Goal: Transaction & Acquisition: Purchase product/service

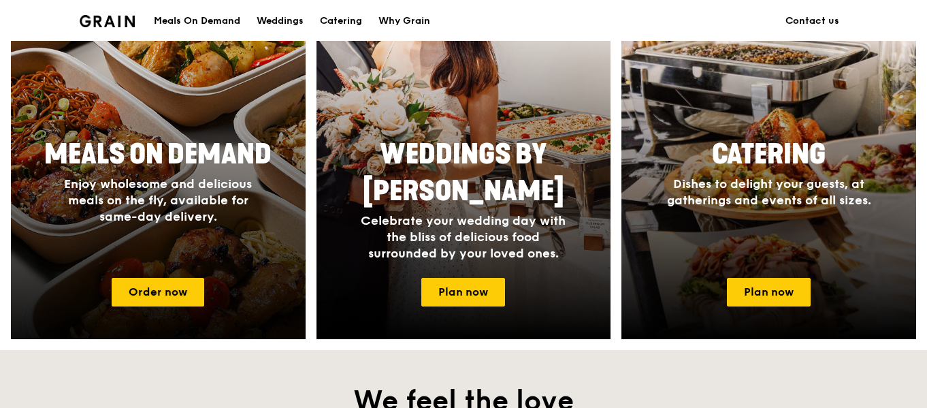
click at [185, 210] on span "Enjoy wholesome and delicious meals on the fly, available for same-day delivery." at bounding box center [158, 200] width 188 height 48
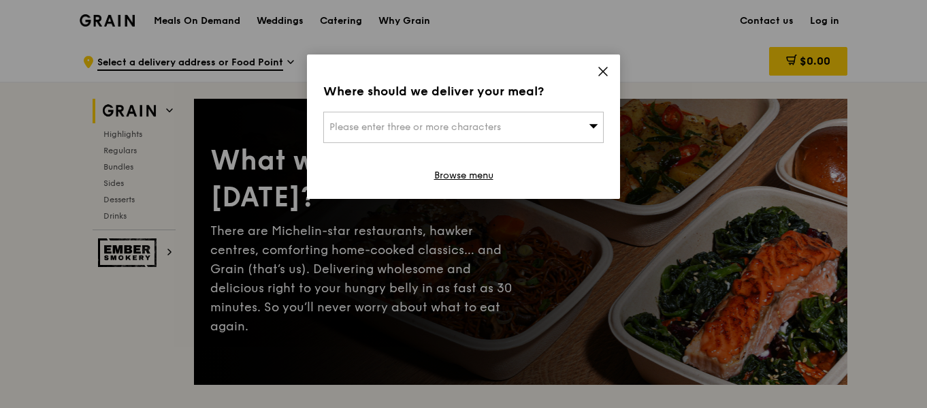
click at [568, 112] on div "Please enter three or more characters" at bounding box center [463, 127] width 280 height 31
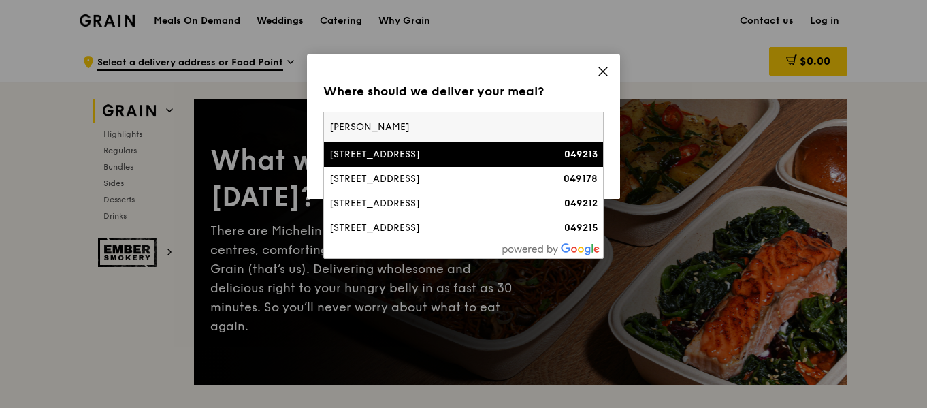
type input "fuller"
click at [497, 153] on div "1 Fullerton Road" at bounding box center [429, 155] width 201 height 14
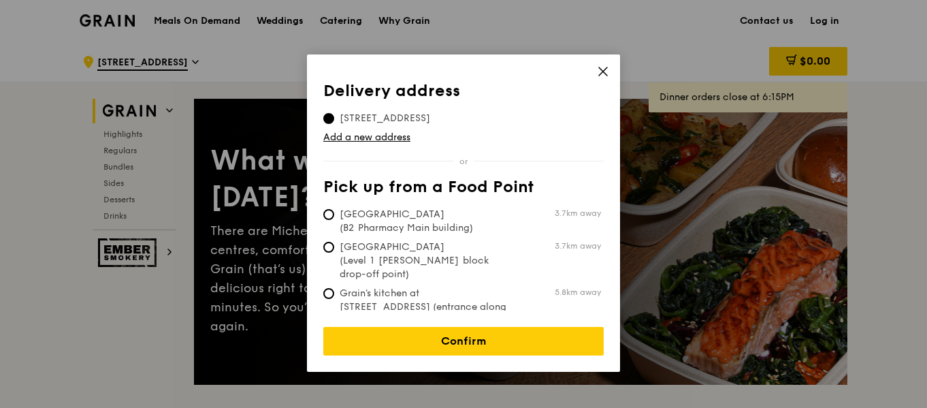
click at [463, 207] on td "Tan Tock Seng Hospital (B2 Pharmacy Main building) 3.7km away" at bounding box center [462, 218] width 278 height 33
click at [455, 210] on span "Tan Tock Seng Hospital (B2 Pharmacy Main building)" at bounding box center [424, 221] width 203 height 27
click at [334, 210] on input "Tan Tock Seng Hospital (B2 Pharmacy Main building) 3.7km away" at bounding box center [328, 214] width 11 height 11
radio input "true"
click at [370, 125] on td "Add a new address" at bounding box center [463, 134] width 280 height 19
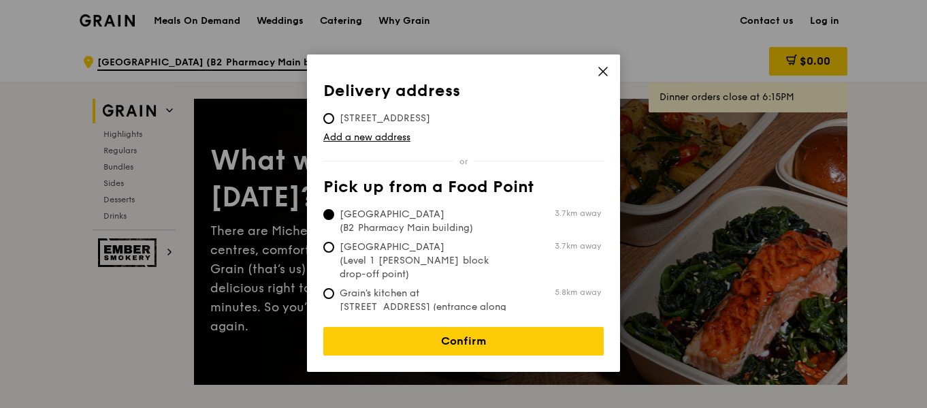
click at [372, 115] on span "1 Fullerton Road, 049213" at bounding box center [384, 119] width 123 height 14
click at [334, 115] on input "1 Fullerton Road, 049213" at bounding box center [328, 118] width 11 height 11
radio input "true"
click at [370, 132] on link "Add a new address" at bounding box center [463, 138] width 280 height 14
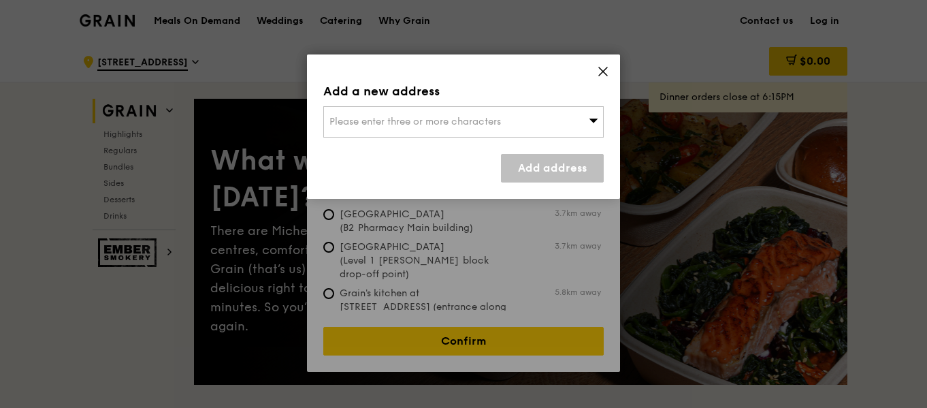
click at [394, 116] on span "Please enter three or more characters" at bounding box center [414, 122] width 171 height 12
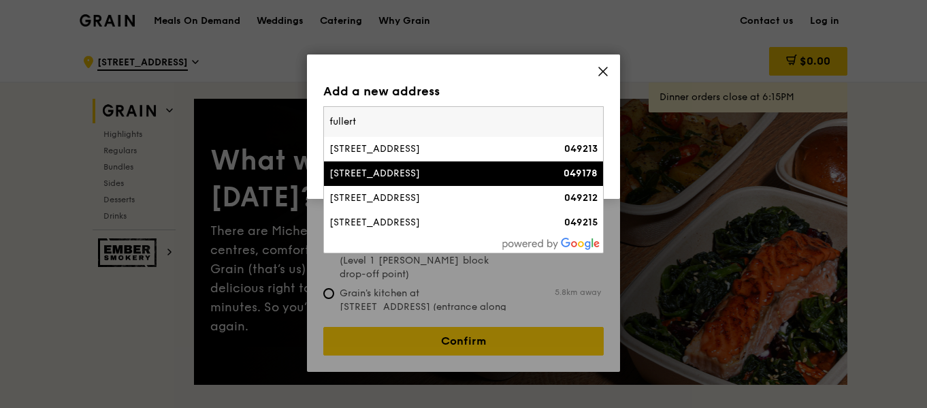
type input "fullert"
click at [448, 176] on div "[STREET_ADDRESS]" at bounding box center [429, 174] width 201 height 14
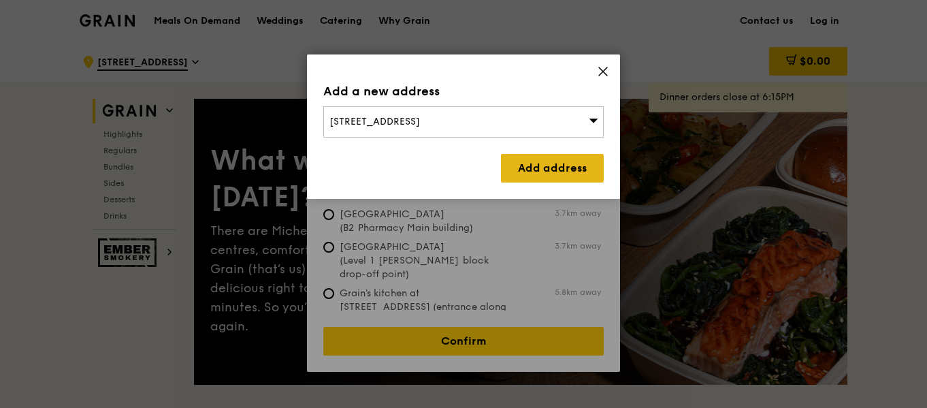
click at [556, 159] on link "Add address" at bounding box center [552, 168] width 103 height 29
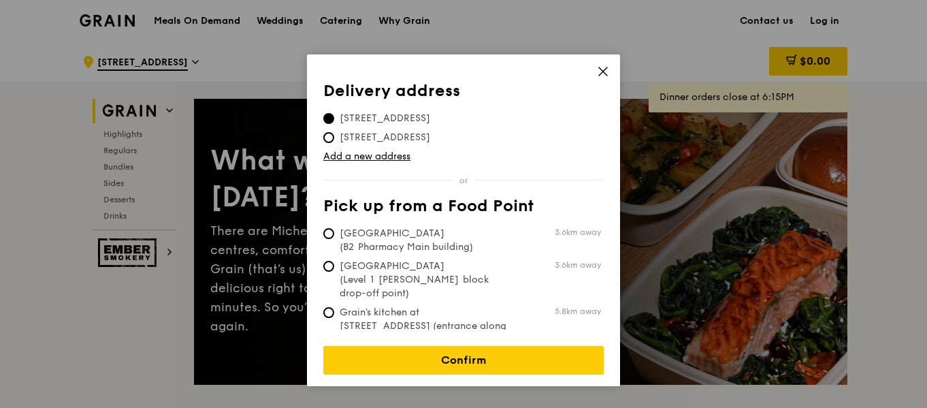
click at [560, 233] on span "3.6km away" at bounding box center [578, 232] width 46 height 11
click at [334, 233] on input "Tan Tock Seng Hospital (B2 Pharmacy Main building) 3.6km away" at bounding box center [328, 233] width 11 height 11
radio input "true"
click at [435, 122] on span "1 Fullerton Square, 049178" at bounding box center [384, 119] width 123 height 14
click at [334, 122] on input "1 Fullerton Square, 049178" at bounding box center [328, 118] width 11 height 11
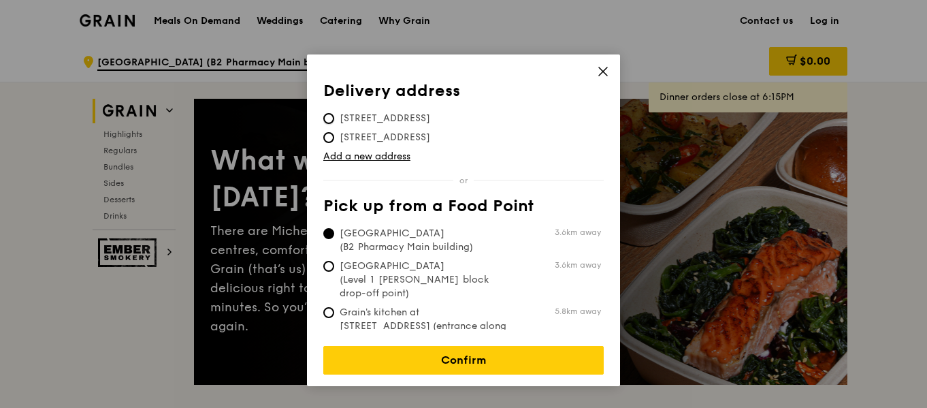
radio input "true"
click at [434, 129] on td "1 Fullerton Road, 049213" at bounding box center [384, 134] width 123 height 19
click at [433, 135] on span "1 Fullerton Road, 049213" at bounding box center [384, 138] width 123 height 14
click at [334, 135] on input "1 Fullerton Road, 049213" at bounding box center [328, 137] width 11 height 11
radio input "true"
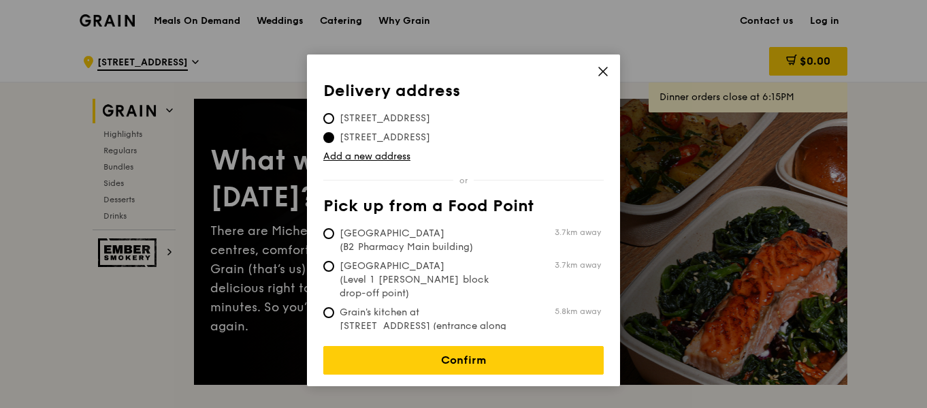
click at [446, 111] on td "1 Fullerton Square, 049178" at bounding box center [384, 115] width 123 height 19
click at [446, 112] on span "1 Fullerton Square, 049178" at bounding box center [384, 119] width 123 height 14
click at [334, 113] on input "1 Fullerton Square, 049178" at bounding box center [328, 118] width 11 height 11
radio input "true"
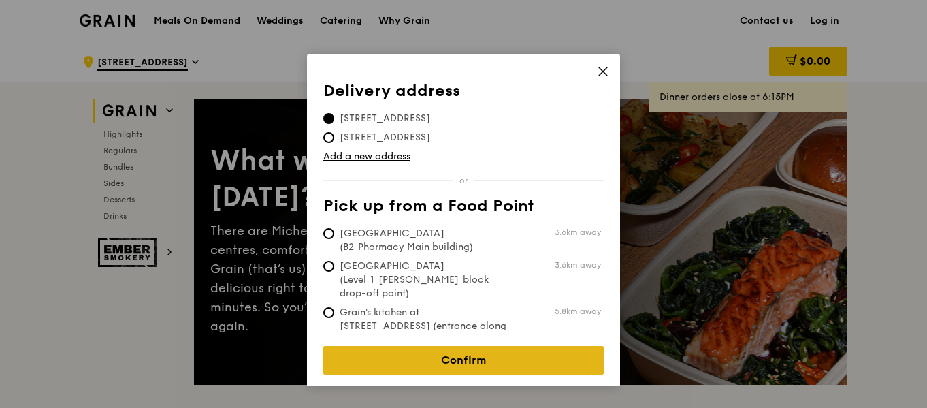
click at [468, 346] on link "Confirm" at bounding box center [463, 360] width 280 height 29
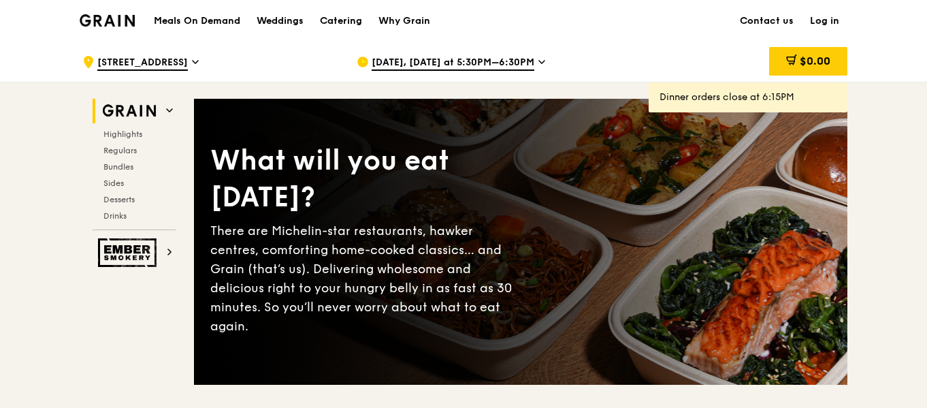
click at [526, 61] on span "Oct 15, Today at 5:30PM–6:30PM" at bounding box center [453, 63] width 163 height 15
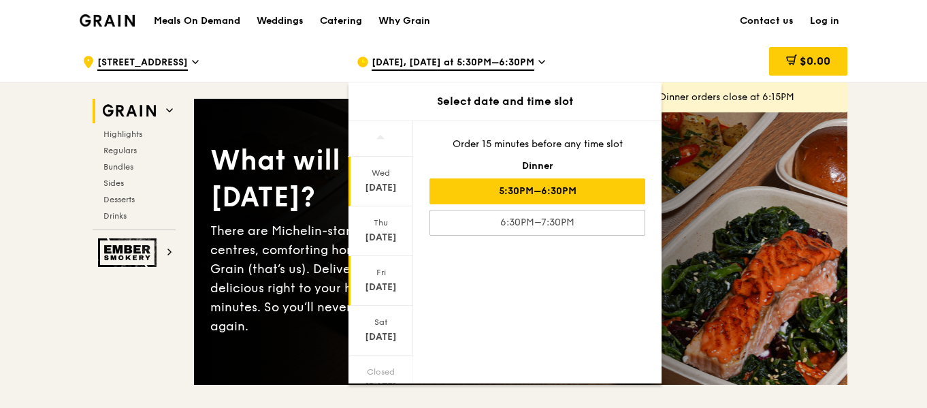
click at [364, 287] on div "[DATE]" at bounding box center [380, 287] width 61 height 14
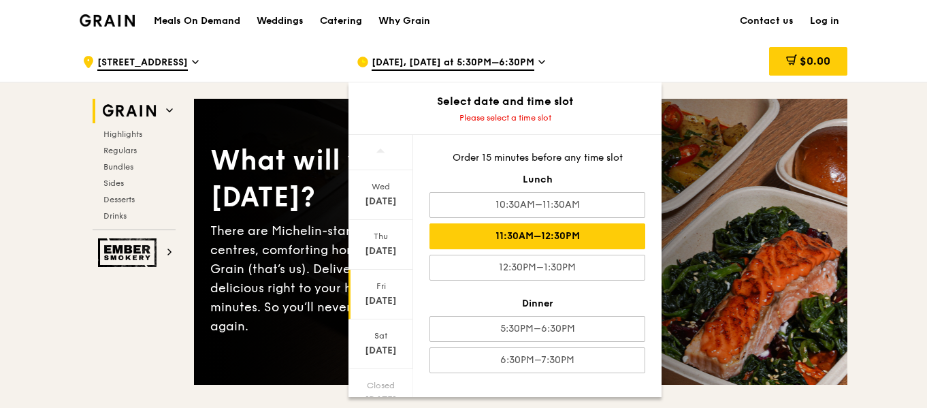
click at [598, 235] on div "11:30AM–12:30PM" at bounding box center [537, 236] width 216 height 26
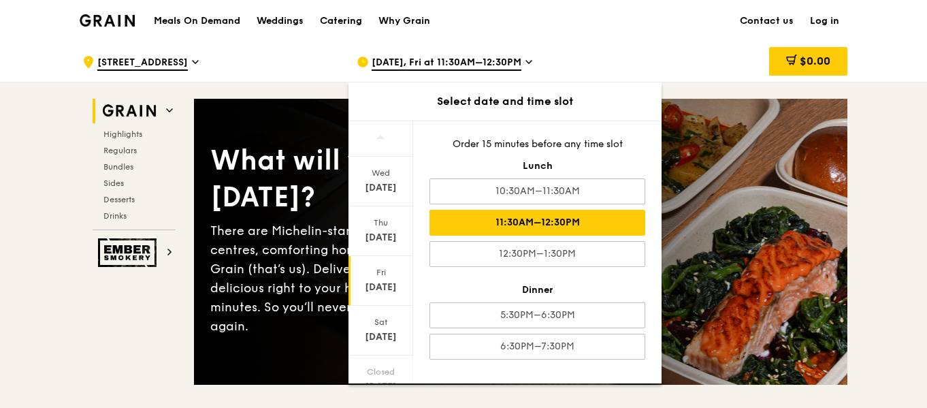
click at [838, 186] on div "What will you eat today? There are Michelin-star restaurants, hawker centres, c…" at bounding box center [520, 241] width 653 height 231
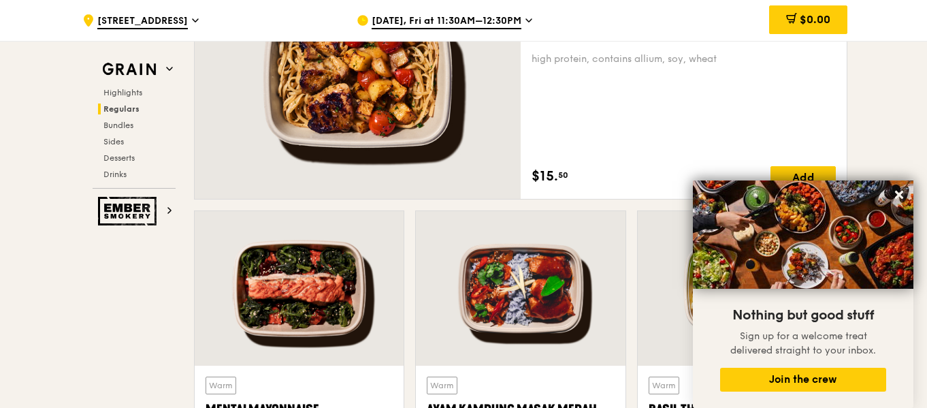
scroll to position [1157, 0]
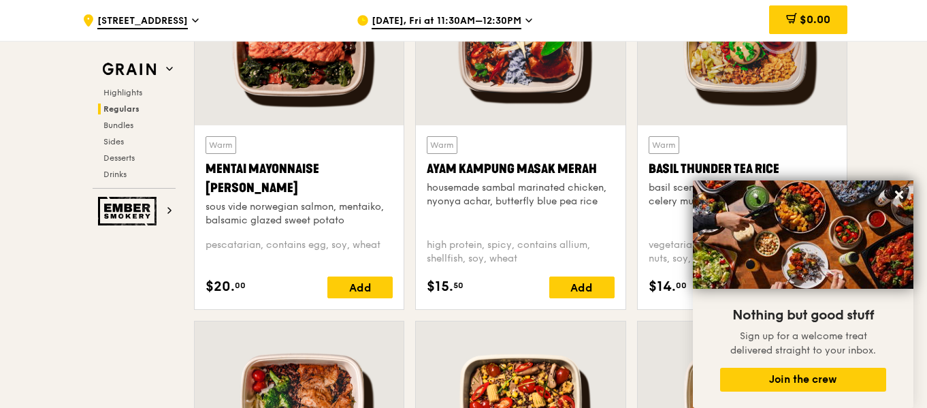
scroll to position [1361, 0]
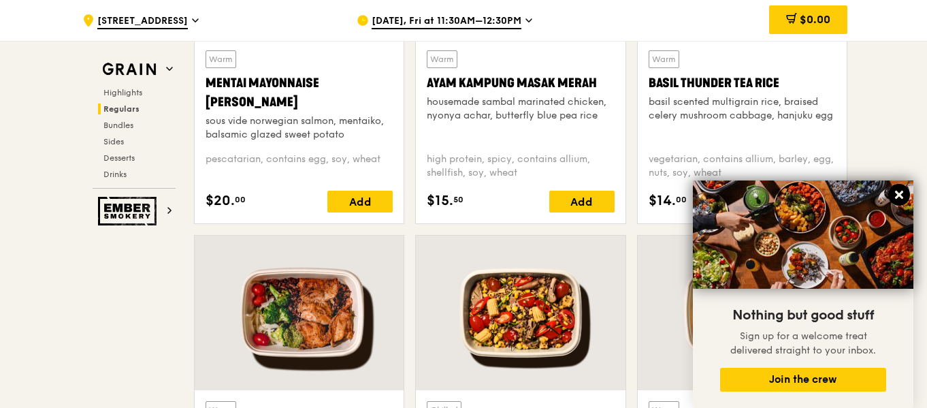
click at [896, 186] on button at bounding box center [899, 195] width 22 height 22
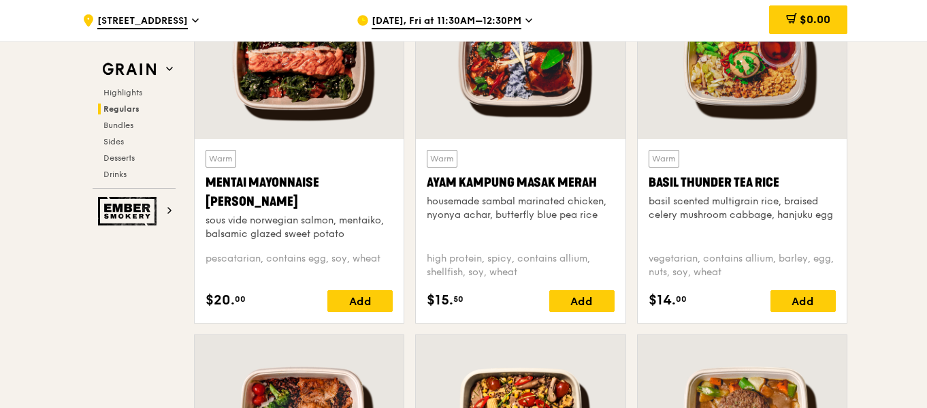
scroll to position [1225, 0]
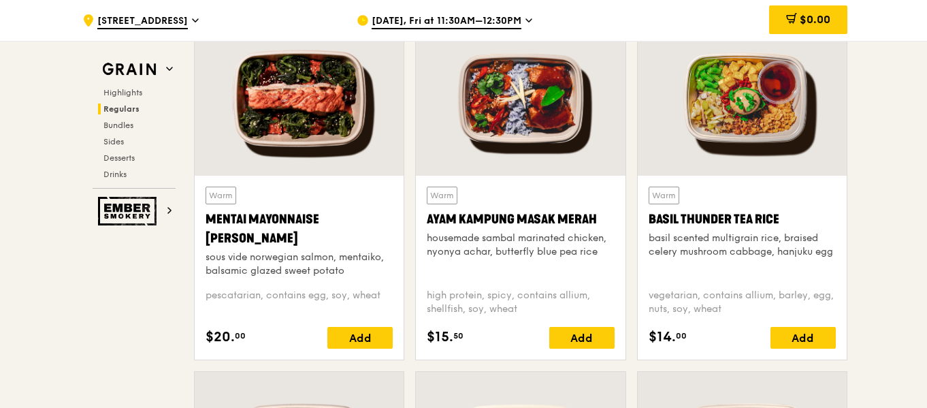
click at [324, 120] on div at bounding box center [299, 98] width 209 height 154
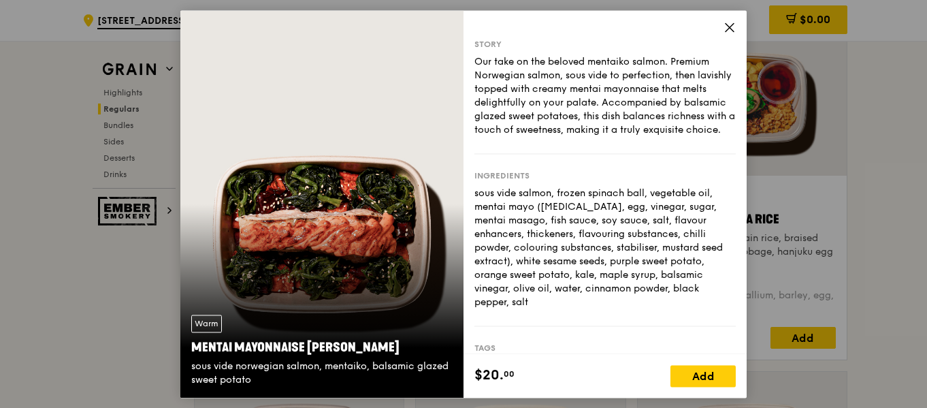
drag, startPoint x: 415, startPoint y: 233, endPoint x: 649, endPoint y: 180, distance: 239.4
click at [649, 180] on div "Warm Mentai Mayonnaise Aburi Salmon sous vide norwegian salmon, mentaiko, balsa…" at bounding box center [463, 203] width 566 height 387
click at [649, 180] on div "Ingredients sous vide salmon, frozen spinach ball, vegetable oil, mentai mayo (…" at bounding box center [604, 240] width 261 height 172
click at [734, 32] on icon at bounding box center [729, 27] width 12 height 12
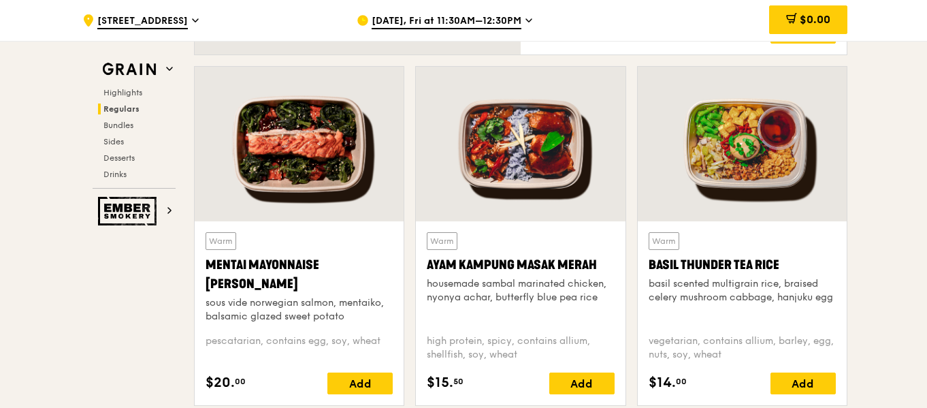
scroll to position [1361, 0]
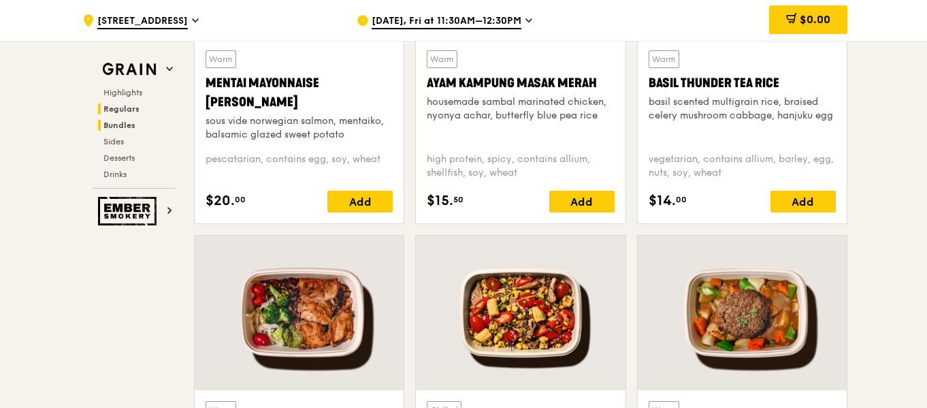
click at [103, 122] on h2 "Bundles" at bounding box center [137, 125] width 78 height 11
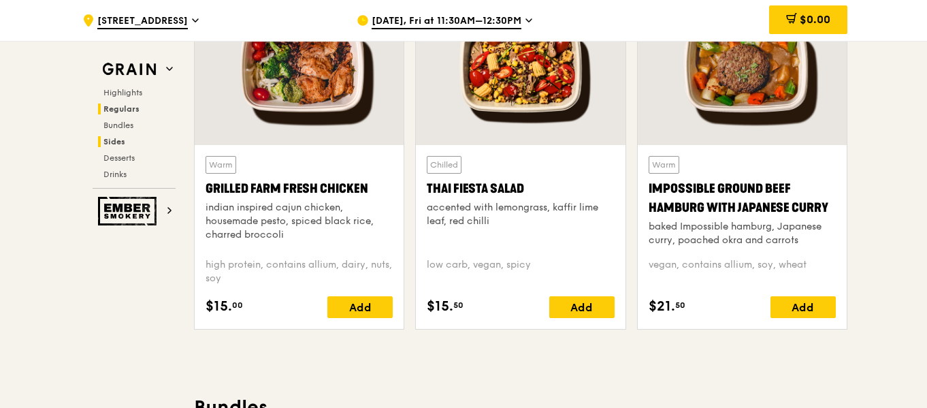
click at [115, 137] on span "Sides" at bounding box center [114, 142] width 22 height 10
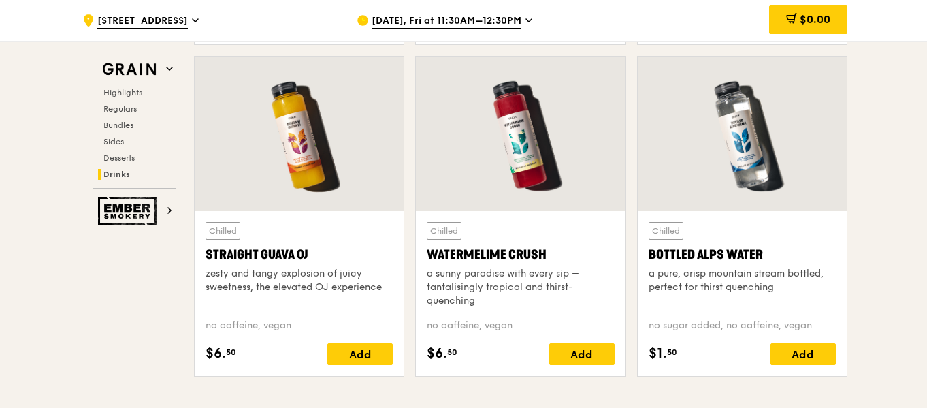
scroll to position [5386, 0]
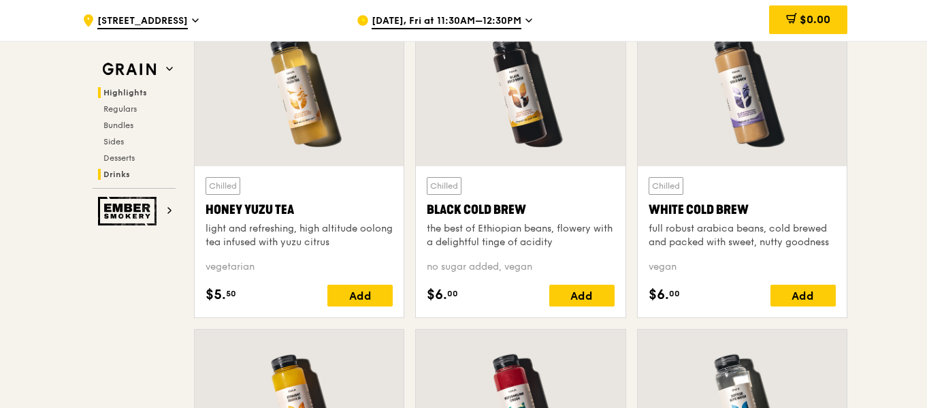
click at [113, 91] on span "Highlights" at bounding box center [125, 93] width 44 height 10
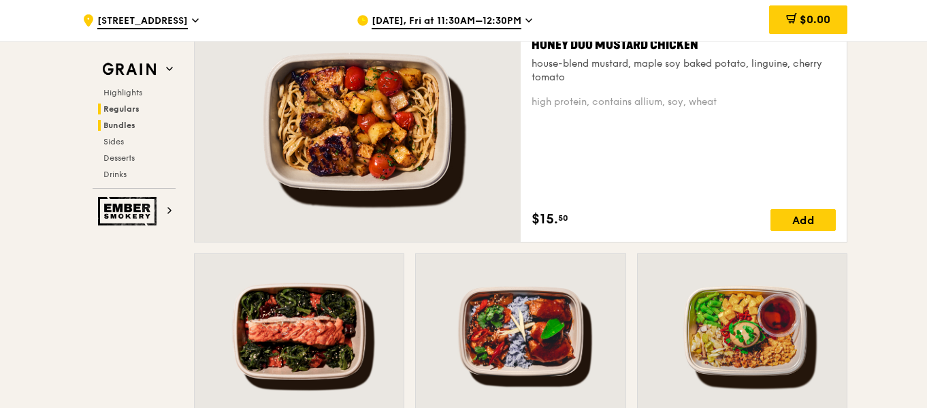
click at [113, 105] on span "Regulars" at bounding box center [121, 109] width 36 height 10
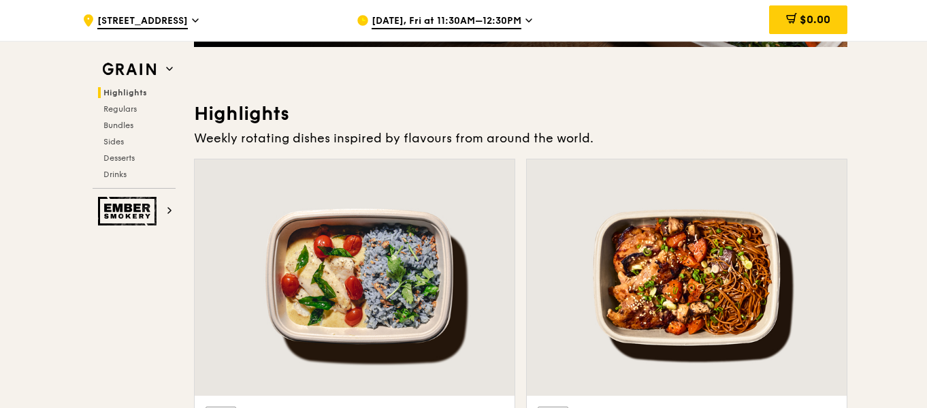
scroll to position [0, 0]
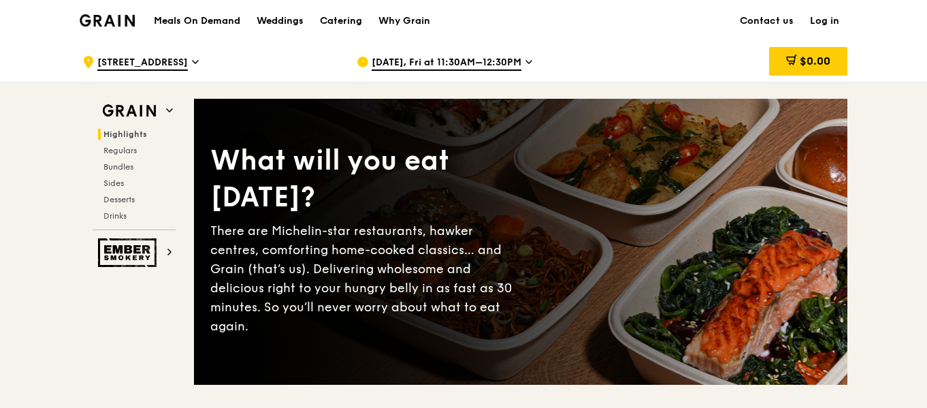
click at [177, 64] on span "[STREET_ADDRESS]" at bounding box center [142, 63] width 91 height 15
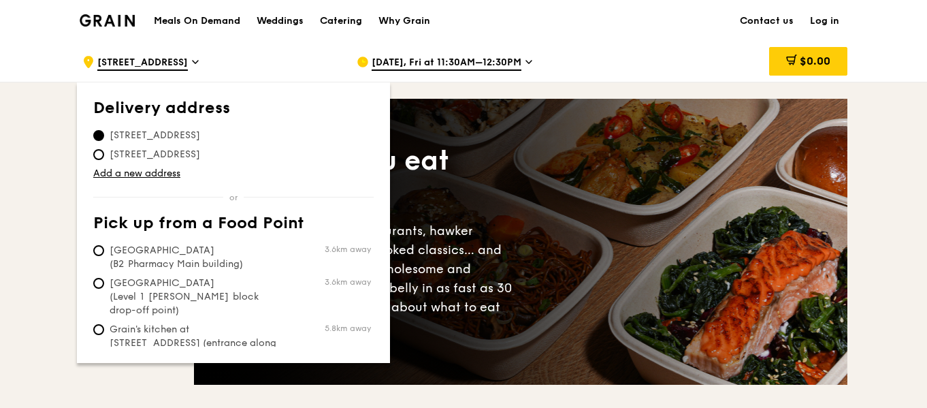
click at [177, 64] on span "[STREET_ADDRESS]" at bounding box center [142, 63] width 91 height 15
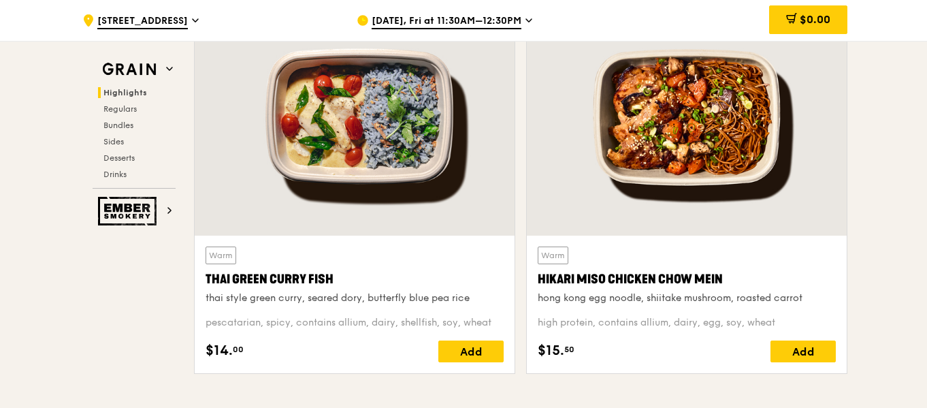
scroll to position [476, 0]
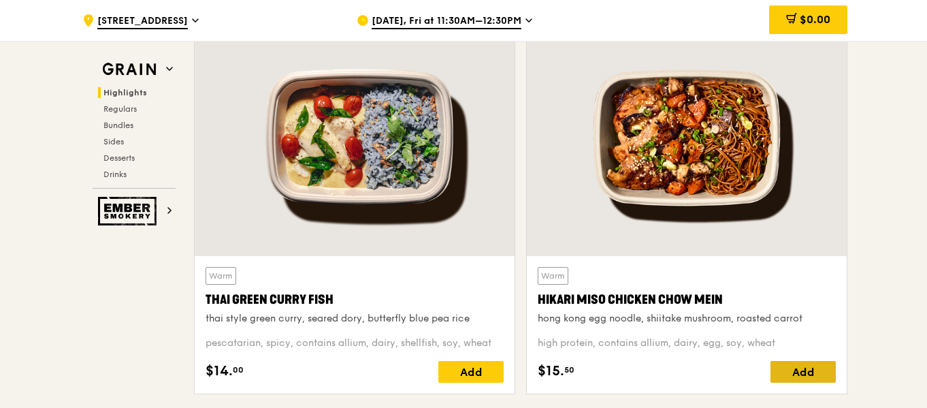
click at [803, 375] on div "Add" at bounding box center [802, 372] width 65 height 22
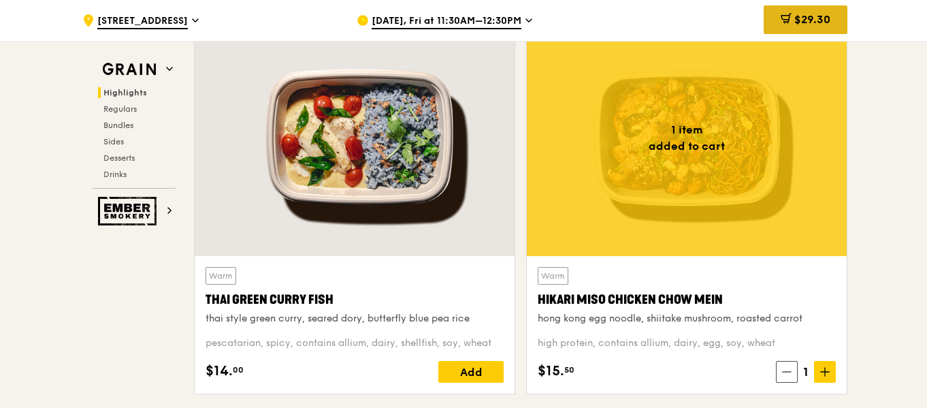
click at [828, 20] on span "$29.30" at bounding box center [812, 19] width 36 height 13
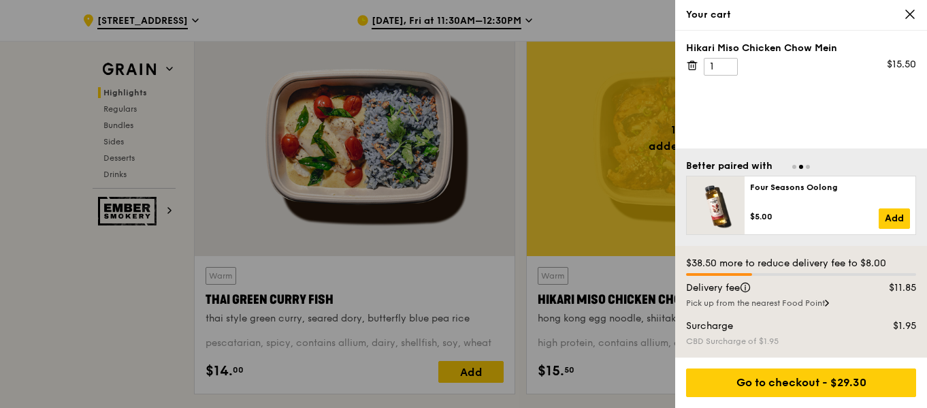
scroll to position [408, 0]
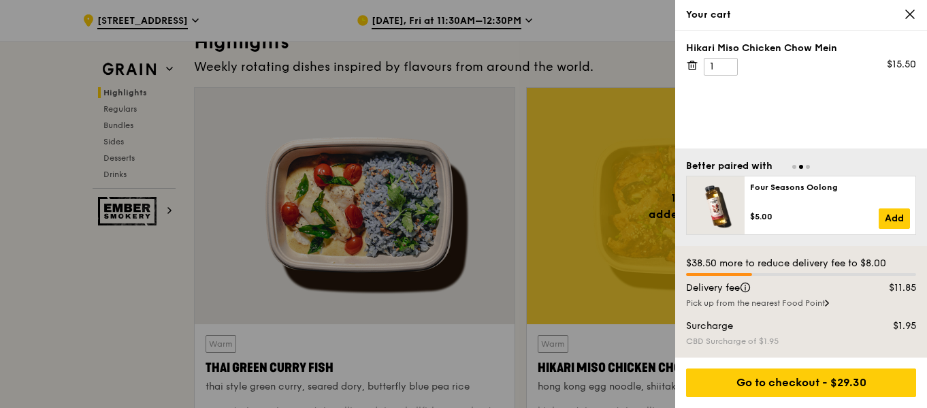
click at [544, 72] on div at bounding box center [463, 204] width 927 height 408
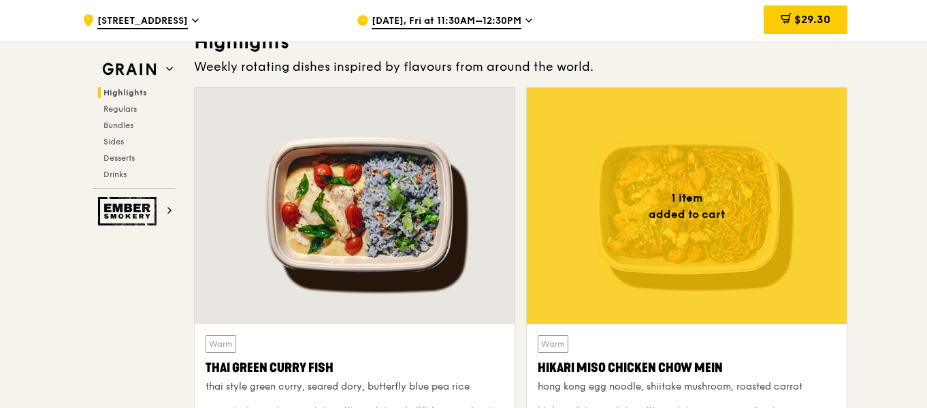
click at [193, 24] on icon at bounding box center [195, 20] width 7 height 12
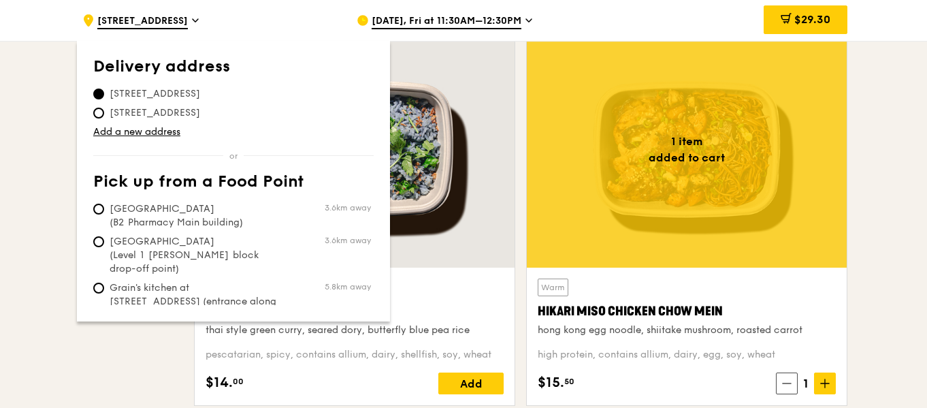
scroll to position [544, 0]
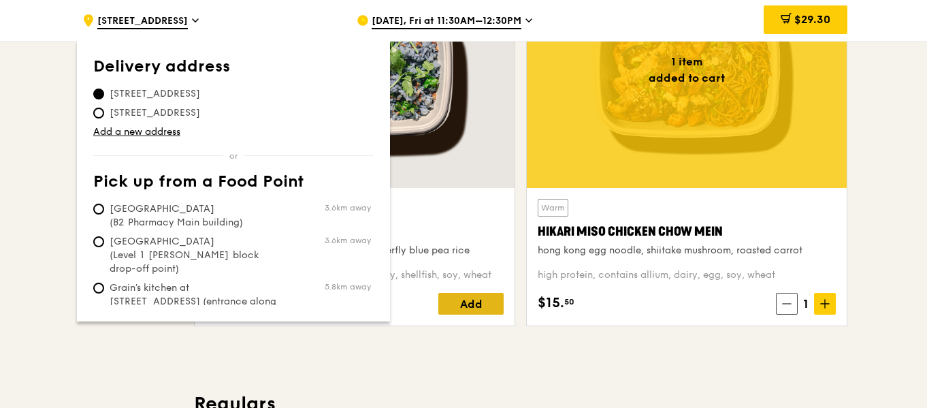
click at [486, 304] on div "Add" at bounding box center [470, 304] width 65 height 22
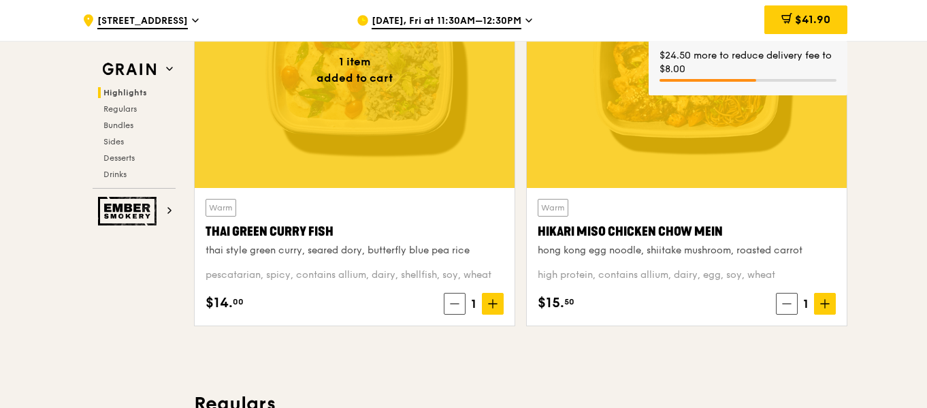
click at [333, 242] on div "Warm Thai Green Curry Fish thai style green curry, seared dory, butterfly blue …" at bounding box center [355, 228] width 298 height 59
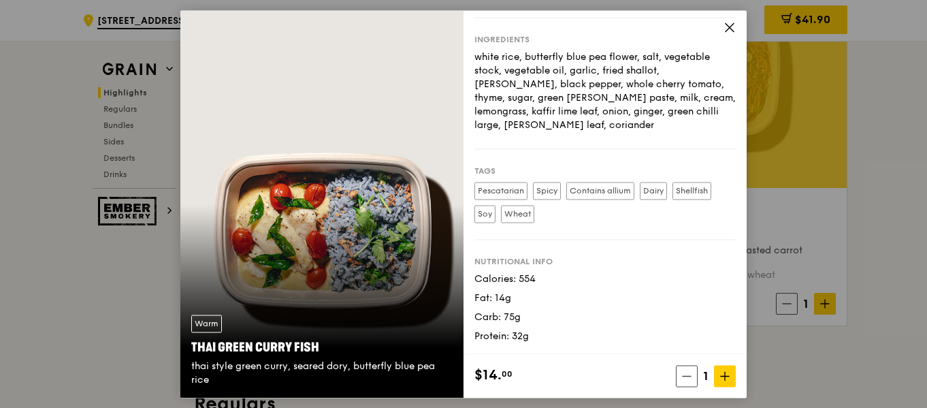
scroll to position [0, 0]
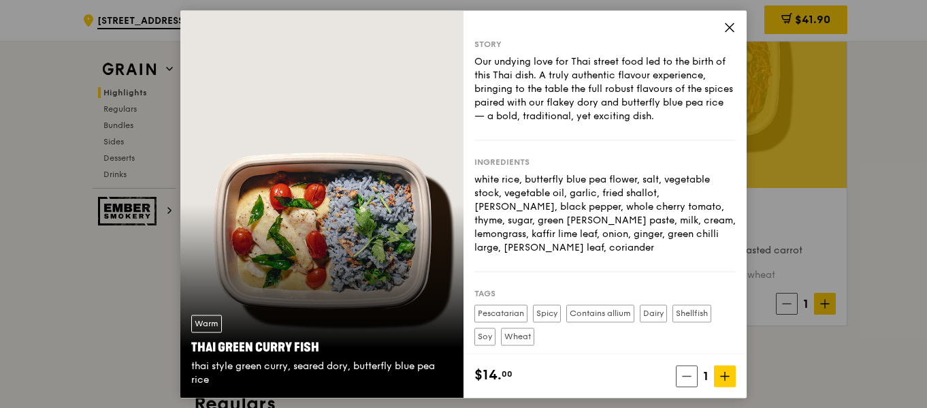
click at [730, 31] on icon at bounding box center [729, 27] width 12 height 12
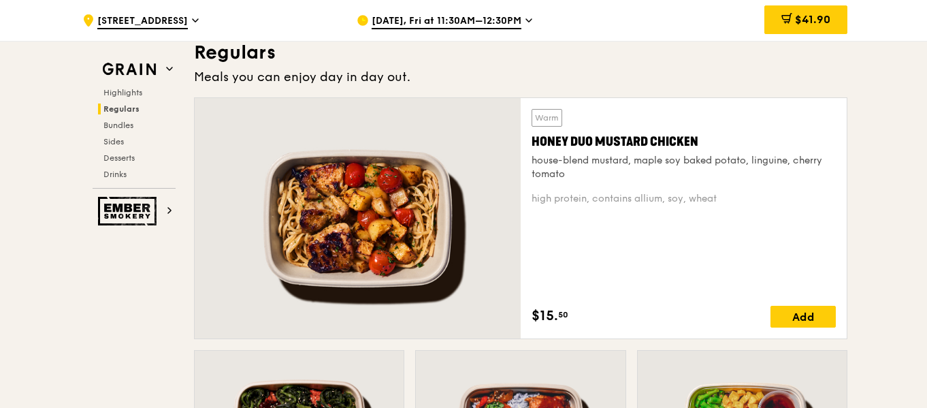
scroll to position [885, 0]
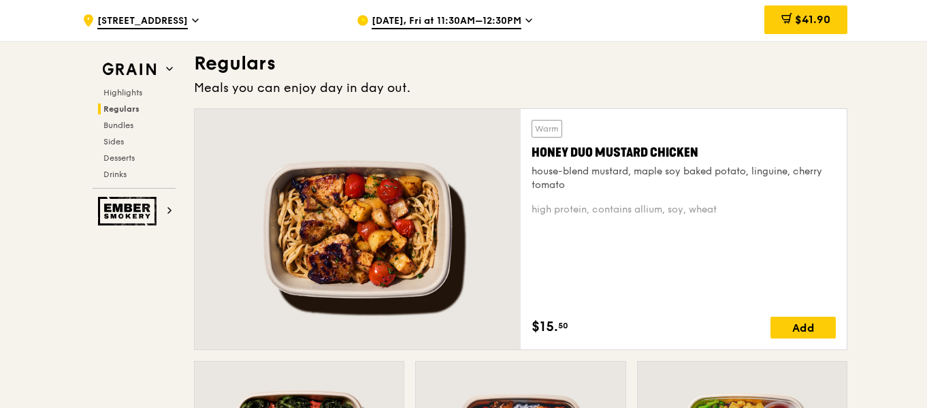
click at [457, 211] on div at bounding box center [358, 229] width 326 height 240
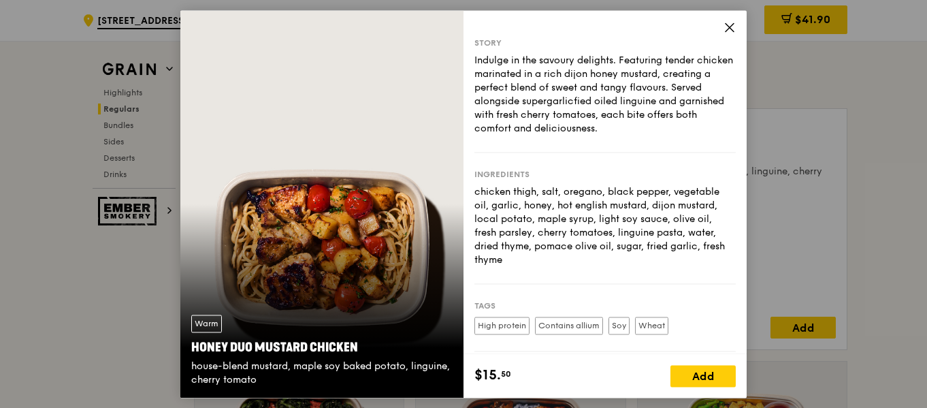
scroll to position [0, 0]
click at [727, 22] on icon at bounding box center [729, 27] width 12 height 12
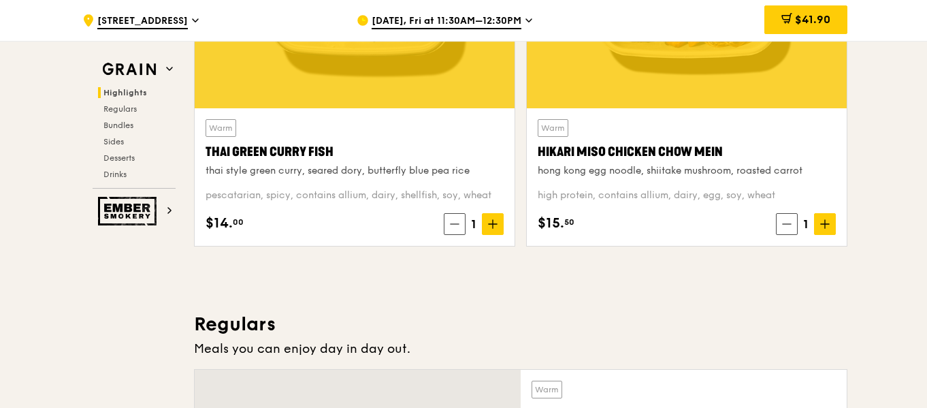
scroll to position [612, 0]
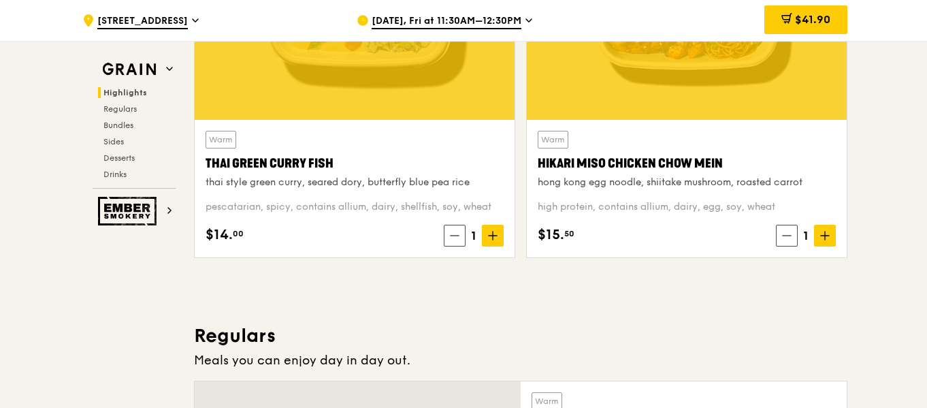
click at [594, 86] on div at bounding box center [687, 2] width 320 height 236
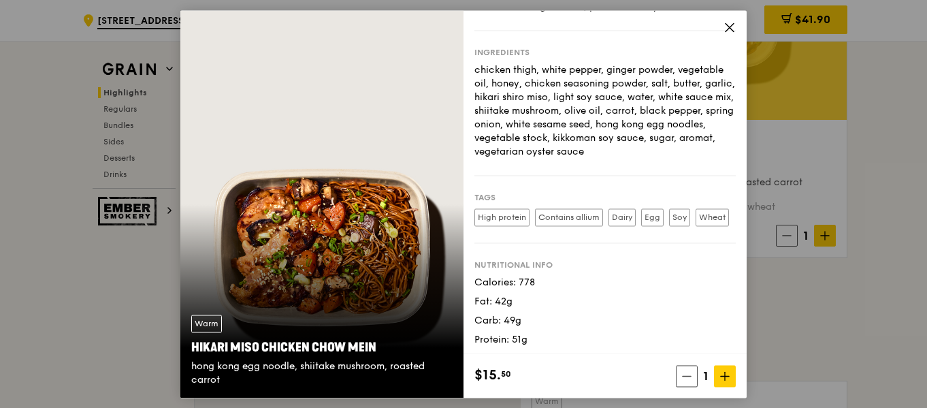
scroll to position [136, 0]
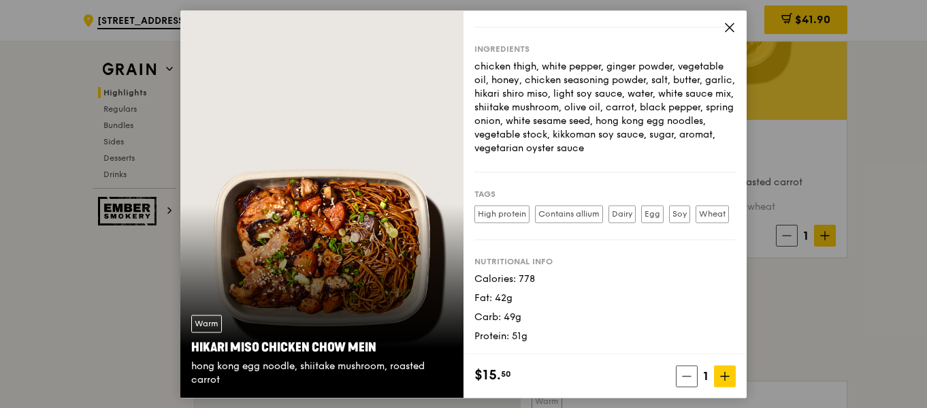
click at [732, 28] on icon at bounding box center [729, 27] width 12 height 12
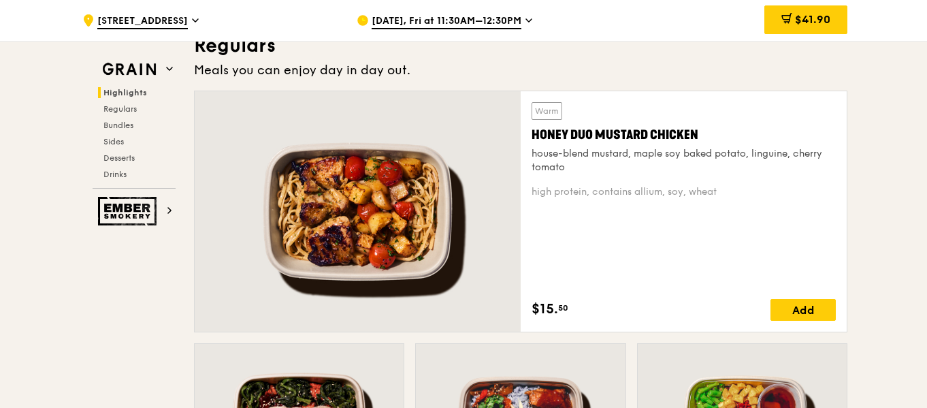
scroll to position [953, 0]
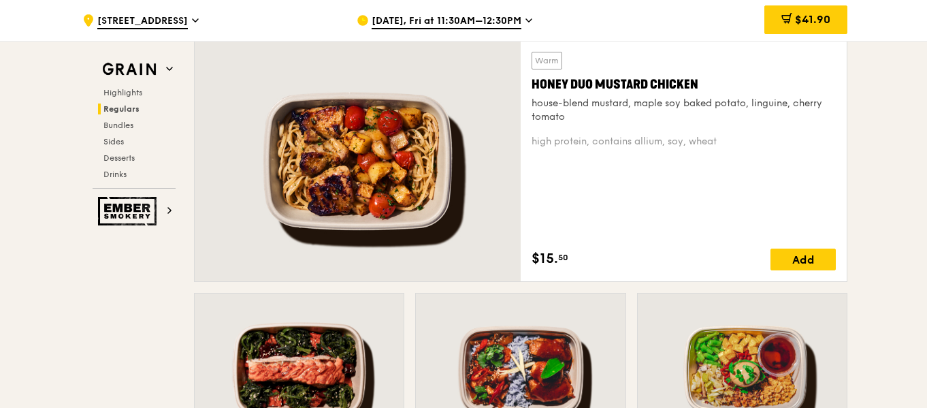
click at [432, 154] on div at bounding box center [358, 161] width 326 height 240
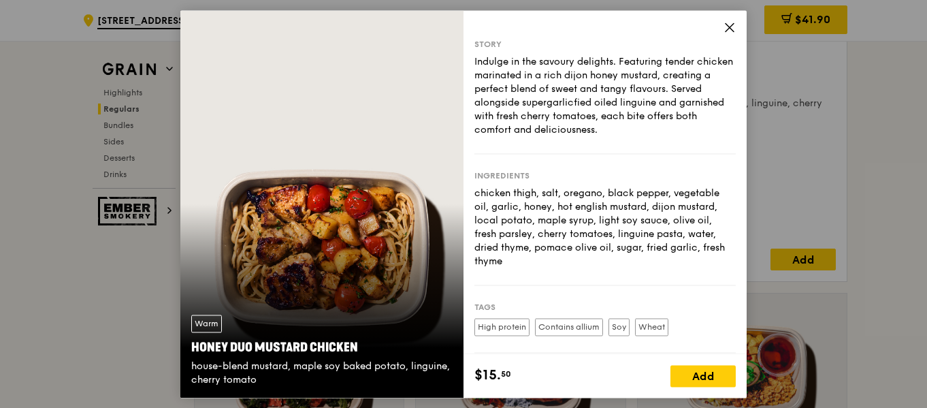
scroll to position [113, 0]
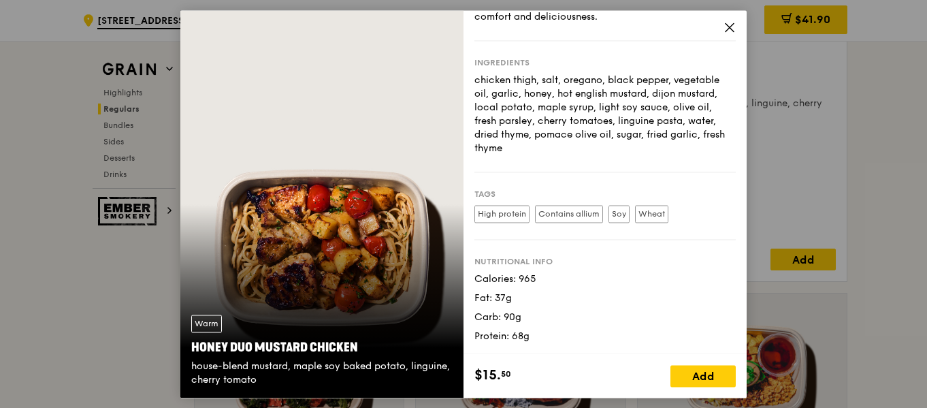
drag, startPoint x: 538, startPoint y: 280, endPoint x: 427, endPoint y: 276, distance: 111.7
click at [427, 276] on div "Warm Honey Duo Mustard Chicken house-blend mustard, maple soy baked potato, lin…" at bounding box center [463, 203] width 566 height 387
click at [725, 301] on div "Story Indulge in the savoury delights. Featuring tender chicken marinated in a …" at bounding box center [604, 182] width 283 height 344
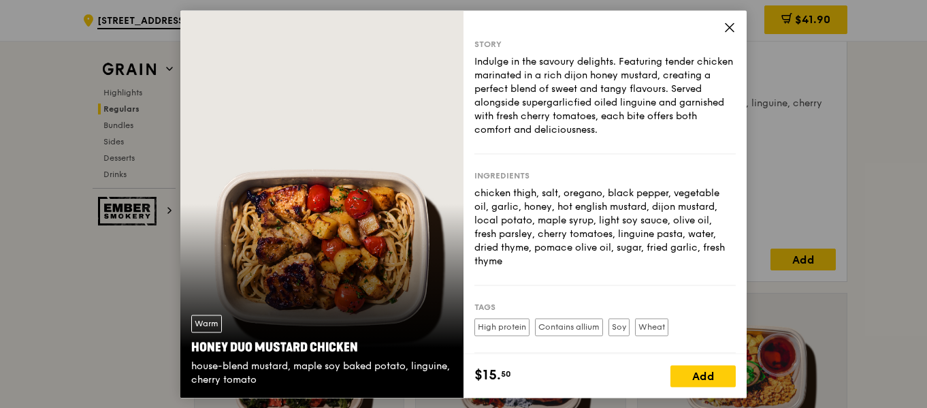
click at [730, 25] on icon at bounding box center [729, 27] width 12 height 12
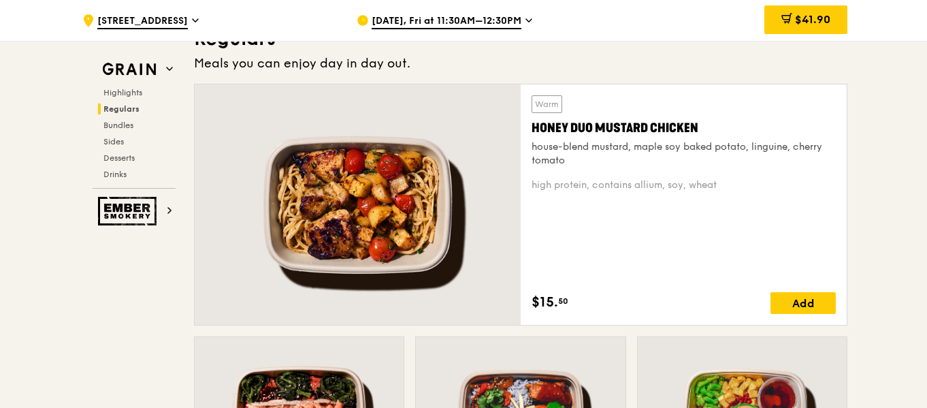
scroll to position [885, 0]
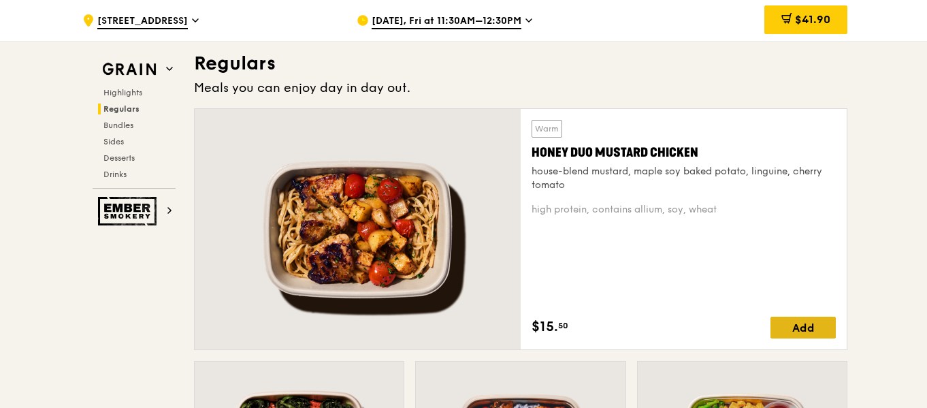
click at [791, 327] on div "Add" at bounding box center [802, 327] width 65 height 22
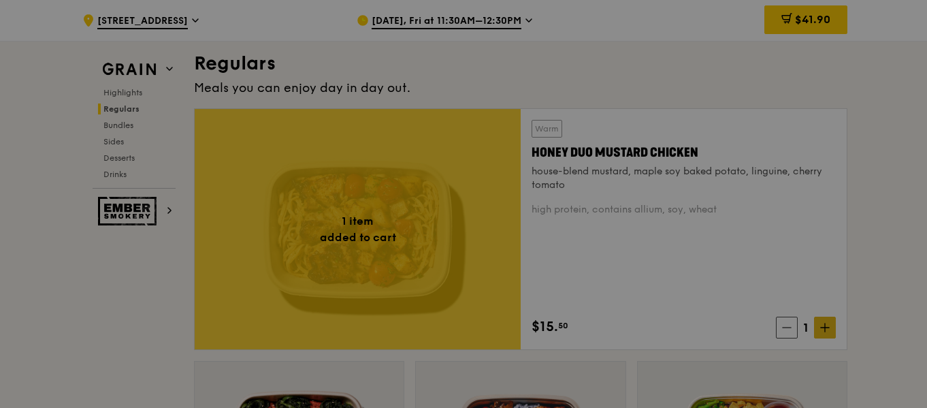
click at [815, 325] on div at bounding box center [463, 204] width 927 height 408
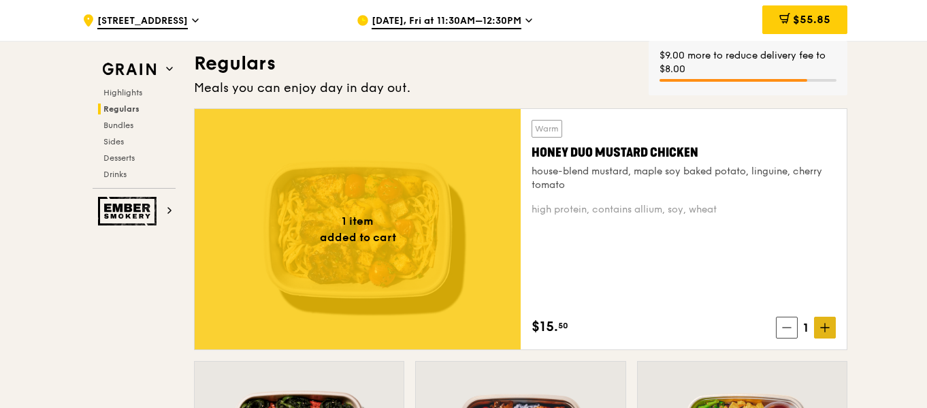
click at [816, 335] on span at bounding box center [825, 327] width 22 height 22
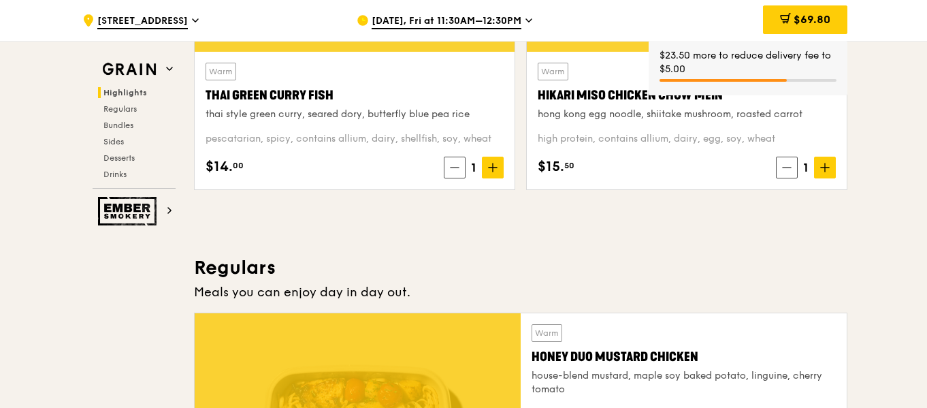
scroll to position [1021, 0]
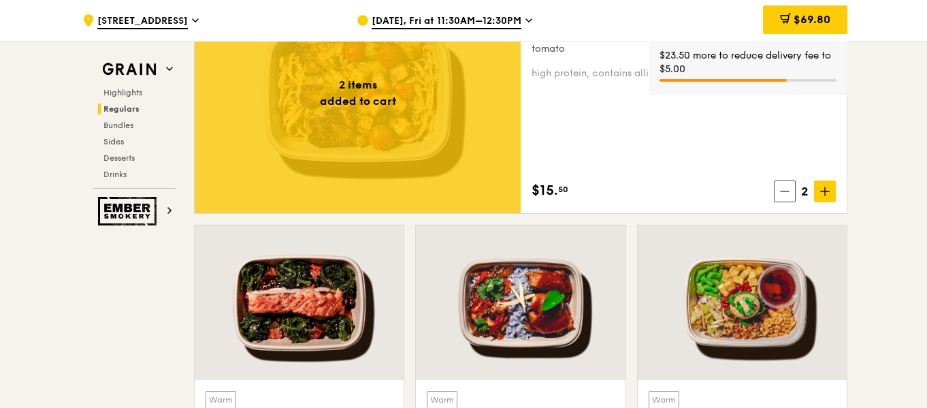
click at [120, 134] on div "Highlights Regulars Bundles Sides Desserts Drinks" at bounding box center [134, 133] width 83 height 93
click at [120, 138] on span "Sides" at bounding box center [114, 142] width 22 height 10
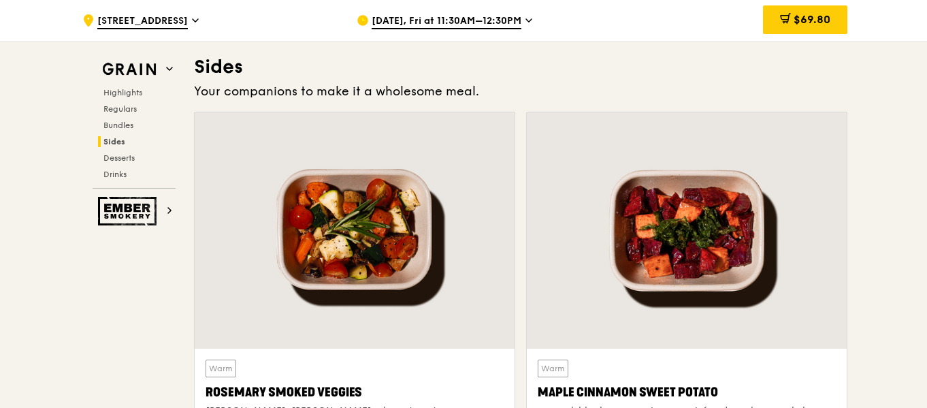
scroll to position [3154, 0]
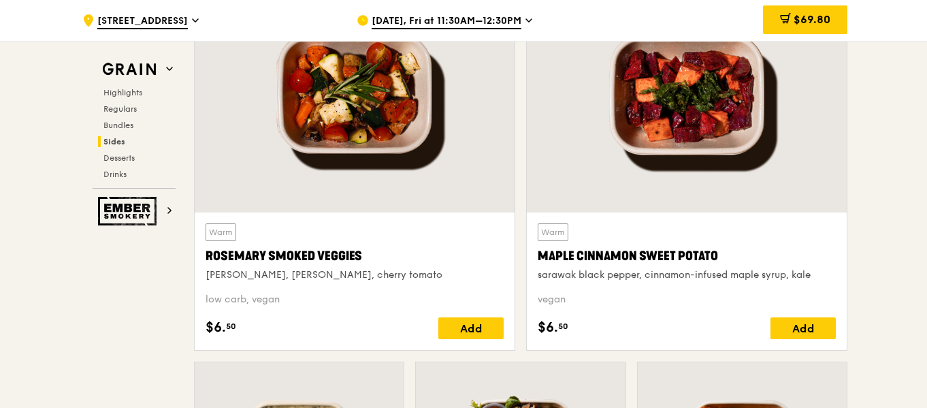
click at [380, 154] on div at bounding box center [355, 94] width 320 height 236
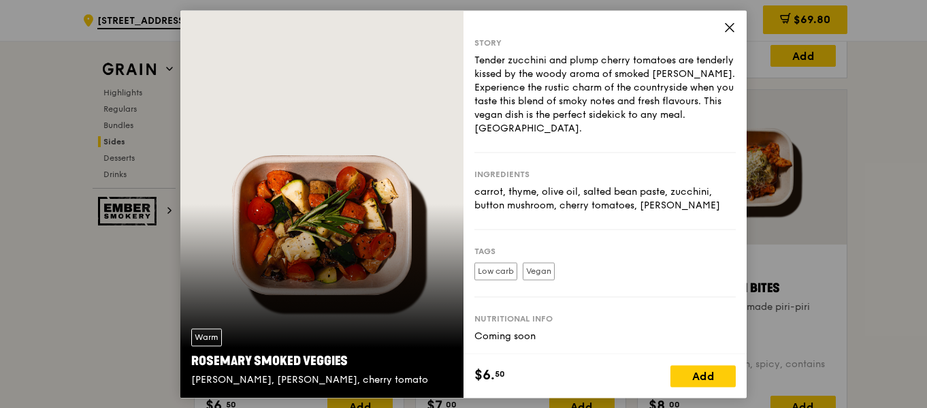
scroll to position [0, 0]
click at [728, 33] on icon at bounding box center [729, 27] width 12 height 12
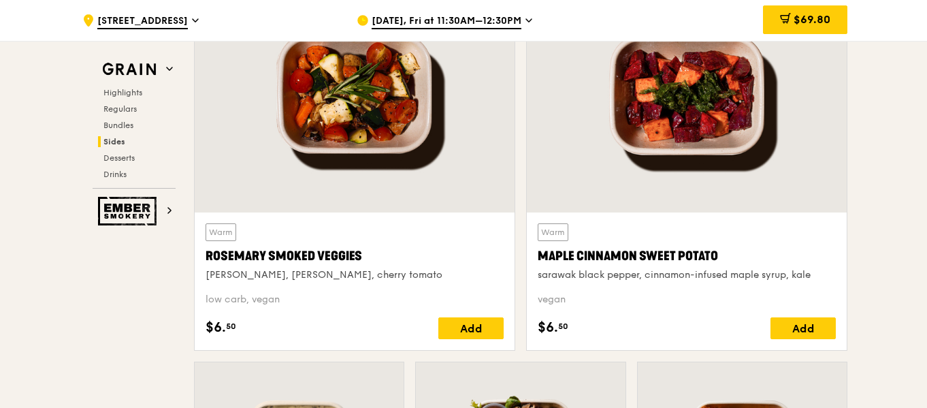
click at [670, 191] on div at bounding box center [687, 94] width 320 height 236
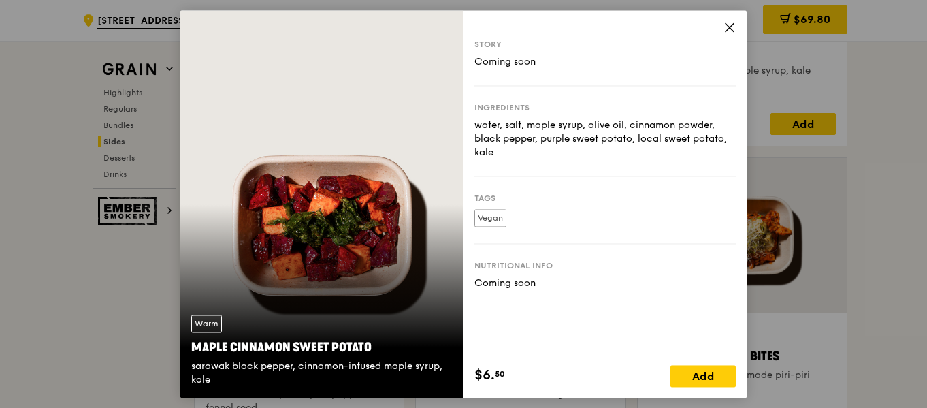
click at [725, 31] on icon at bounding box center [729, 27] width 8 height 8
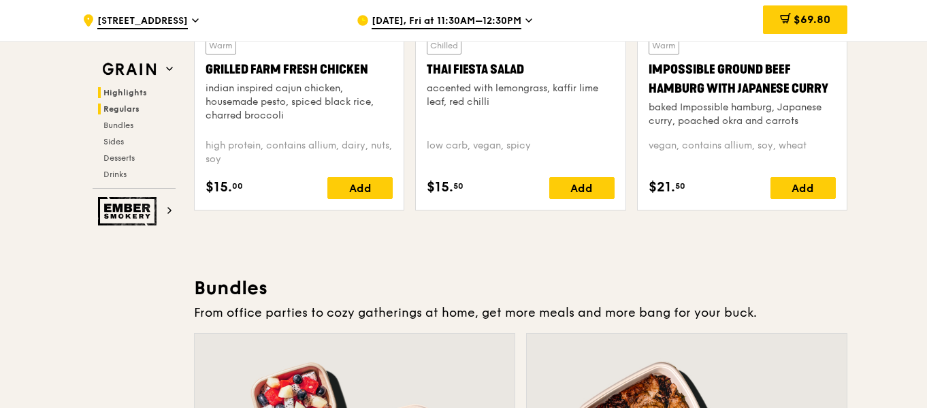
click at [118, 93] on span "Highlights" at bounding box center [125, 93] width 44 height 10
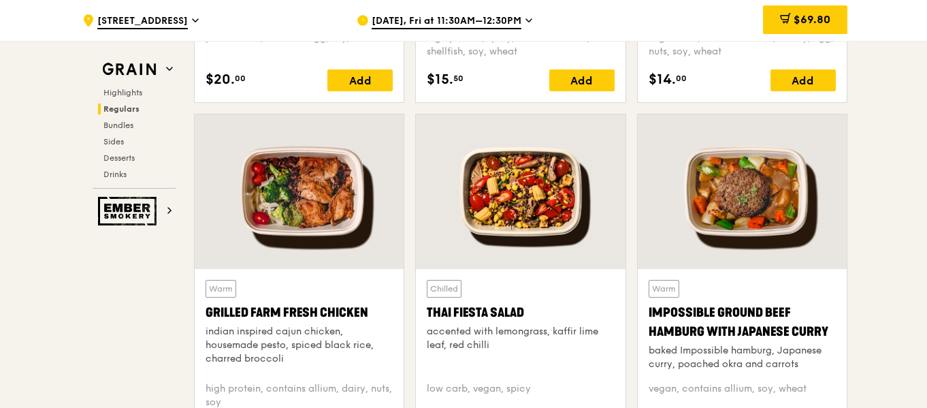
scroll to position [1609, 0]
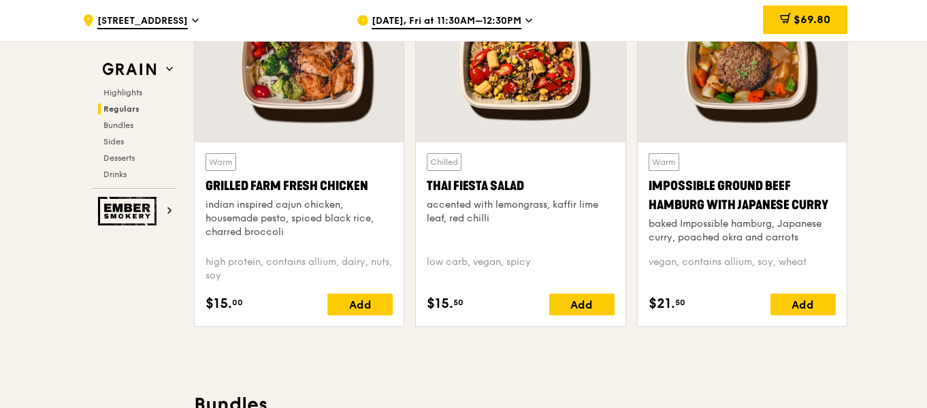
click at [144, 132] on div "Highlights Regulars Bundles Sides Desserts Drinks" at bounding box center [134, 133] width 83 height 93
click at [140, 142] on h2 "Sides" at bounding box center [137, 141] width 78 height 11
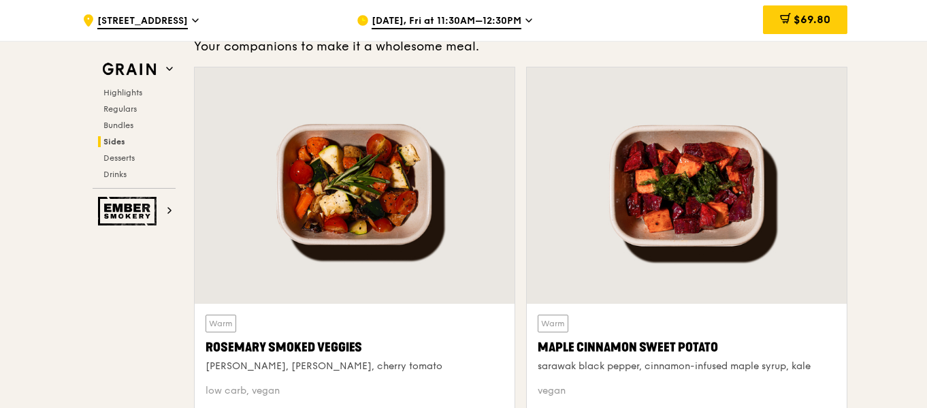
scroll to position [3086, 0]
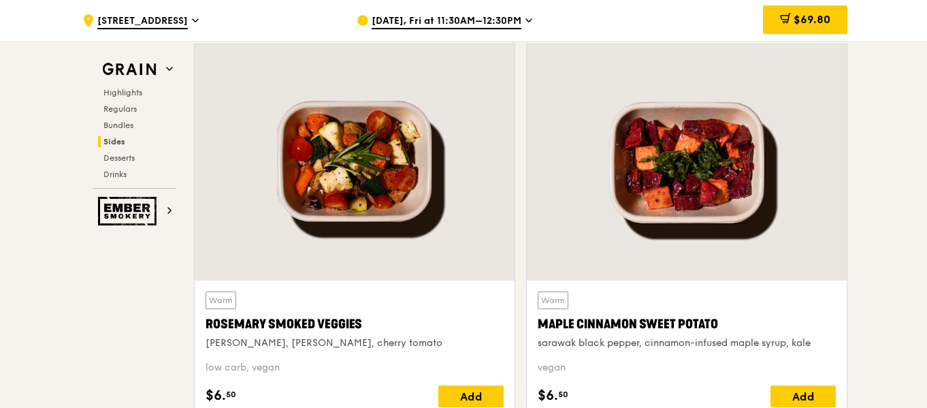
click at [425, 150] on div at bounding box center [355, 162] width 320 height 236
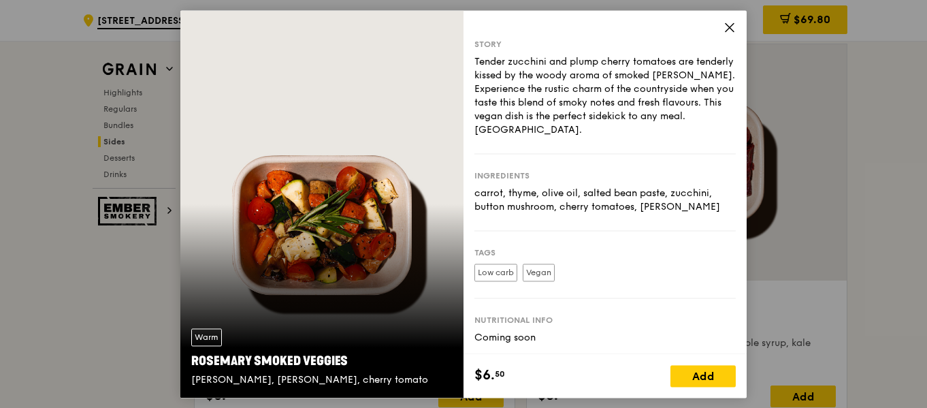
drag, startPoint x: 478, startPoint y: 197, endPoint x: 689, endPoint y: 211, distance: 212.1
click at [689, 212] on div "carrot, thyme, olive oil, salted bean paste, zucchini, button mushroom, cherry …" at bounding box center [604, 199] width 261 height 27
click at [689, 211] on div "carrot, thyme, olive oil, salted bean paste, zucchini, button mushroom, cherry …" at bounding box center [604, 199] width 261 height 27
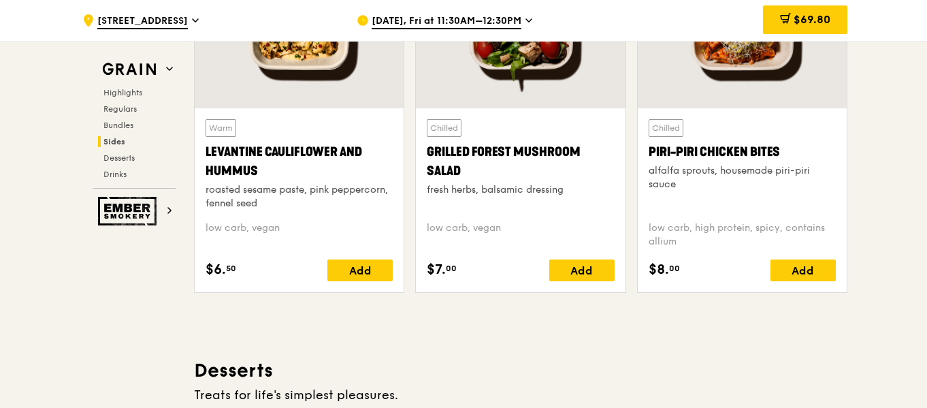
scroll to position [3494, 0]
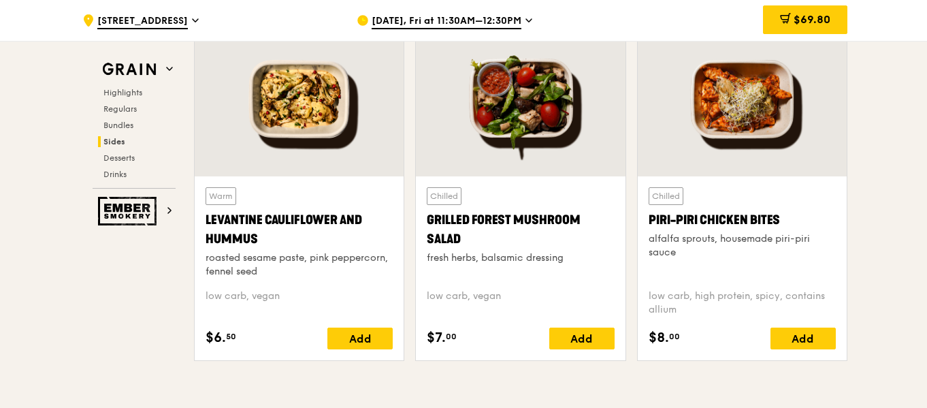
click at [825, 125] on div at bounding box center [742, 99] width 209 height 154
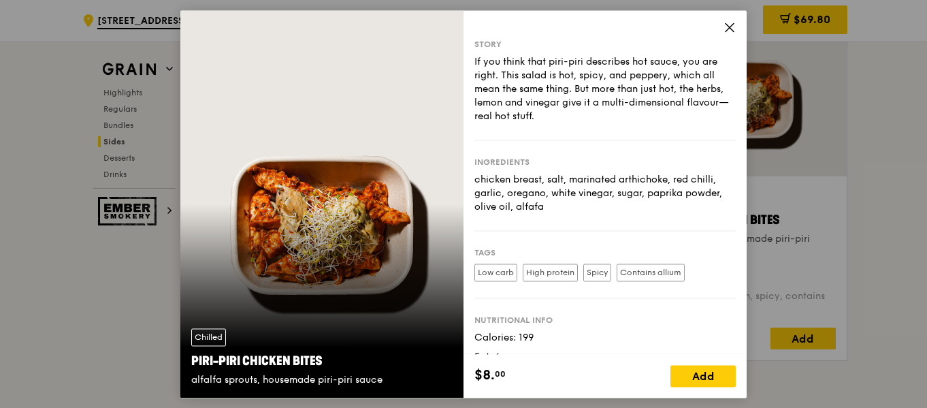
drag, startPoint x: 519, startPoint y: 195, endPoint x: 459, endPoint y: 167, distance: 66.1
click at [459, 167] on div "Chilled Piri-piri Chicken Bites alfalfa sprouts, housemade piri-piri sauce Stor…" at bounding box center [463, 203] width 566 height 387
click at [574, 167] on div "Ingredients chicken breast, salt, marinated arthichoke, red chilli, garlic, ore…" at bounding box center [604, 185] width 261 height 91
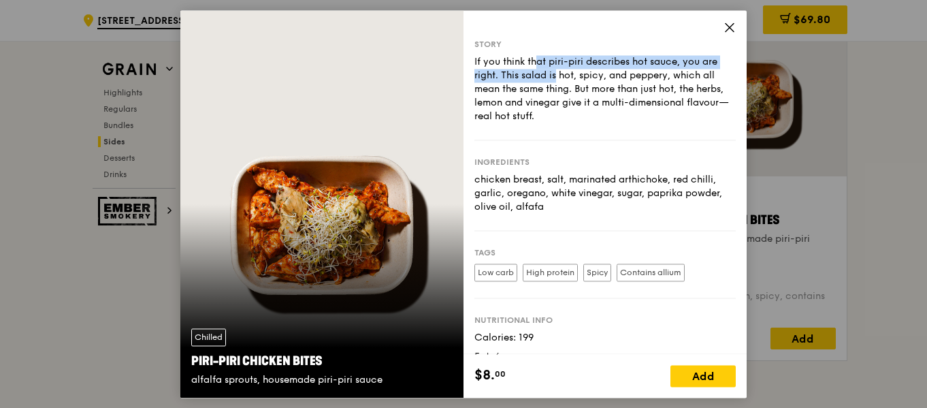
drag, startPoint x: 471, startPoint y: 57, endPoint x: 493, endPoint y: 73, distance: 27.2
click at [494, 73] on div "Story If you think that piri-piri describes hot sauce, you are right. This sala…" at bounding box center [604, 182] width 283 height 344
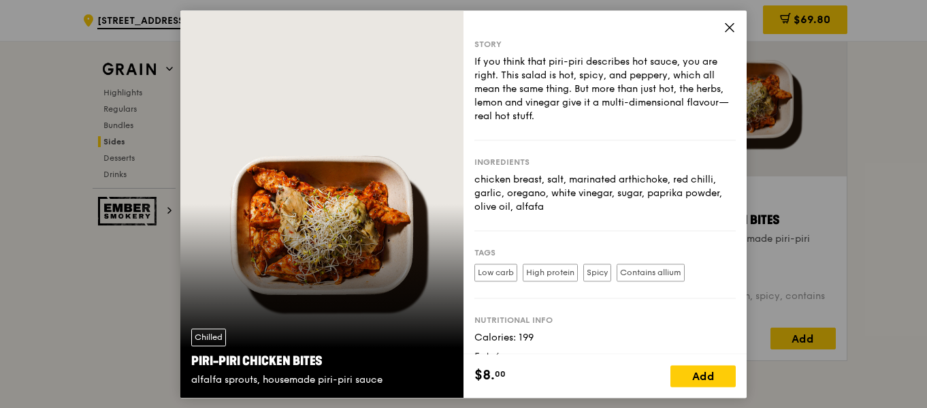
drag, startPoint x: 501, startPoint y: 73, endPoint x: 489, endPoint y: 95, distance: 24.7
click at [489, 95] on div "If you think that piri-piri describes hot sauce, you are right. This salad is h…" at bounding box center [604, 89] width 261 height 68
click at [565, 110] on div "If you think that piri-piri describes hot sauce, you are right. This salad is h…" at bounding box center [604, 89] width 261 height 68
click at [725, 27] on icon at bounding box center [729, 27] width 12 height 12
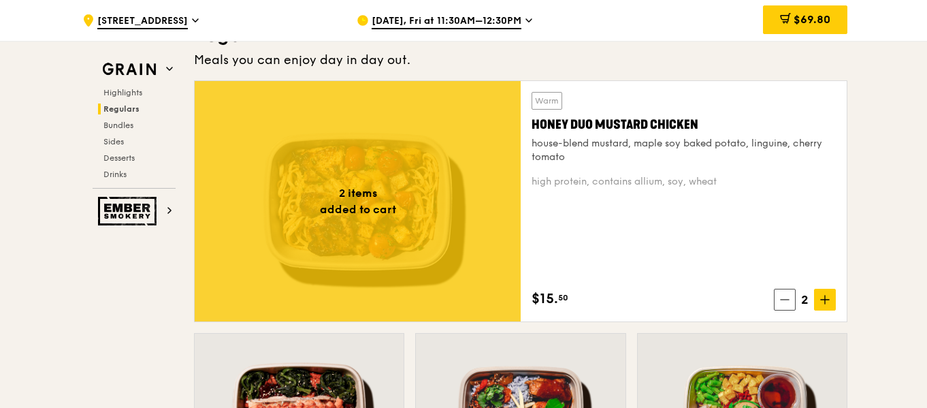
scroll to position [908, 0]
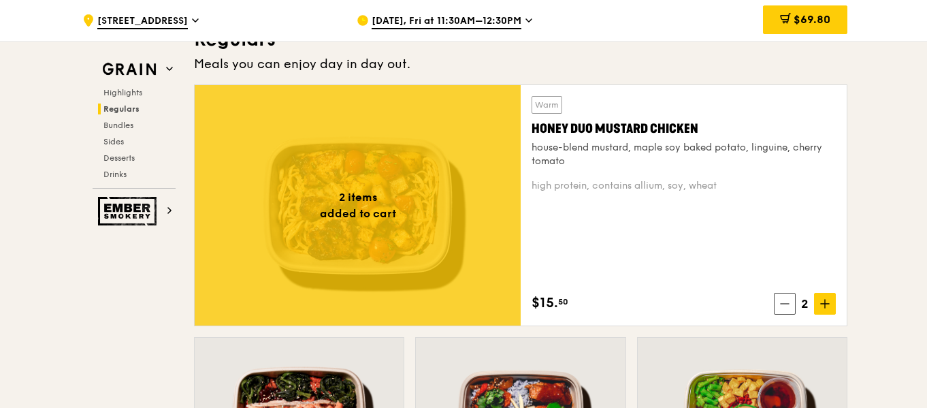
click at [127, 149] on div "Highlights Regulars Bundles Sides Desserts Drinks" at bounding box center [134, 133] width 83 height 93
click at [128, 143] on h2 "Sides" at bounding box center [137, 141] width 78 height 11
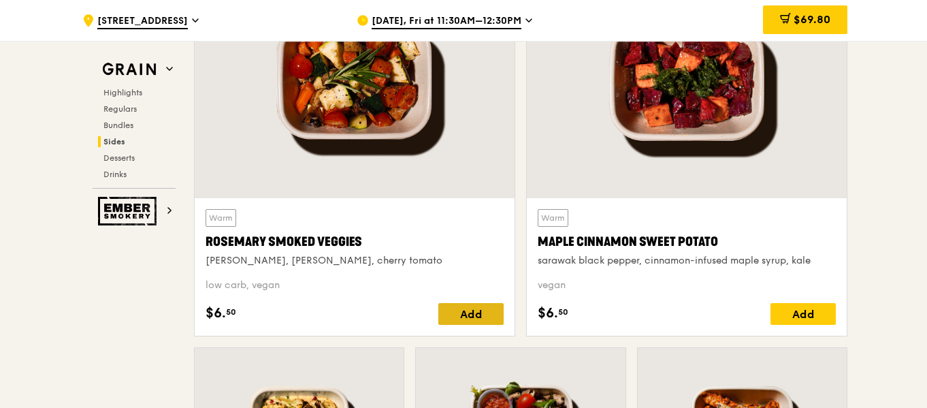
scroll to position [3290, 0]
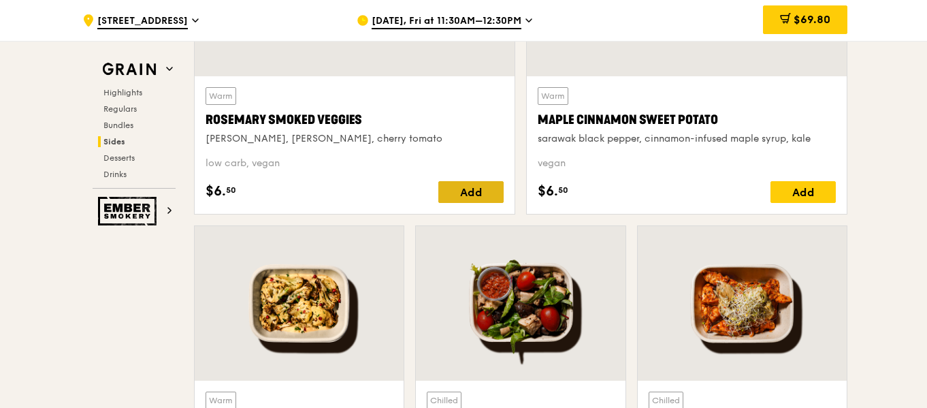
click at [474, 195] on div "Add" at bounding box center [470, 192] width 65 height 22
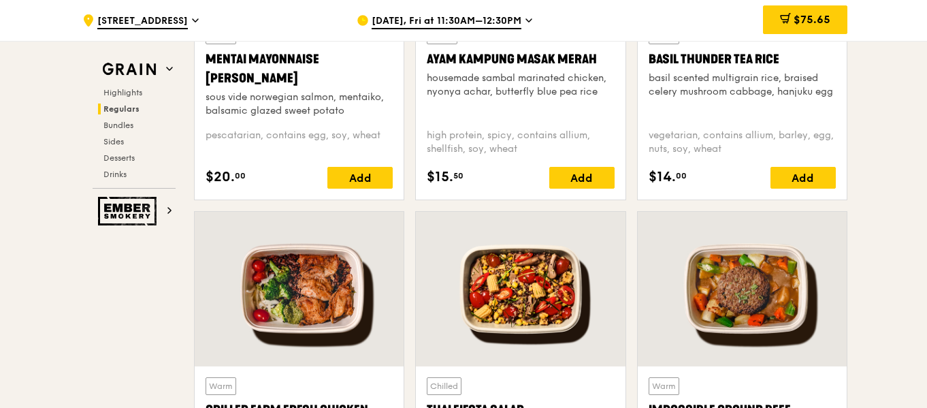
scroll to position [1181, 0]
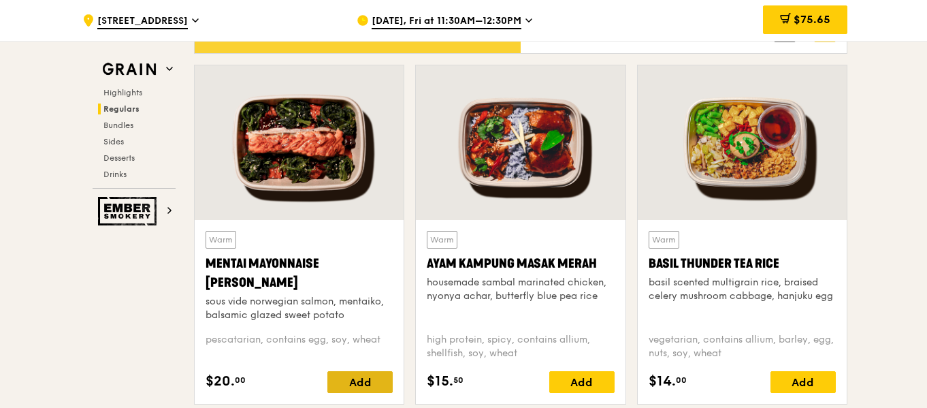
click at [373, 383] on div "Add" at bounding box center [359, 382] width 65 height 22
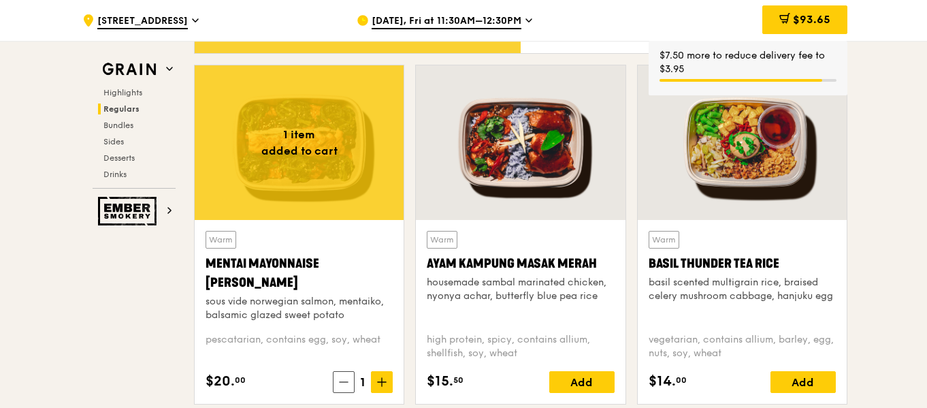
click at [306, 269] on div "Mentai Mayonnaise [PERSON_NAME]" at bounding box center [299, 273] width 187 height 38
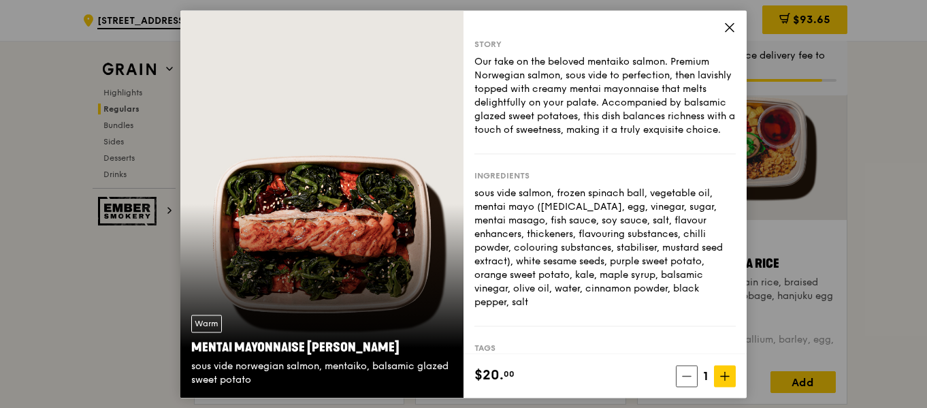
click at [722, 23] on div "Story Our take on the beloved mentaiko salmon. Premium Norwegian salmon, sous v…" at bounding box center [604, 182] width 283 height 344
click at [730, 31] on icon at bounding box center [729, 27] width 12 height 12
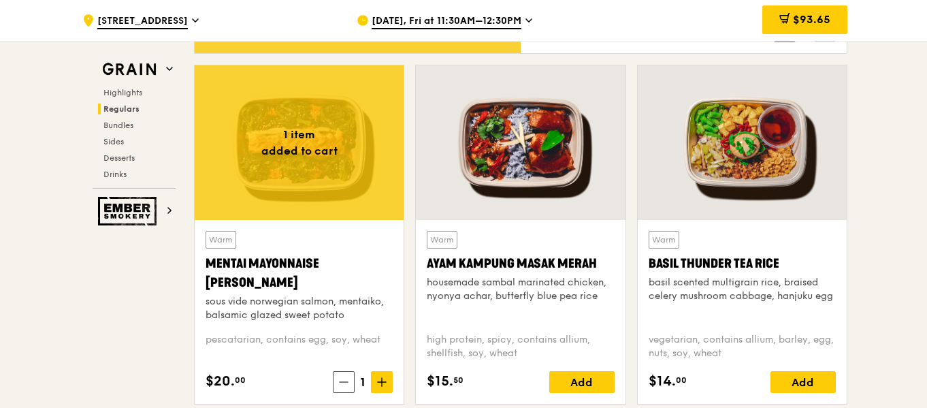
click at [870, 14] on div ".cls-1 { fill: none; stroke: #fff; stroke-linecap: round; stroke-linejoin: roun…" at bounding box center [463, 20] width 927 height 41
click at [847, 14] on div "$93.65 6" at bounding box center [737, 20] width 235 height 41
click at [839, 16] on div "$93.65" at bounding box center [804, 19] width 85 height 29
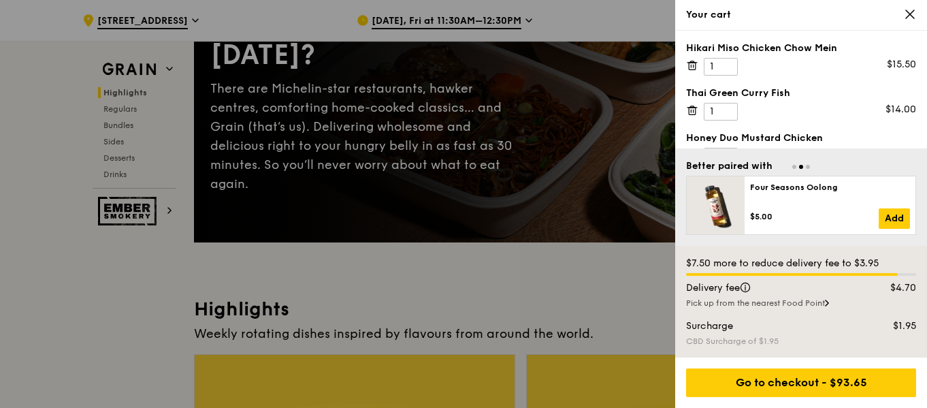
scroll to position [0, 0]
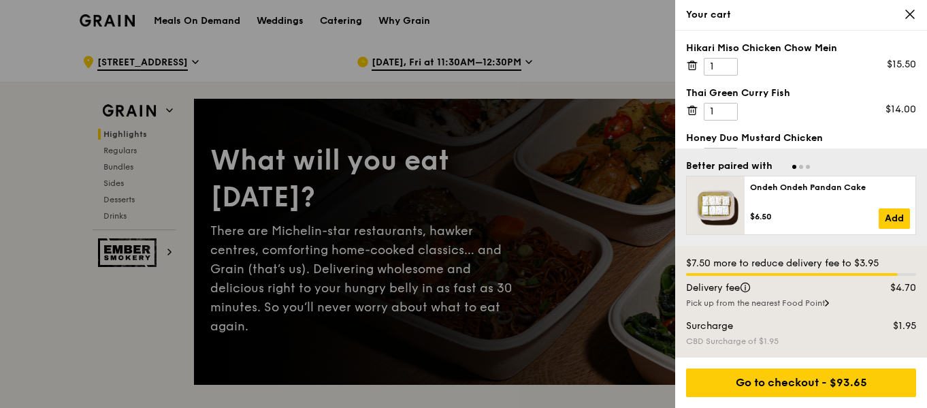
click at [692, 65] on icon at bounding box center [692, 65] width 12 height 12
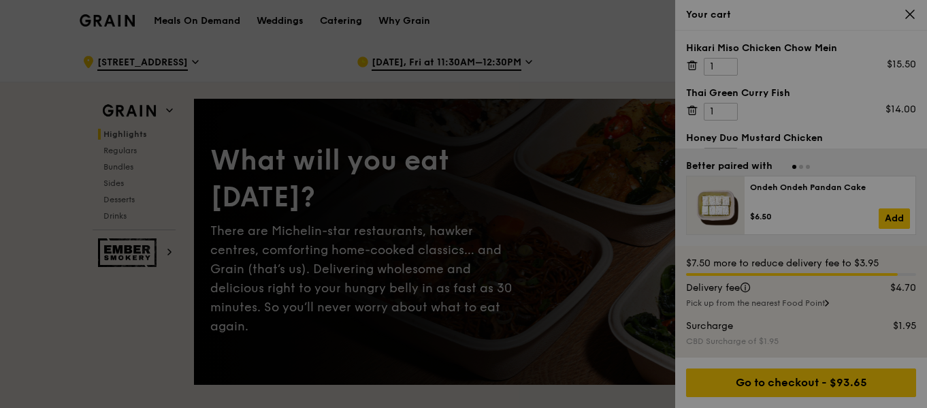
click at [692, 65] on div at bounding box center [463, 204] width 927 height 408
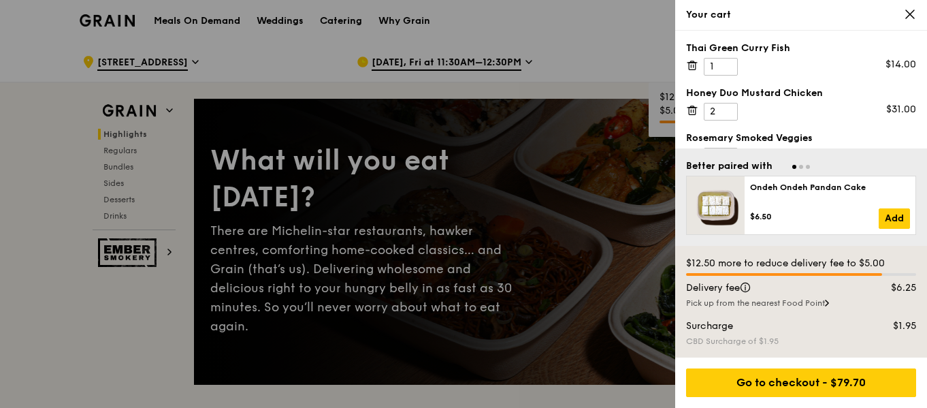
click at [692, 65] on icon at bounding box center [692, 65] width 12 height 12
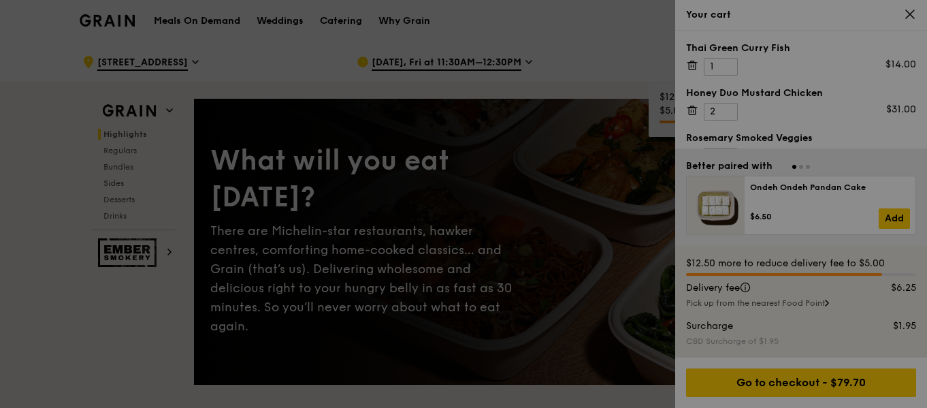
click at [692, 65] on div at bounding box center [463, 204] width 927 height 408
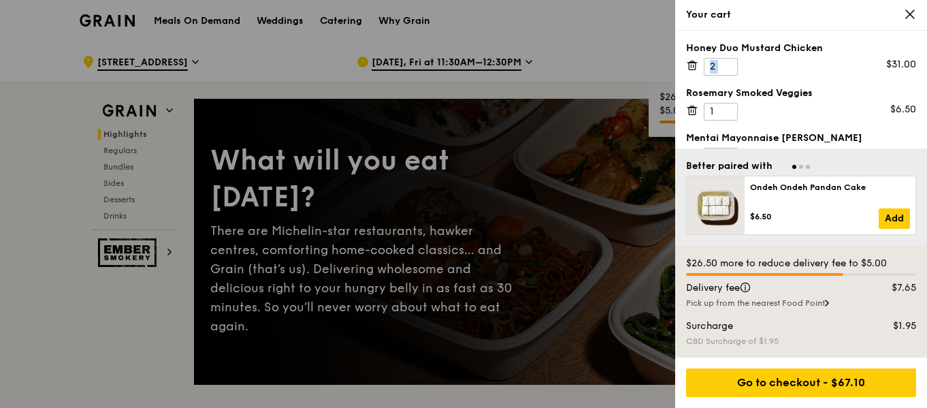
click at [692, 65] on icon at bounding box center [692, 65] width 12 height 12
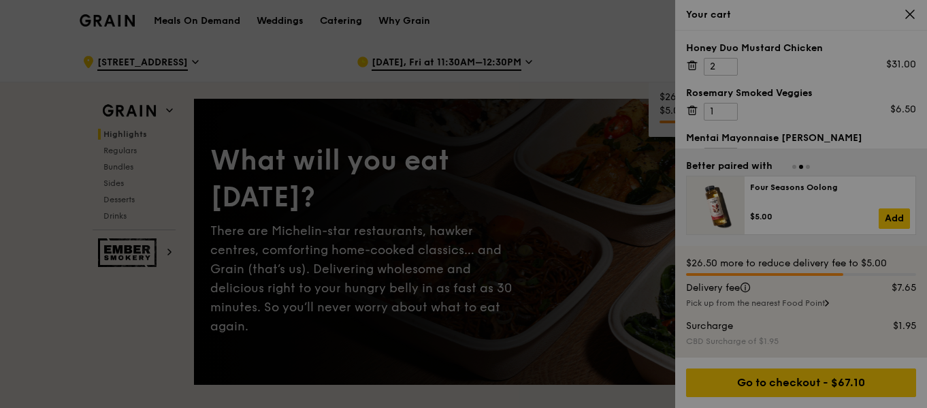
click at [692, 65] on div at bounding box center [463, 204] width 927 height 408
click at [692, 65] on icon at bounding box center [692, 65] width 12 height 12
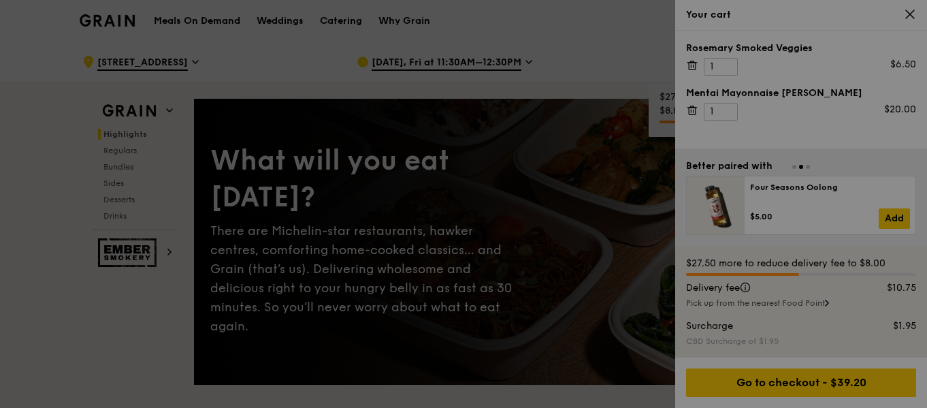
click at [692, 65] on div at bounding box center [463, 204] width 927 height 408
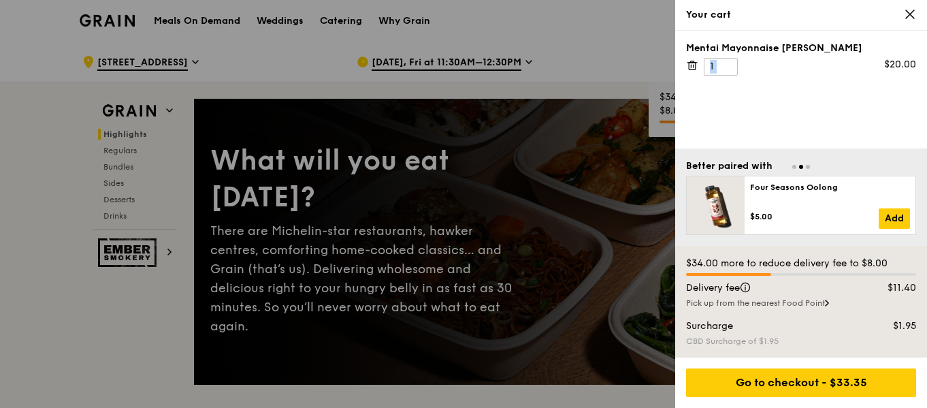
click at [692, 65] on icon at bounding box center [692, 65] width 12 height 12
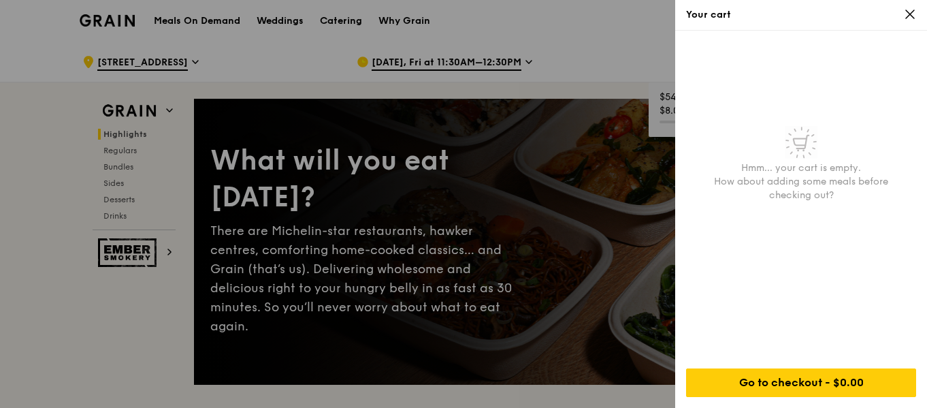
click at [916, 11] on div "Your cart" at bounding box center [801, 15] width 252 height 31
click at [911, 7] on div "Your cart" at bounding box center [801, 15] width 252 height 31
click at [899, 8] on div "Your cart" at bounding box center [801, 15] width 230 height 14
click at [898, 13] on div "Your cart" at bounding box center [801, 15] width 230 height 14
click at [912, 13] on icon at bounding box center [910, 14] width 8 height 8
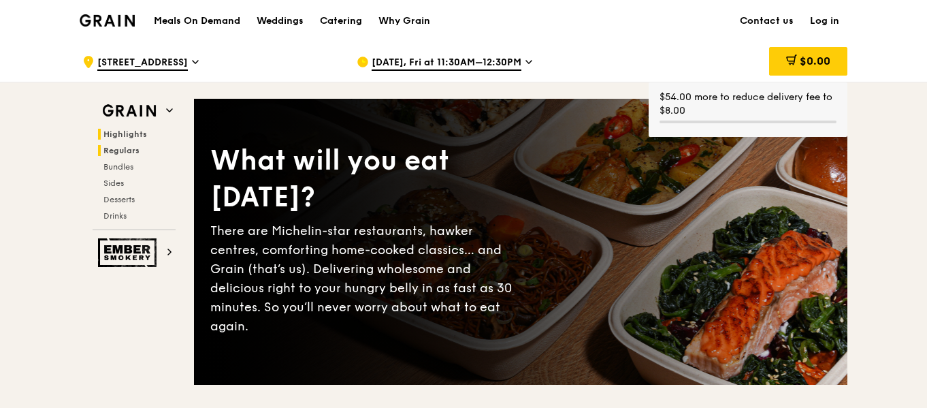
click at [136, 148] on span "Regulars" at bounding box center [121, 151] width 36 height 10
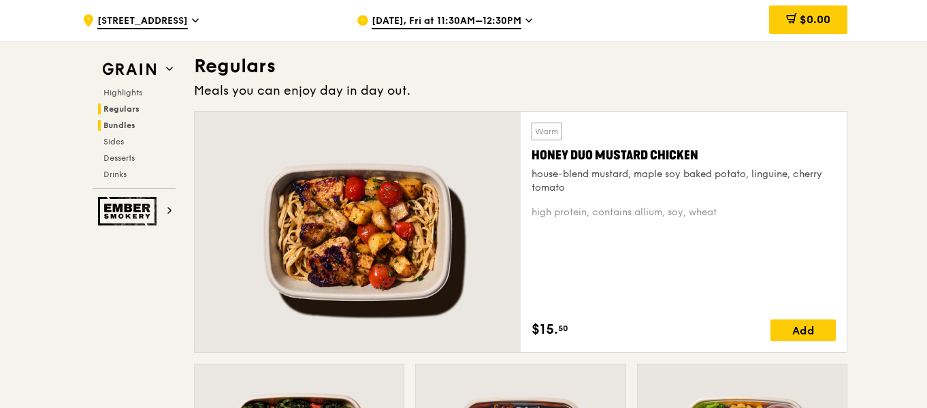
click at [135, 130] on h2 "Bundles" at bounding box center [137, 125] width 78 height 11
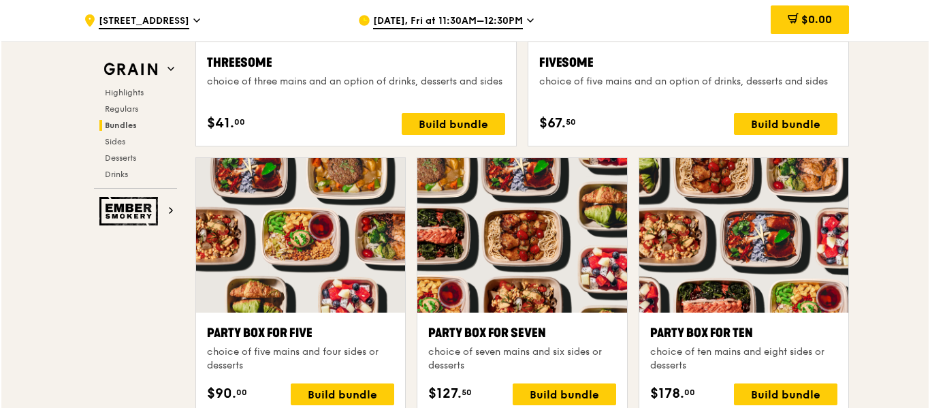
scroll to position [2593, 0]
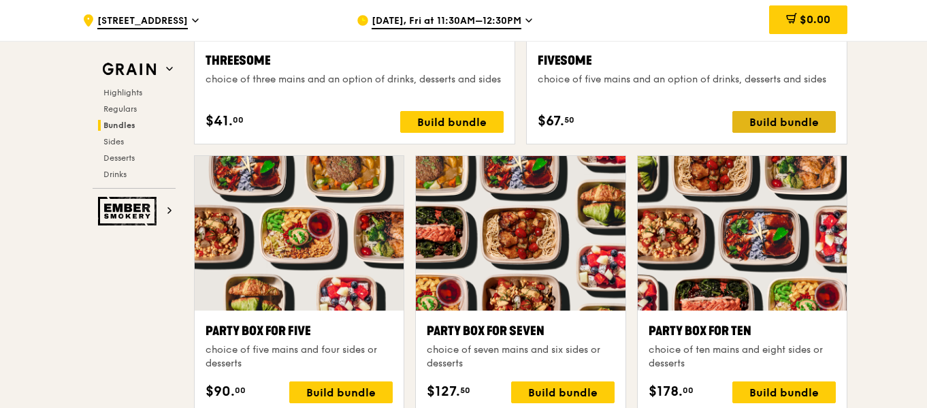
click at [792, 125] on div "Build bundle" at bounding box center [783, 122] width 103 height 22
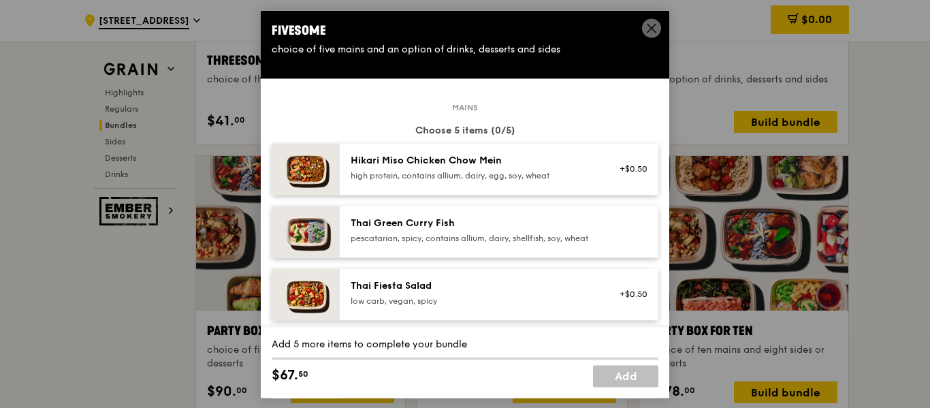
click at [521, 174] on div "high protein, contains allium, dairy, egg, soy, wheat" at bounding box center [472, 175] width 244 height 11
click at [425, 244] on div "pescatarian, spicy, contains allium, dairy, shellfish, soy, wheat" at bounding box center [472, 238] width 244 height 11
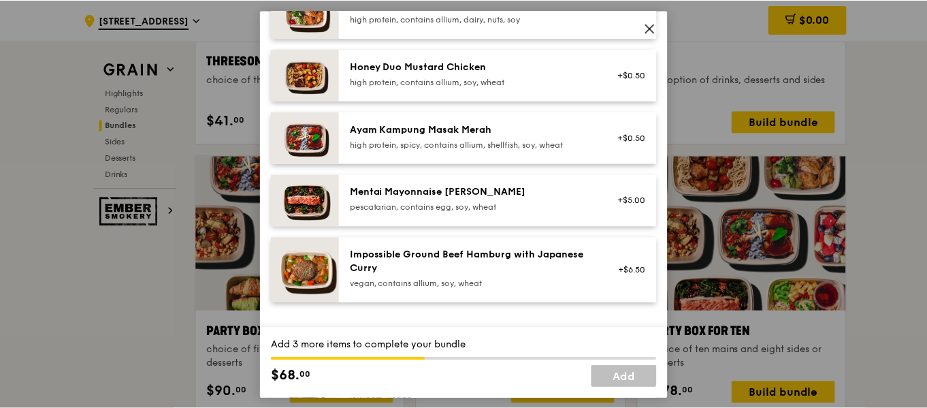
scroll to position [408, 0]
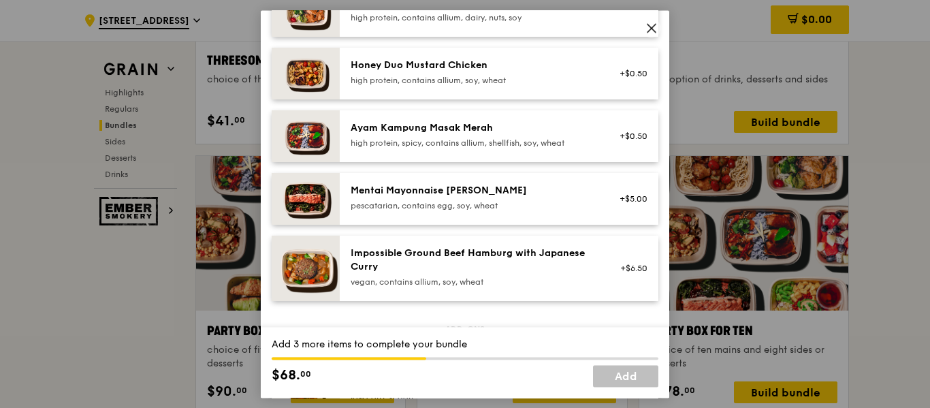
click at [489, 86] on div "high protein, contains allium, soy, wheat" at bounding box center [472, 80] width 244 height 11
click at [655, 26] on icon at bounding box center [651, 28] width 12 height 12
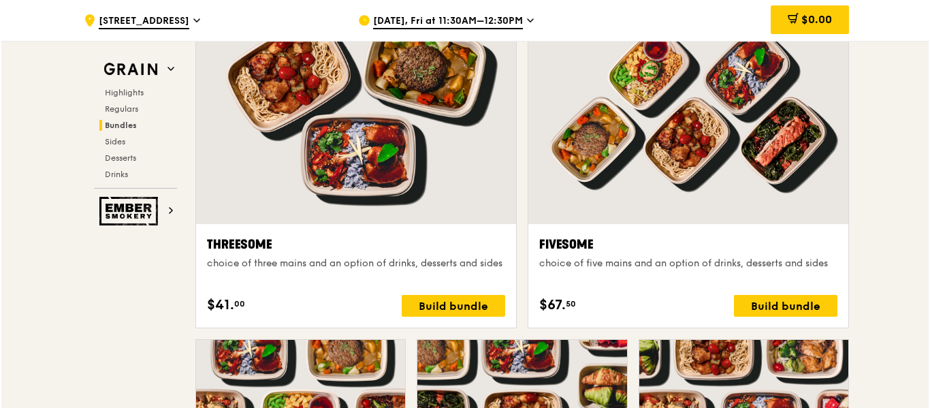
scroll to position [2389, 0]
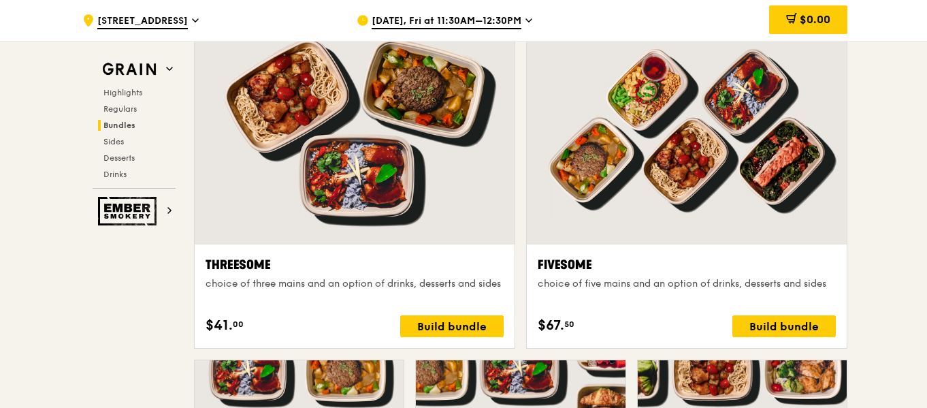
click at [728, 193] on div at bounding box center [687, 126] width 320 height 236
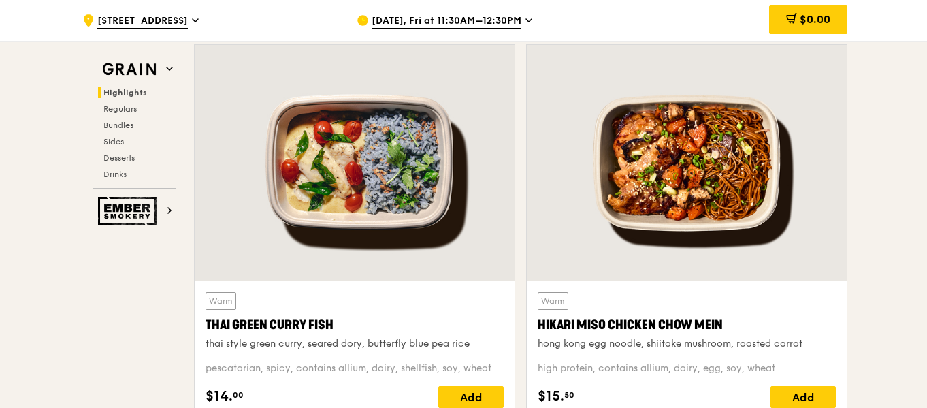
scroll to position [481, 0]
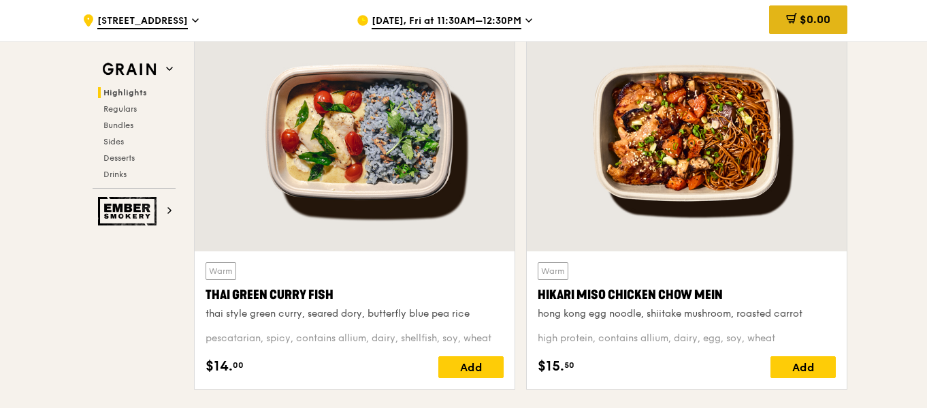
click at [802, 18] on span "$0.00" at bounding box center [815, 19] width 31 height 13
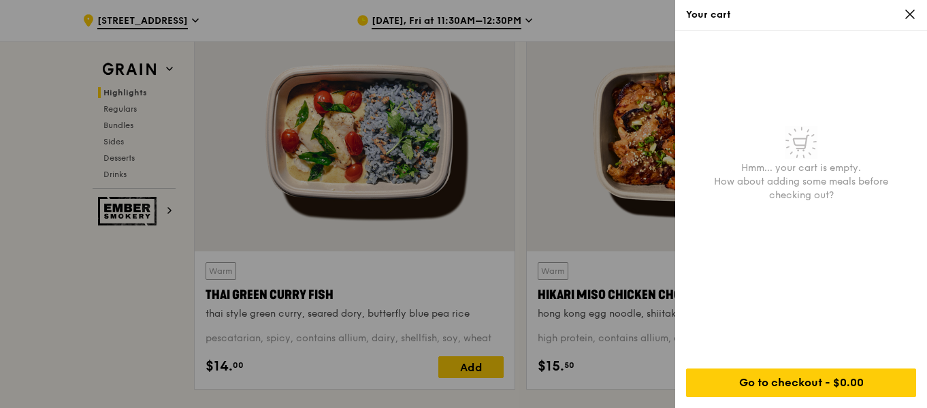
click at [906, 20] on icon at bounding box center [910, 14] width 12 height 12
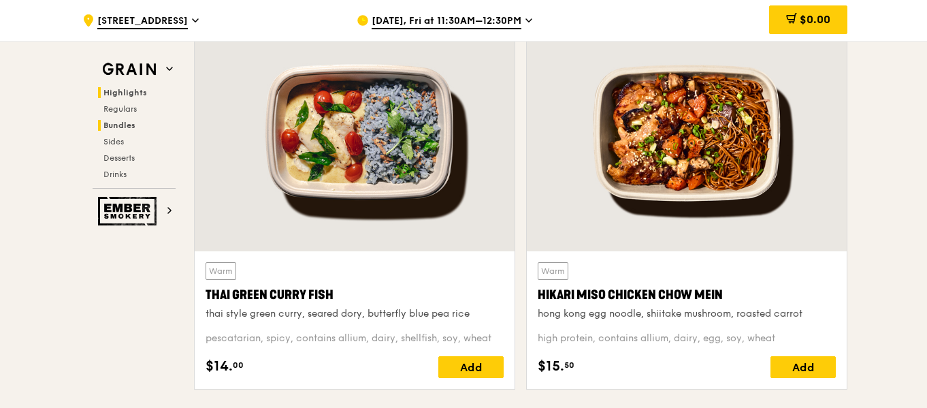
click at [110, 122] on span "Bundles" at bounding box center [119, 125] width 32 height 10
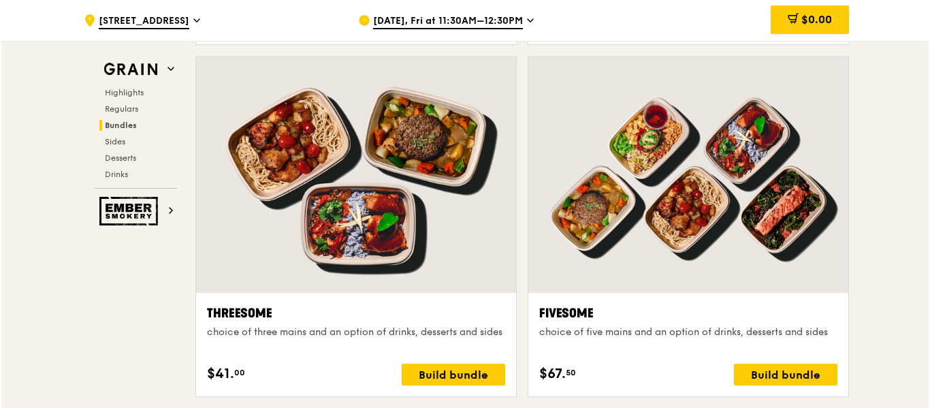
scroll to position [2423, 0]
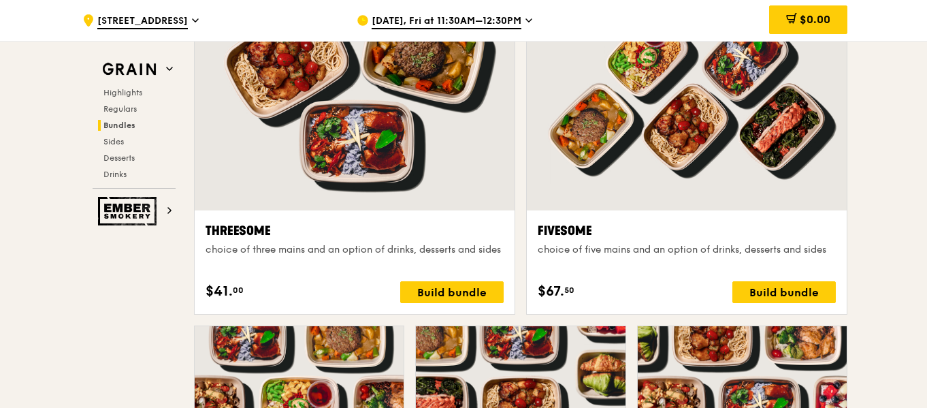
click at [749, 223] on div "Fivesome" at bounding box center [687, 230] width 298 height 19
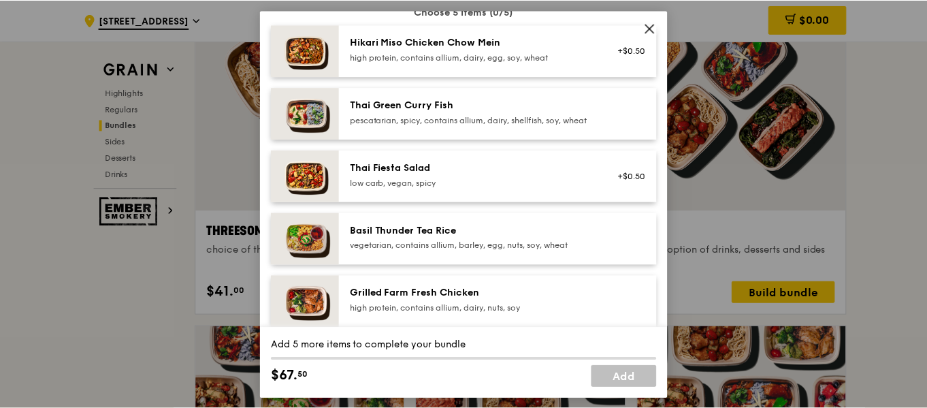
scroll to position [68, 0]
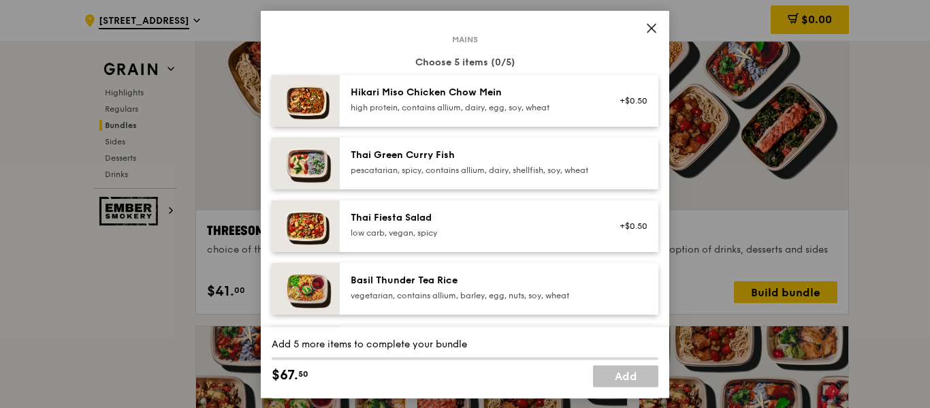
click at [455, 102] on div "high protein, contains allium, dairy, egg, soy, wheat" at bounding box center [472, 107] width 244 height 11
click at [646, 26] on icon at bounding box center [651, 28] width 12 height 12
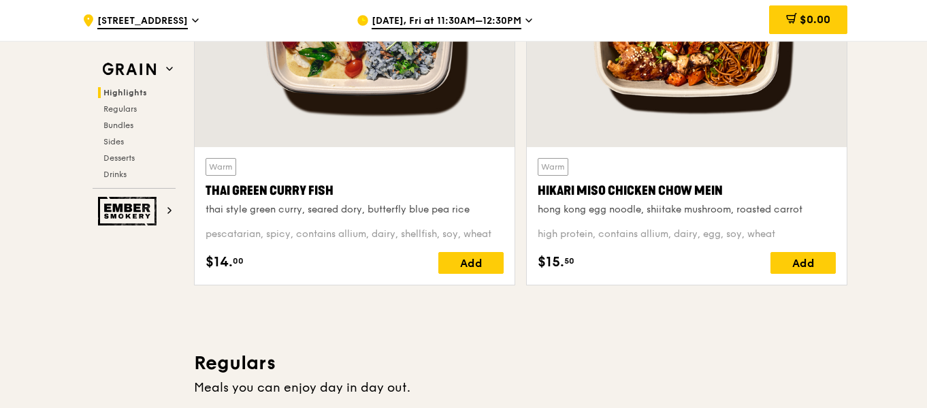
scroll to position [517, 0]
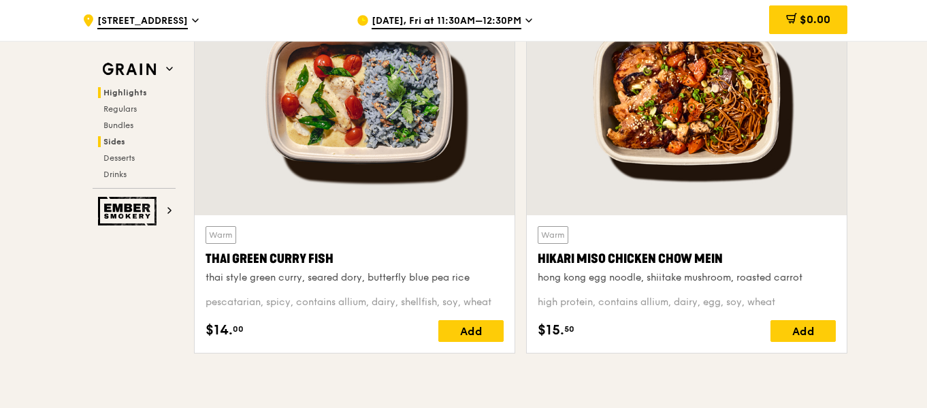
click at [124, 142] on span "Sides" at bounding box center [114, 142] width 22 height 10
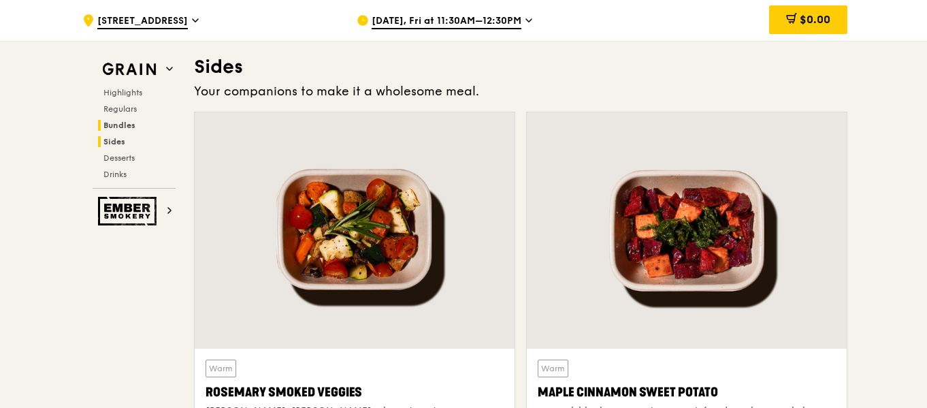
click at [126, 123] on span "Bundles" at bounding box center [119, 125] width 32 height 10
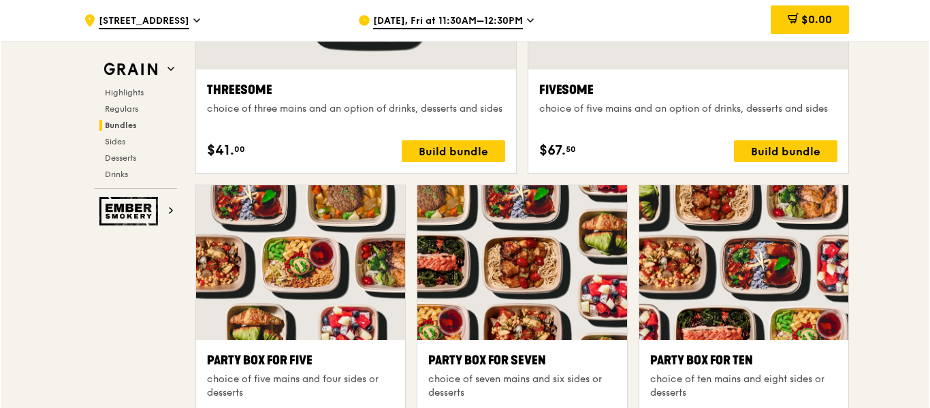
scroll to position [2423, 0]
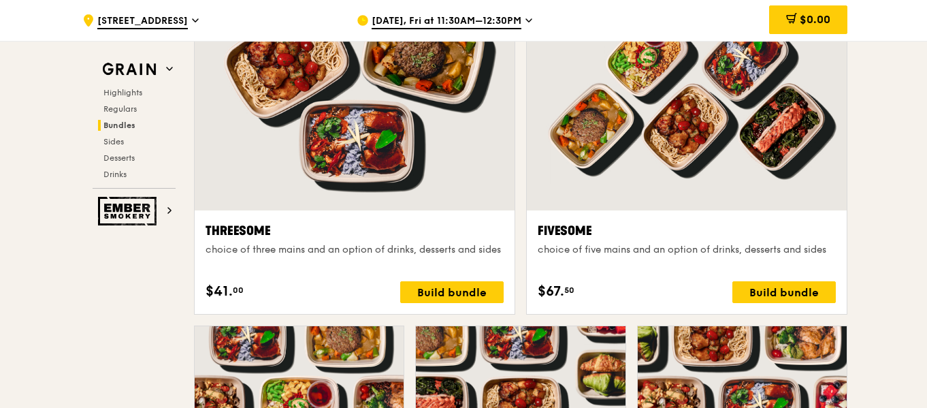
click at [723, 191] on div at bounding box center [687, 92] width 320 height 236
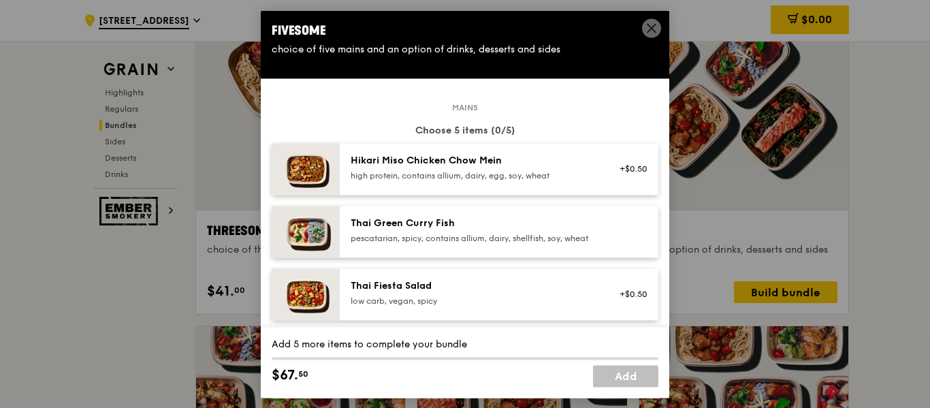
click at [543, 169] on div "Hikari Miso Chicken Chow Mein high protein, contains allium, dairy, egg, soy, w…" at bounding box center [472, 167] width 244 height 27
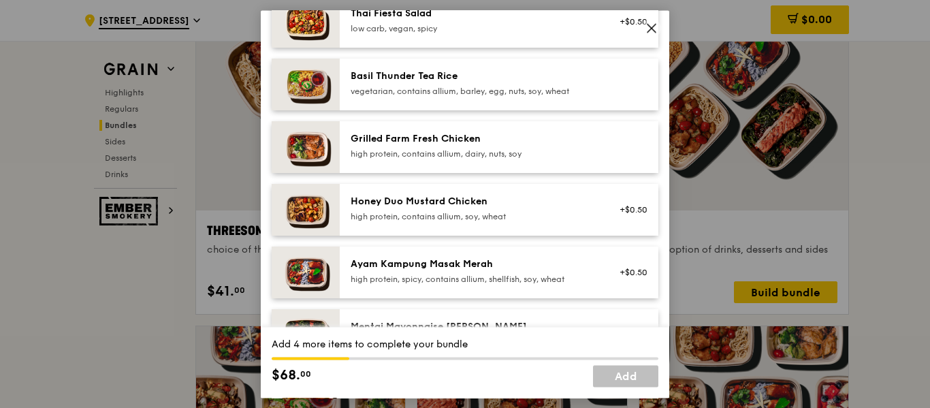
scroll to position [340, 0]
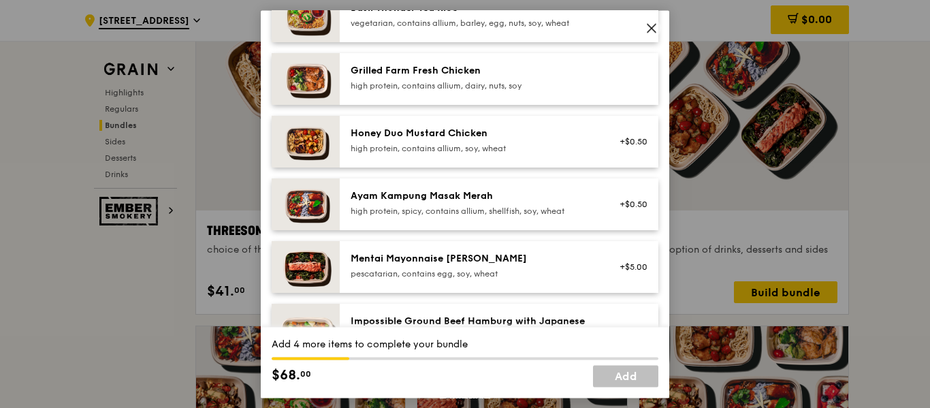
click at [534, 154] on div "high protein, contains allium, soy, wheat" at bounding box center [472, 148] width 244 height 11
click at [525, 265] on div "Mentai Mayonnaise [PERSON_NAME]" at bounding box center [472, 259] width 244 height 14
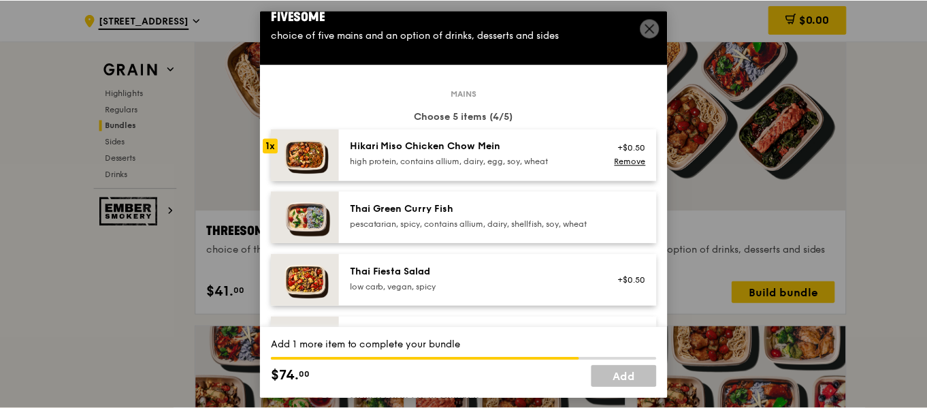
scroll to position [14, 0]
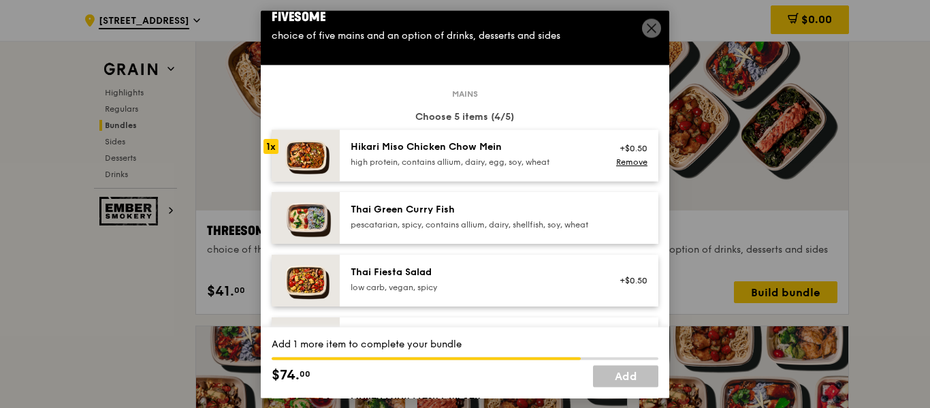
click at [480, 200] on div "Thai Green Curry Fish pescatarian, spicy, contains allium, dairy, shellfish, so…" at bounding box center [499, 218] width 318 height 52
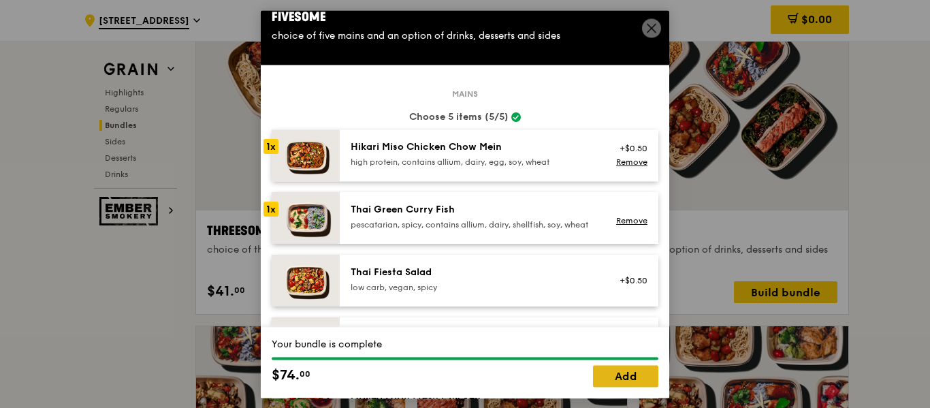
click at [597, 374] on link "Add" at bounding box center [625, 376] width 65 height 22
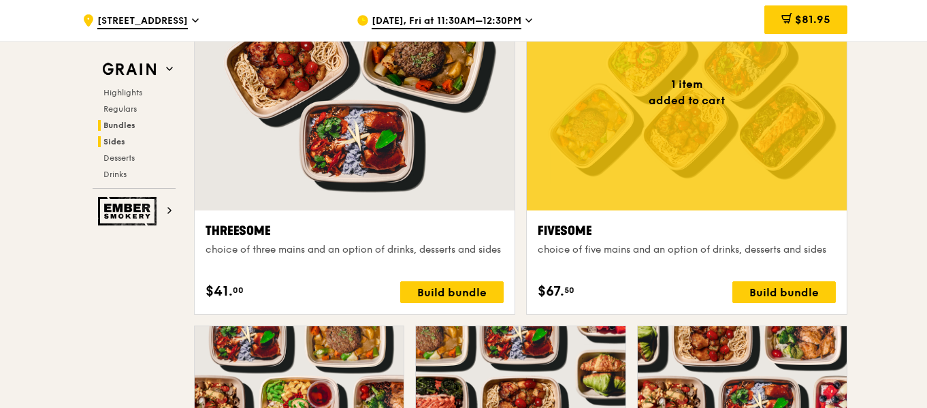
click at [140, 145] on h2 "Sides" at bounding box center [137, 141] width 78 height 11
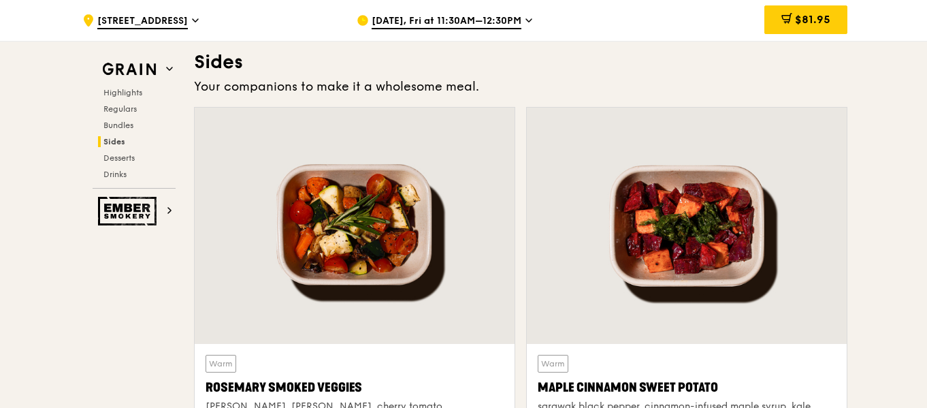
scroll to position [3222, 0]
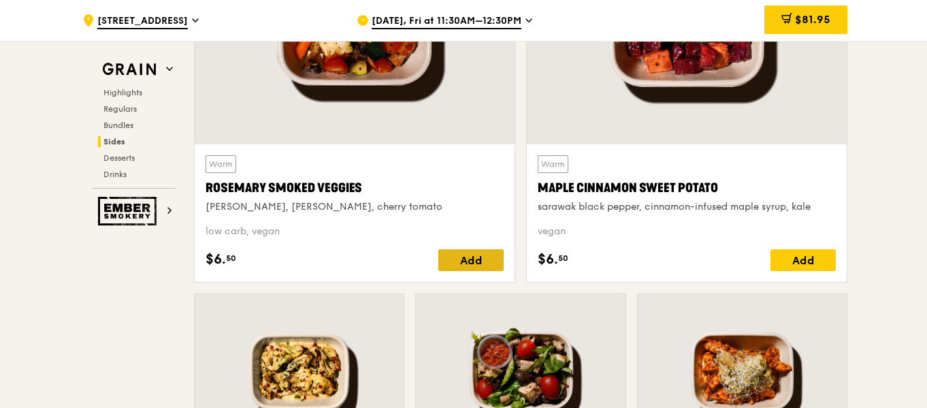
click at [468, 265] on div "Add" at bounding box center [470, 260] width 65 height 22
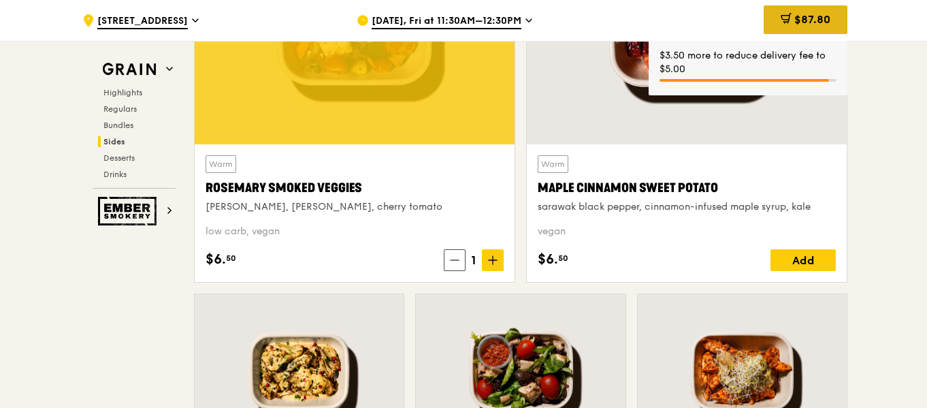
click at [817, 18] on span "$87.80" at bounding box center [812, 19] width 36 height 13
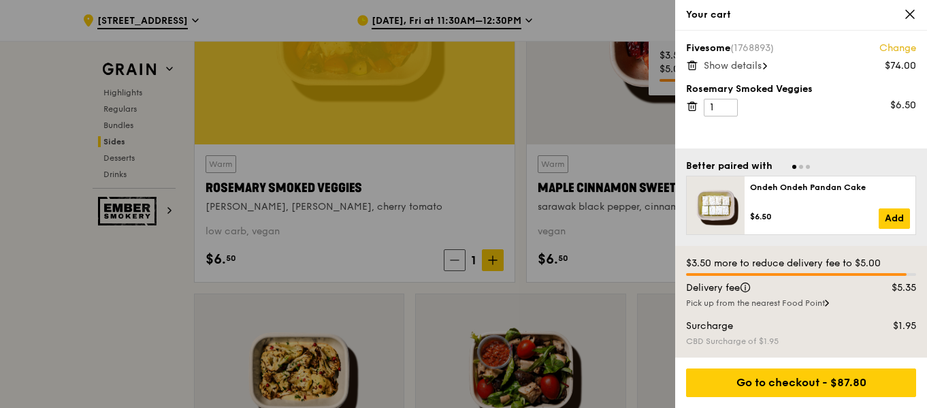
click at [752, 66] on span "Show details" at bounding box center [733, 66] width 58 height 12
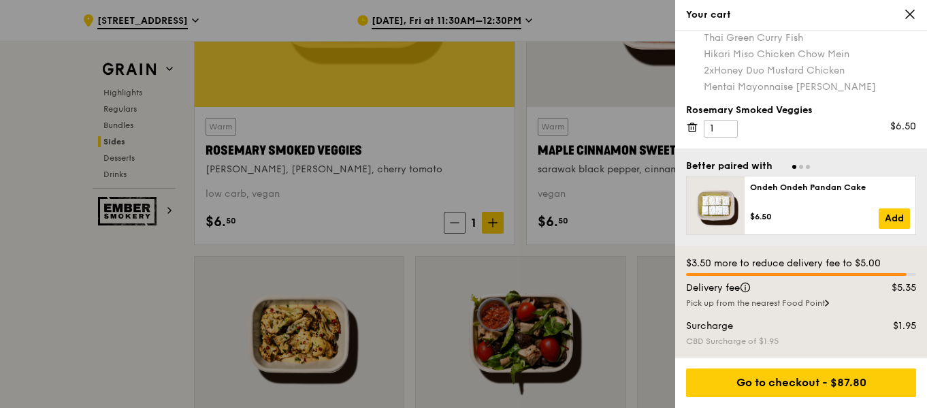
scroll to position [3290, 0]
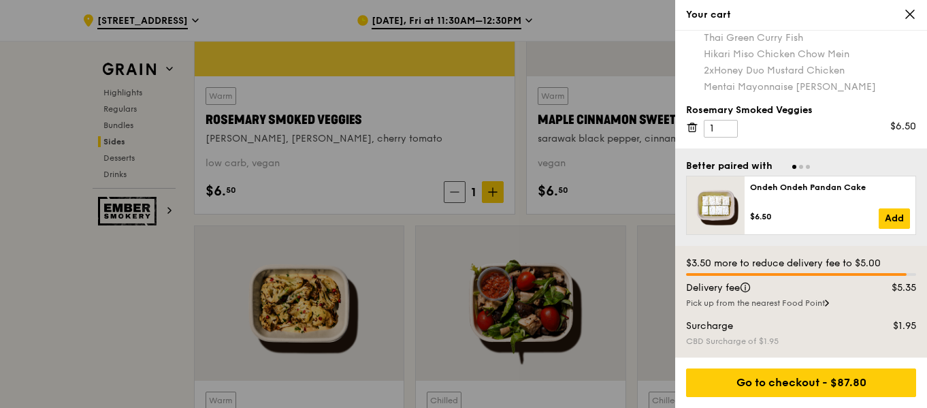
drag, startPoint x: 886, startPoint y: 122, endPoint x: 929, endPoint y: 127, distance: 43.1
click at [829, 306] on icon at bounding box center [827, 302] width 4 height 7
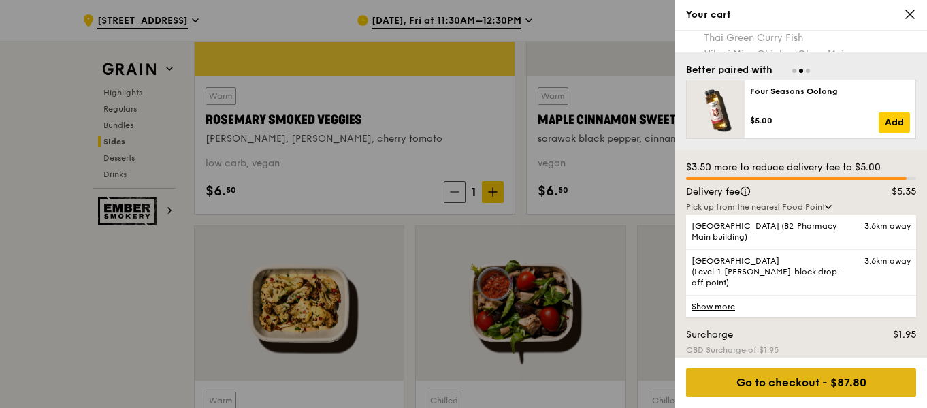
click at [832, 374] on div "Go to checkout - $87.80" at bounding box center [801, 382] width 230 height 29
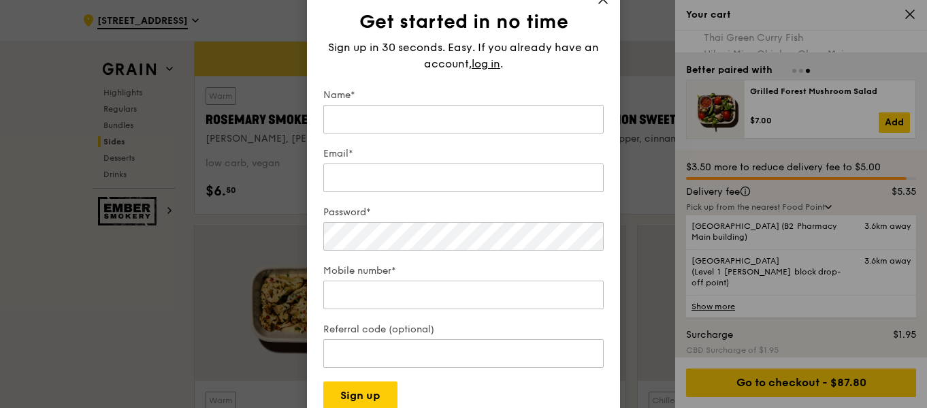
click at [604, 127] on div "Get started in no time Sign up in 30 seconds. Easy. If you already have an acco…" at bounding box center [463, 204] width 313 height 444
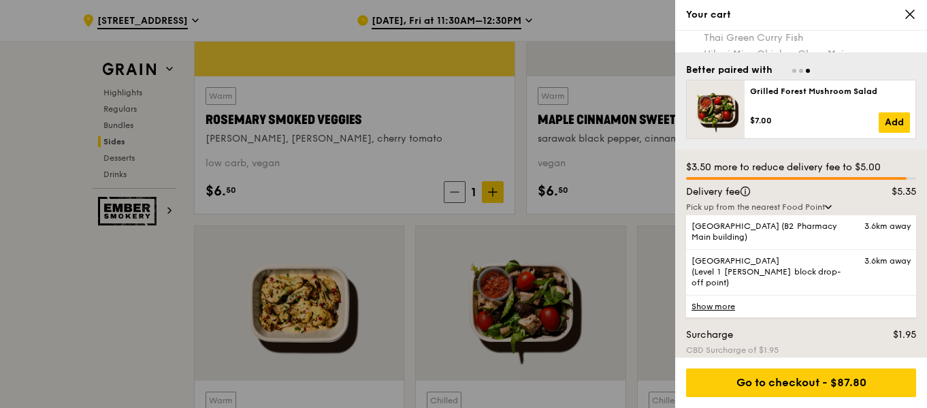
click at [830, 207] on icon at bounding box center [828, 207] width 7 height 4
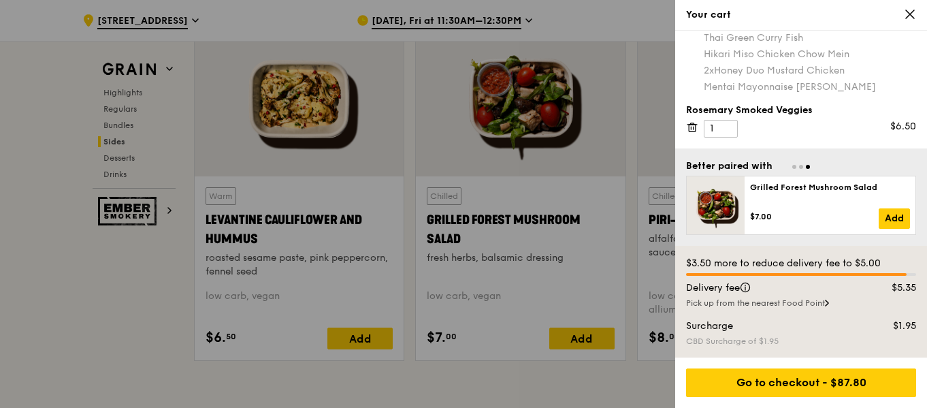
scroll to position [3631, 0]
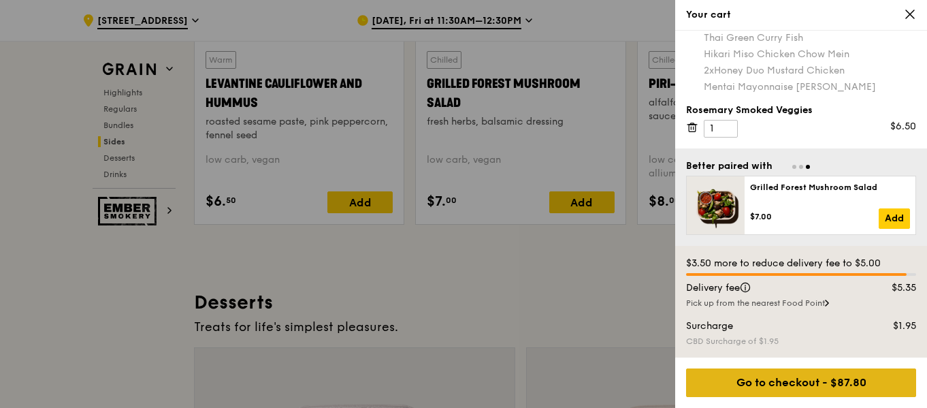
click at [805, 380] on div "Go to checkout - $87.80" at bounding box center [801, 382] width 230 height 29
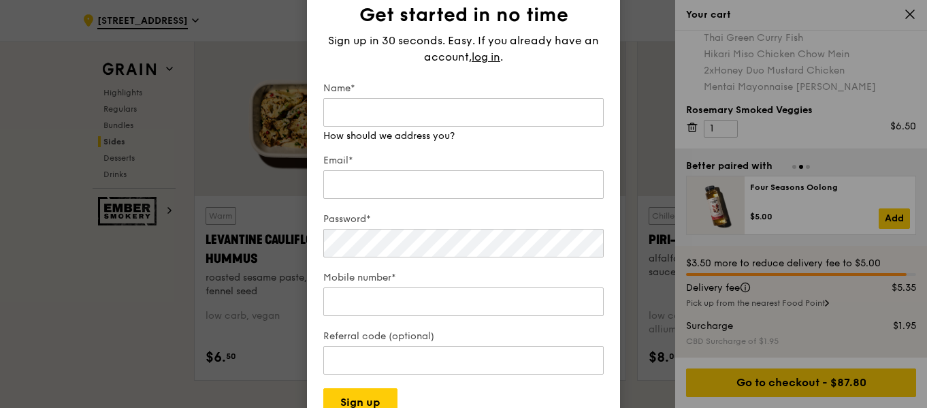
scroll to position [3426, 0]
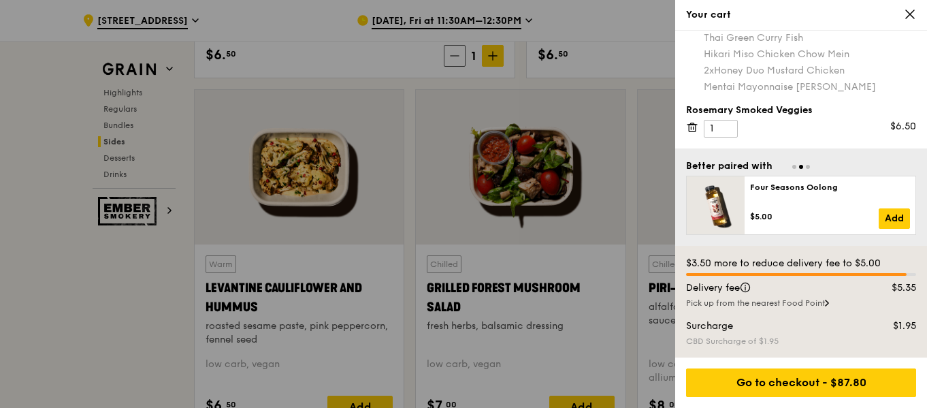
click at [634, 119] on div at bounding box center [463, 204] width 927 height 408
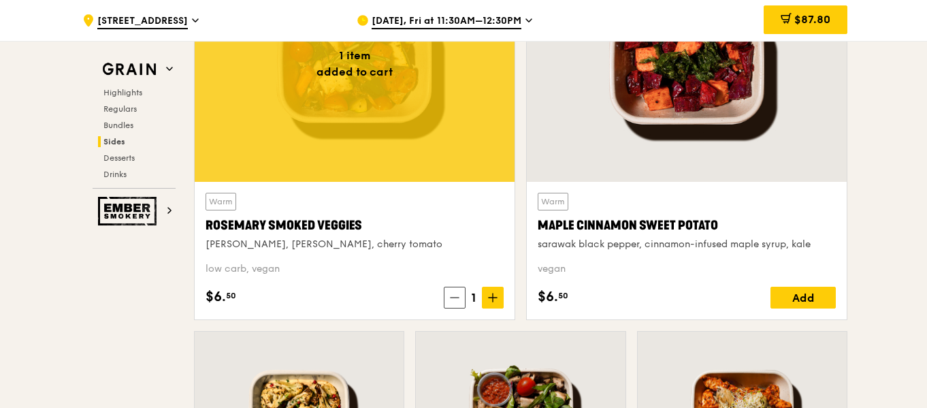
scroll to position [3358, 0]
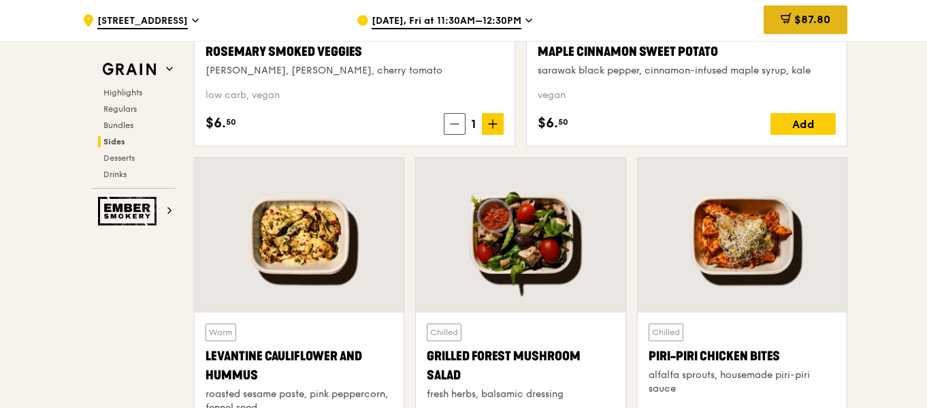
click at [805, 29] on div "$87.80" at bounding box center [806, 19] width 84 height 29
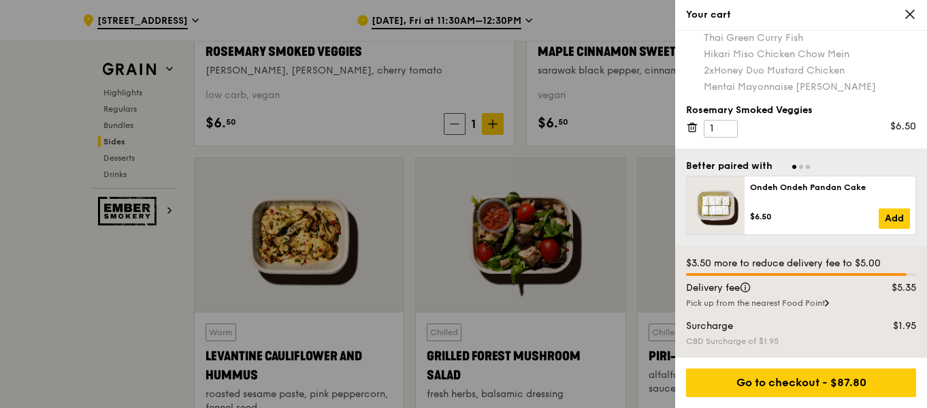
click at [779, 84] on div "Mentai Mayonnaise [PERSON_NAME]" at bounding box center [810, 87] width 212 height 14
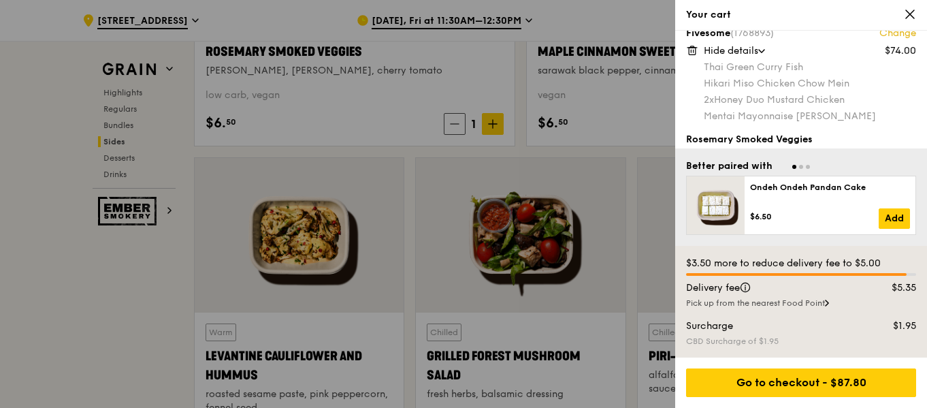
scroll to position [0, 0]
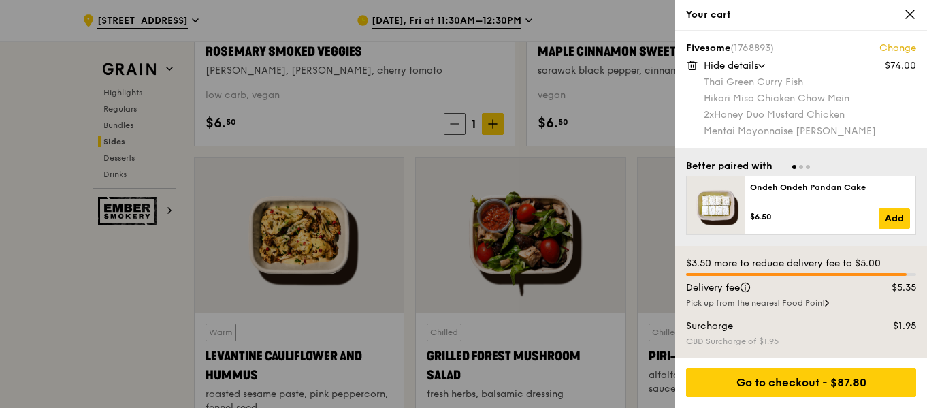
click at [734, 63] on span "Hide details" at bounding box center [731, 66] width 54 height 12
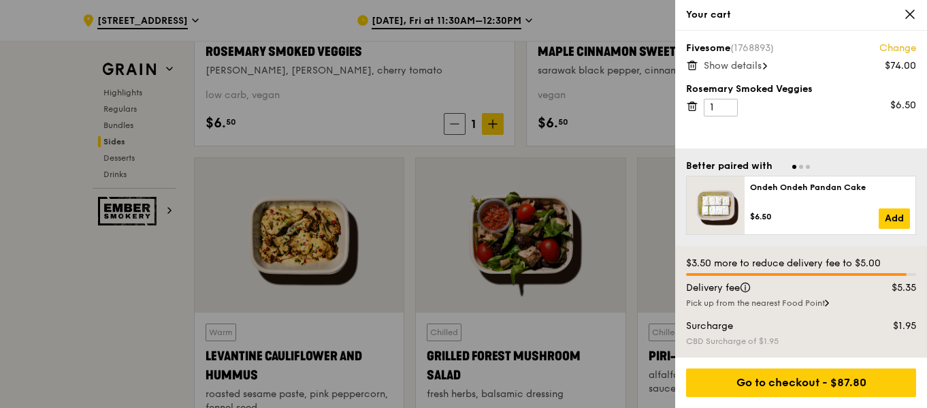
click at [734, 63] on span "Show details" at bounding box center [733, 66] width 58 height 12
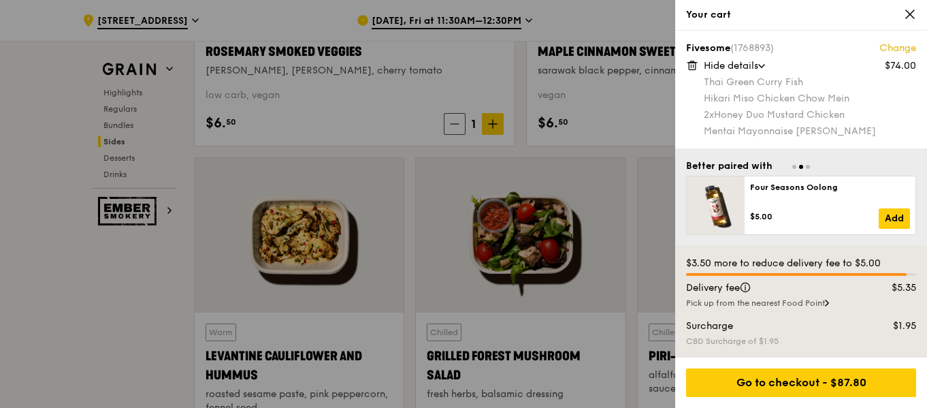
click at [508, 79] on div at bounding box center [463, 204] width 927 height 408
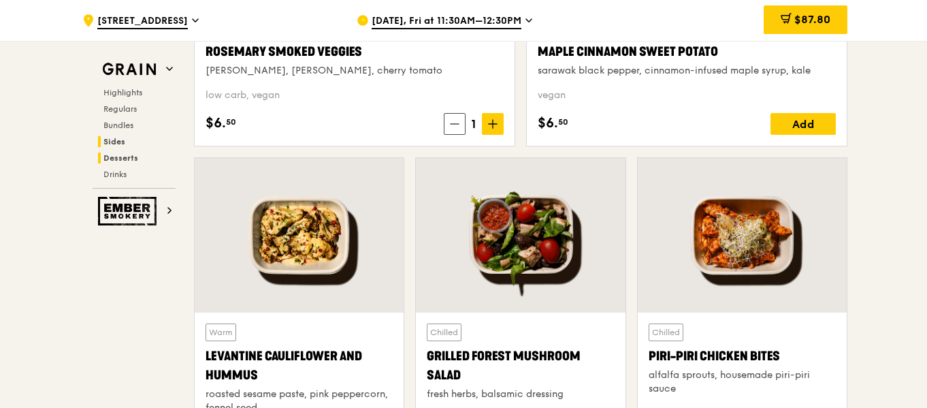
click at [148, 156] on h2 "Desserts" at bounding box center [137, 157] width 78 height 11
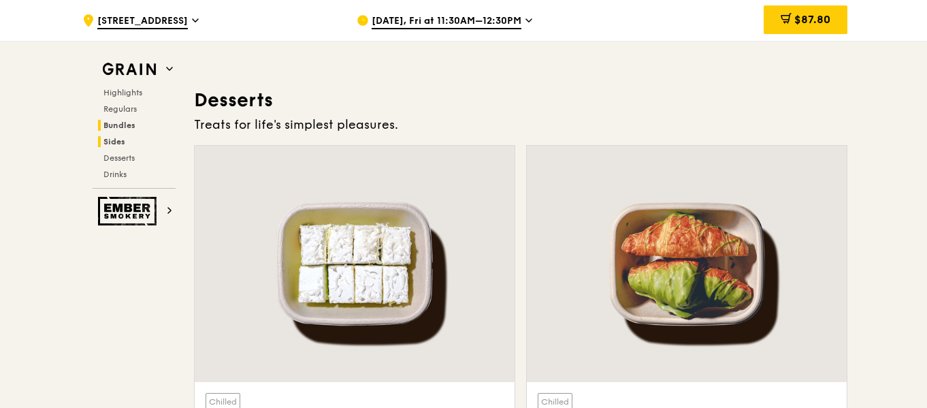
click at [121, 124] on span "Bundles" at bounding box center [119, 125] width 32 height 10
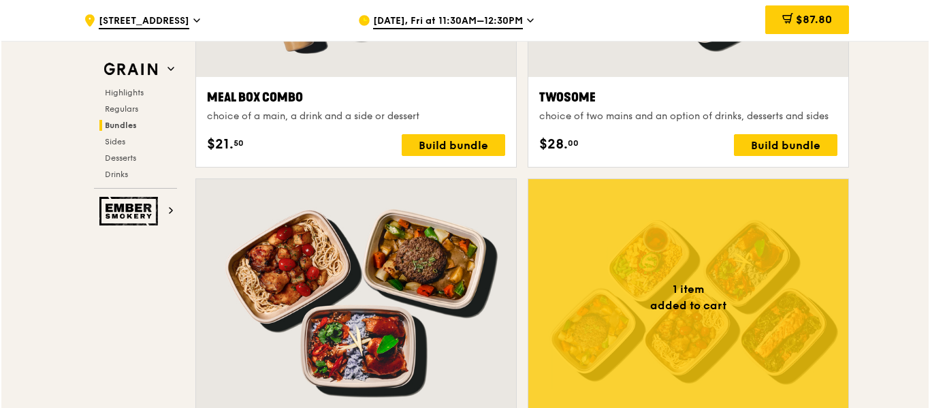
scroll to position [2490, 0]
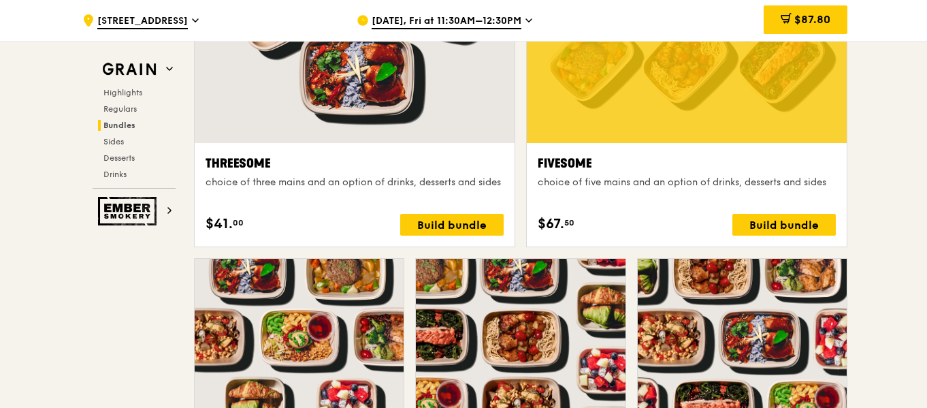
click at [665, 87] on div at bounding box center [687, 25] width 320 height 236
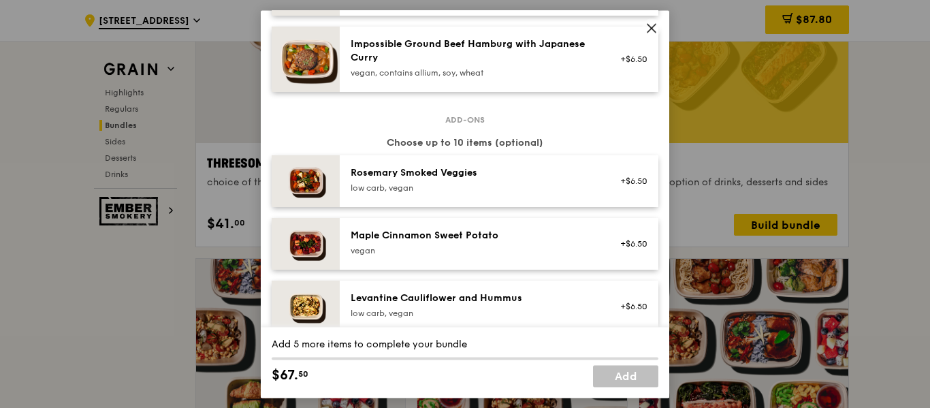
scroll to position [612, 0]
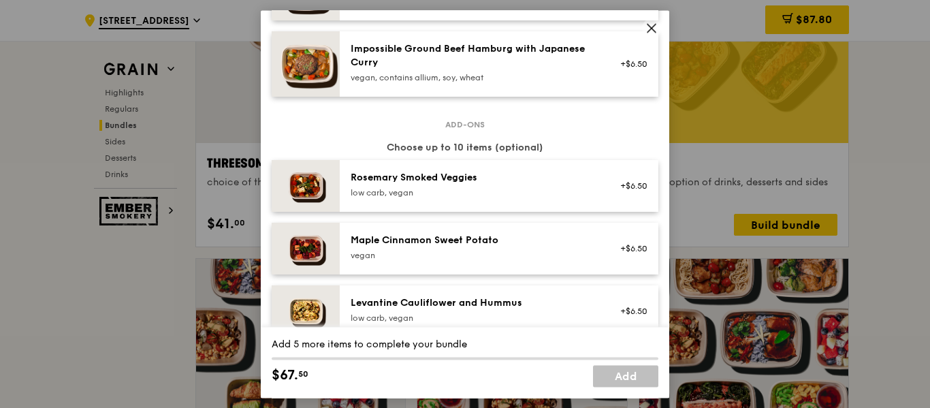
drag, startPoint x: 440, startPoint y: 139, endPoint x: 544, endPoint y: 148, distance: 104.6
click at [583, 153] on div "Choose up to 10 items (optional)" at bounding box center [465, 148] width 387 height 14
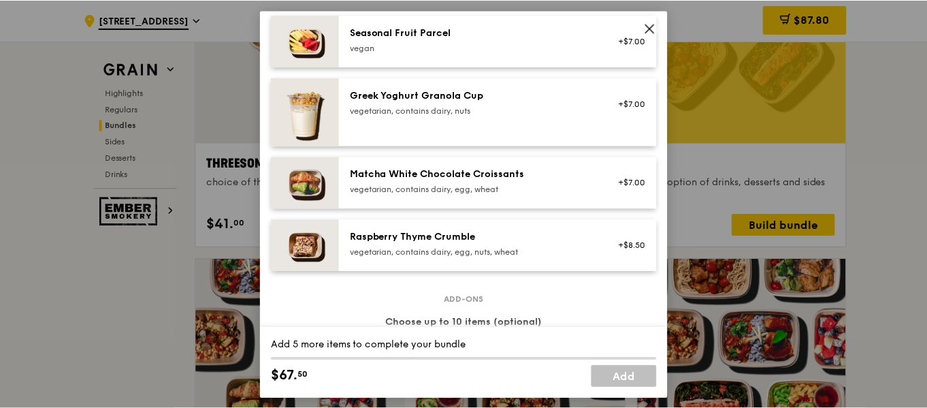
scroll to position [953, 0]
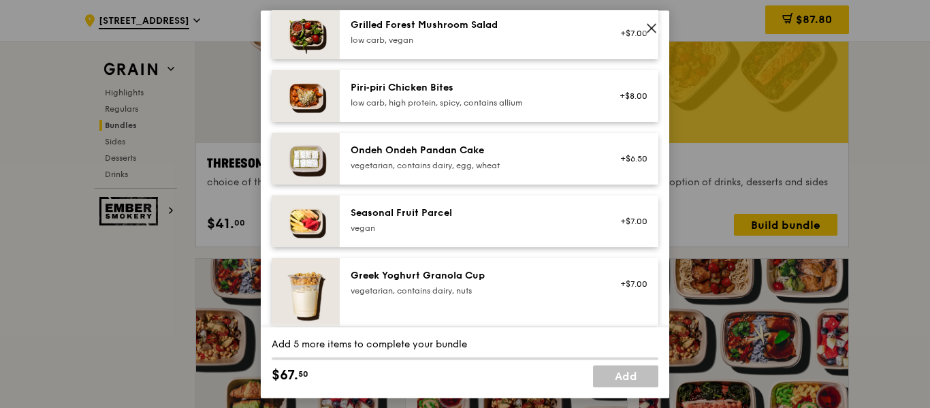
click at [644, 27] on span at bounding box center [651, 27] width 19 height 19
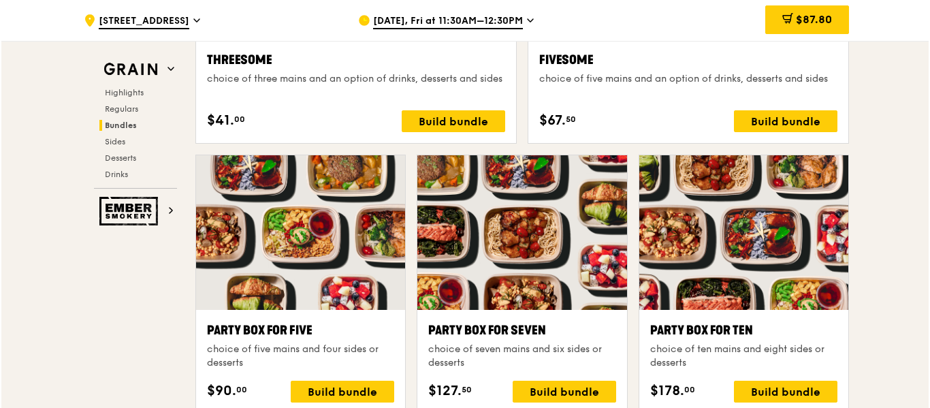
scroll to position [2694, 0]
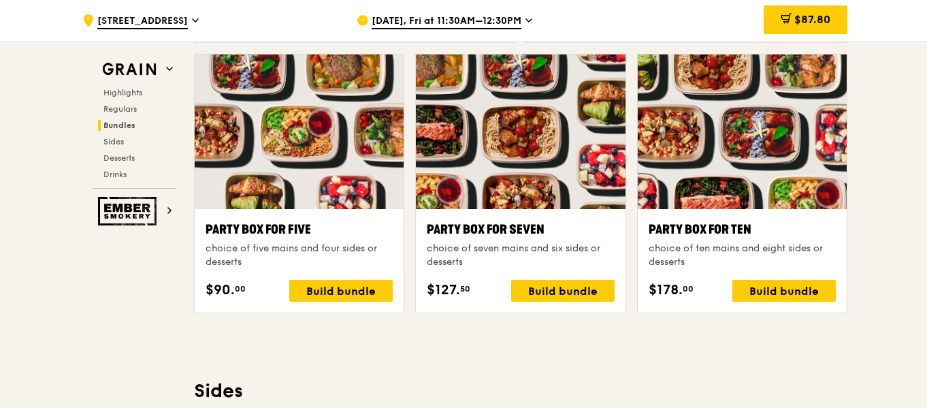
click at [282, 142] on div at bounding box center [299, 131] width 209 height 154
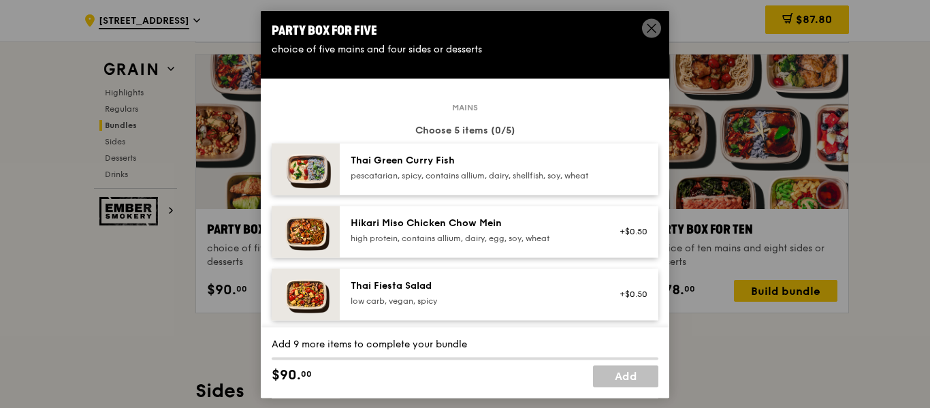
click at [511, 171] on div "pescatarian, spicy, contains allium, dairy, shellfish, soy, wheat" at bounding box center [472, 175] width 244 height 11
click at [650, 25] on icon at bounding box center [651, 28] width 12 height 12
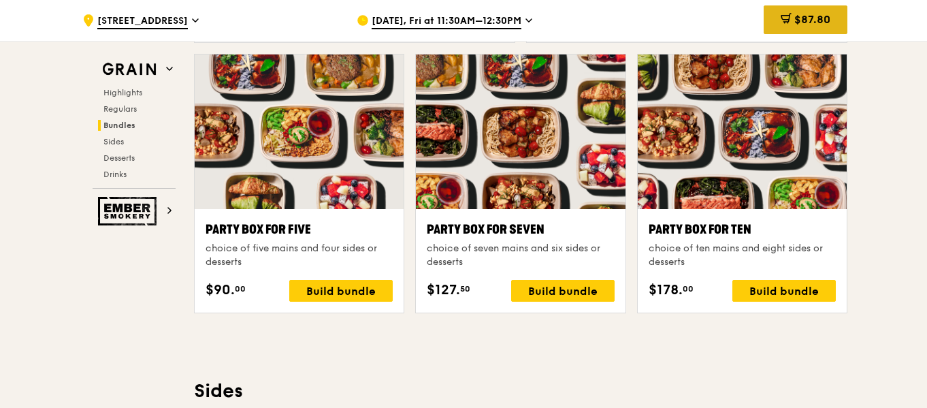
click at [809, 13] on span "$87.80" at bounding box center [812, 19] width 36 height 13
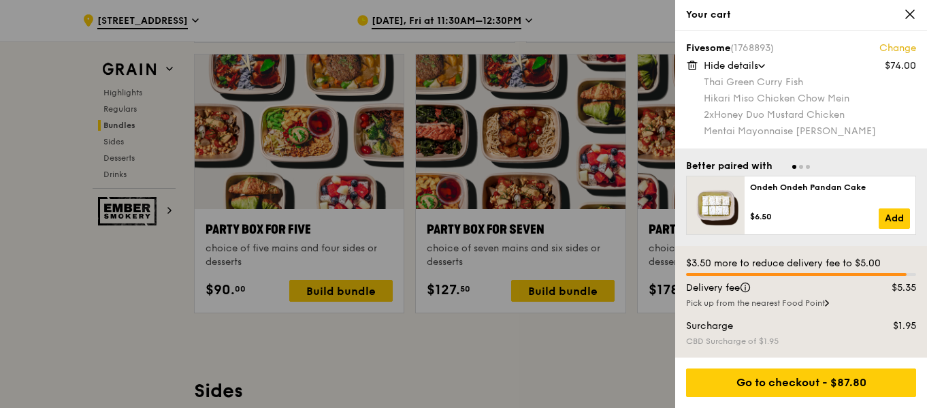
click at [693, 62] on icon at bounding box center [692, 65] width 12 height 12
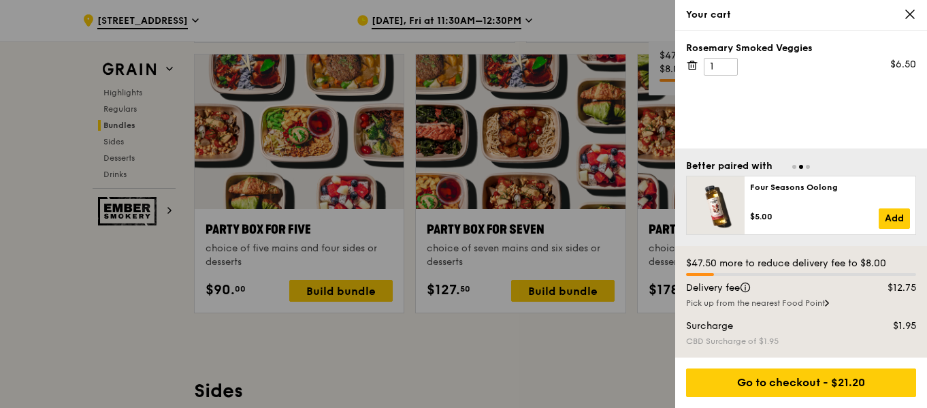
click at [210, 126] on div at bounding box center [463, 204] width 927 height 408
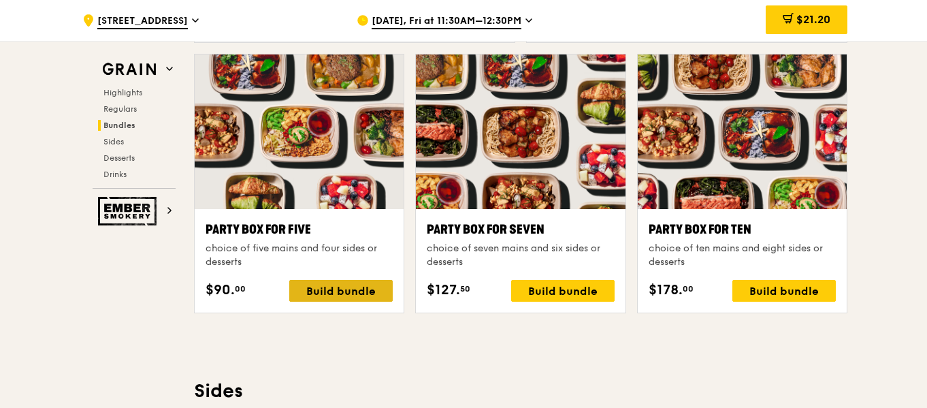
click at [348, 289] on div "Build bundle" at bounding box center [340, 291] width 103 height 22
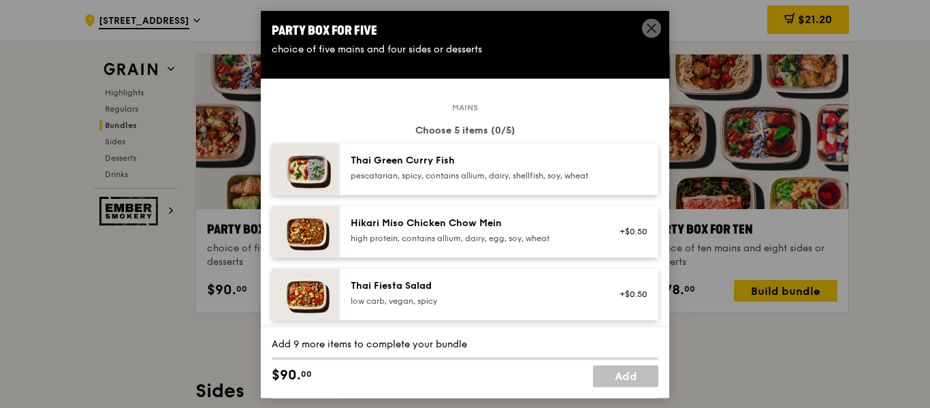
click at [440, 162] on div "Thai Green Curry Fish" at bounding box center [472, 161] width 244 height 14
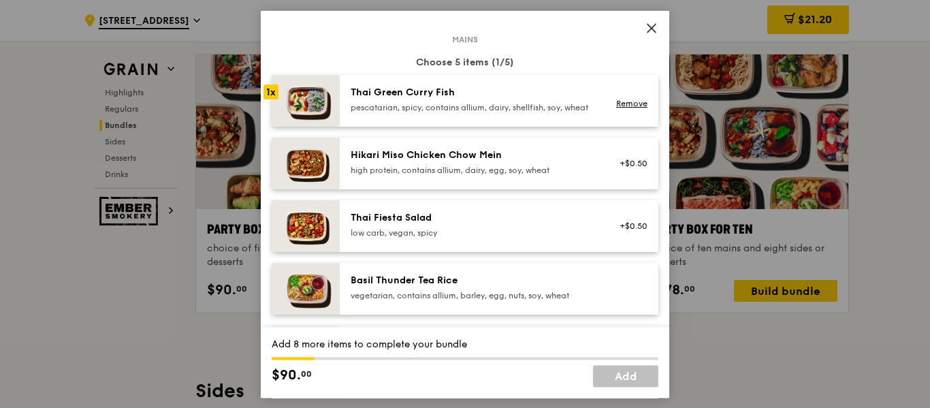
click at [420, 175] on div "high protein, contains allium, dairy, egg, soy, wheat" at bounding box center [472, 170] width 244 height 11
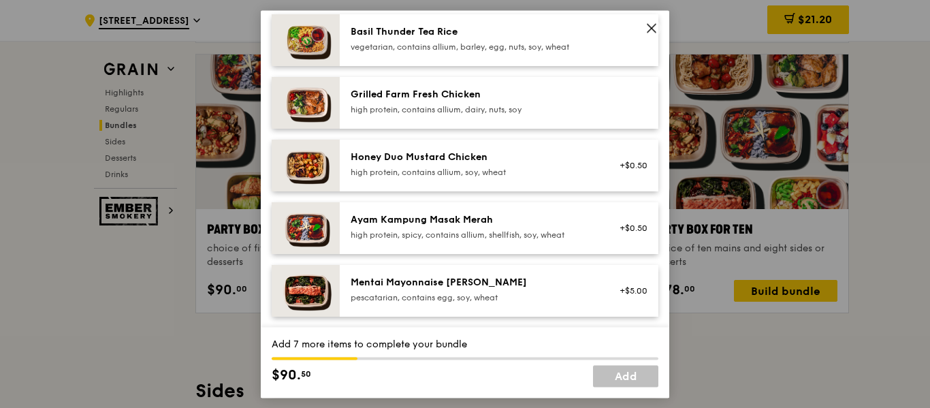
scroll to position [340, 0]
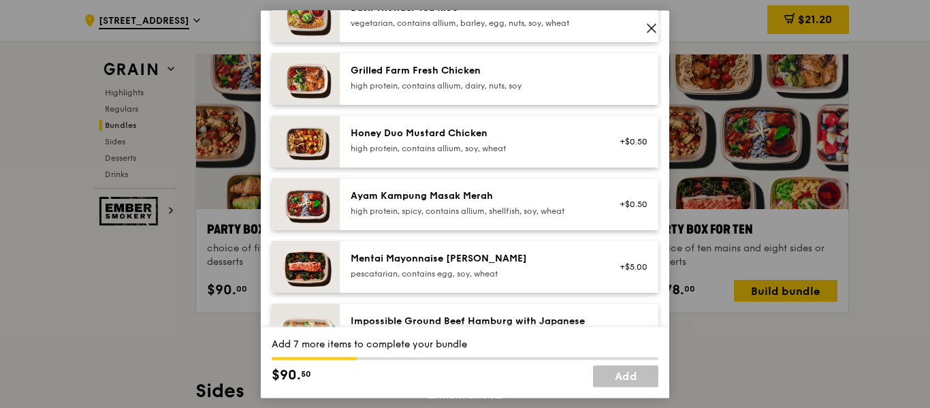
click at [439, 154] on div "high protein, contains allium, soy, wheat" at bounding box center [472, 148] width 244 height 11
click at [431, 265] on div "Mentai Mayonnaise [PERSON_NAME]" at bounding box center [472, 259] width 244 height 14
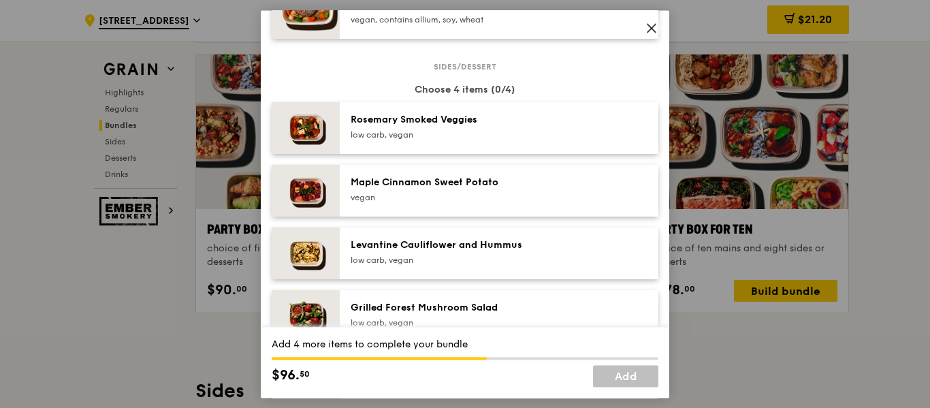
scroll to position [749, 0]
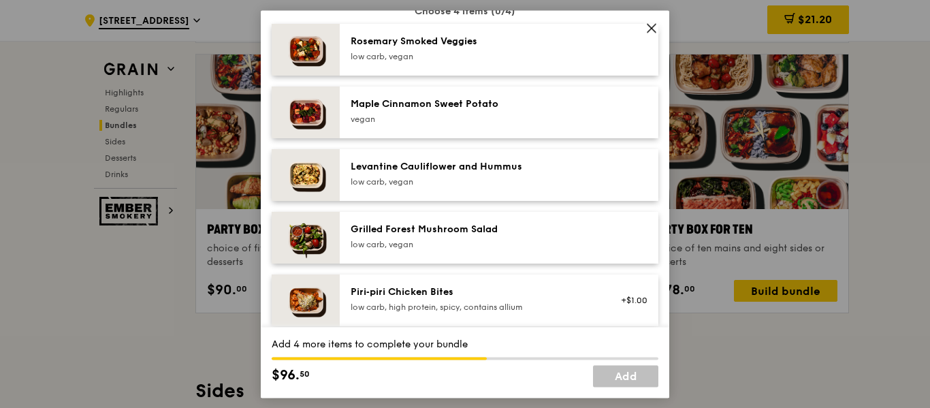
click at [404, 62] on div "low carb, vegan" at bounding box center [472, 56] width 244 height 11
click at [414, 127] on div "Maple Cinnamon Sweet Potato vegan" at bounding box center [472, 112] width 261 height 30
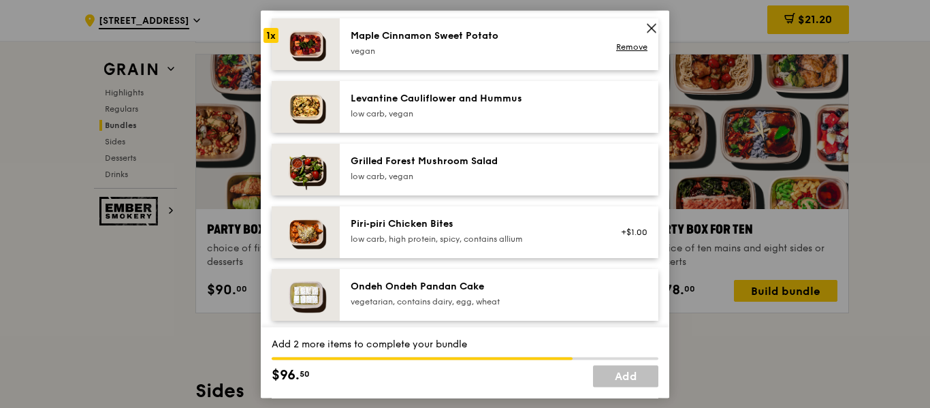
click at [484, 180] on div "Grilled Forest Mushroom Salad low carb, vegan" at bounding box center [472, 167] width 244 height 27
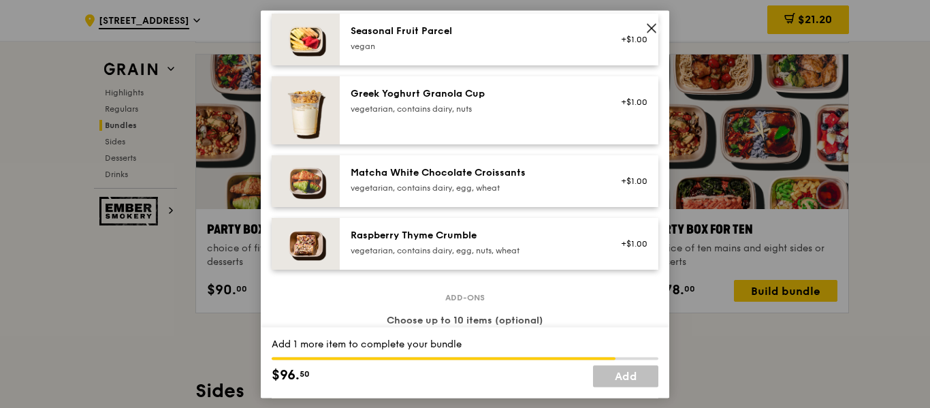
scroll to position [1157, 0]
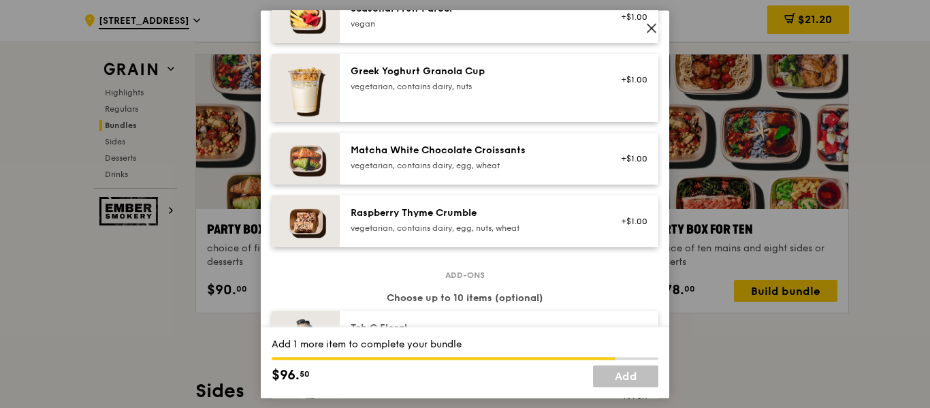
click at [465, 157] on div "Matcha White Chocolate Croissants" at bounding box center [472, 151] width 244 height 14
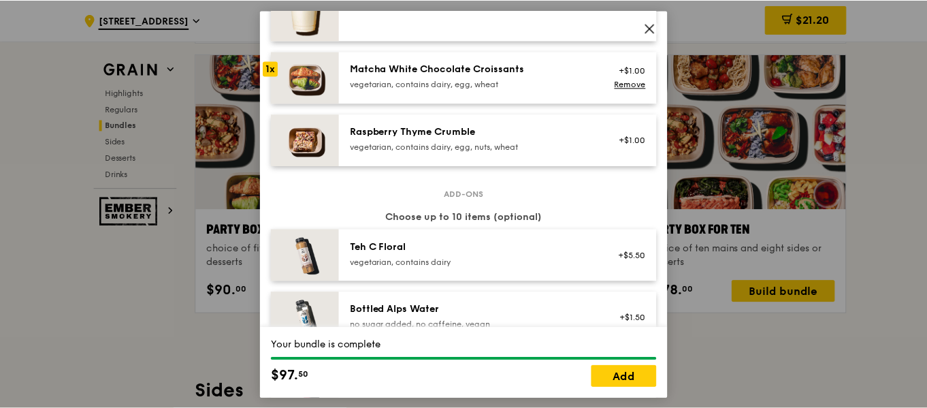
scroll to position [1375, 0]
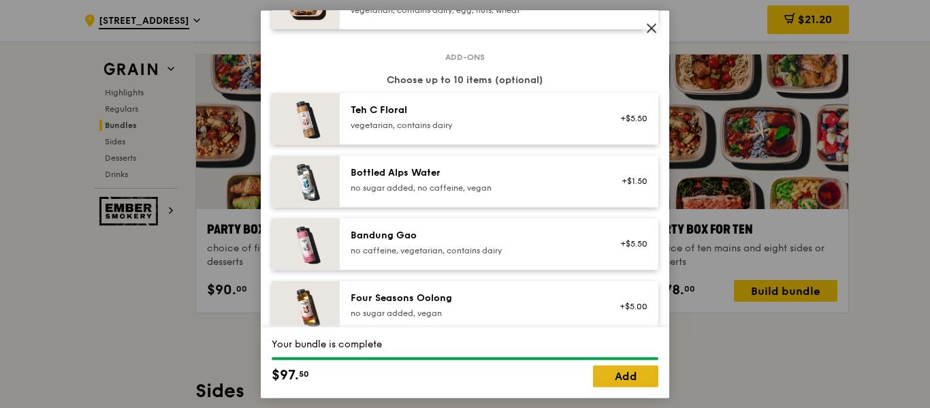
click at [640, 376] on link "Add" at bounding box center [625, 376] width 65 height 22
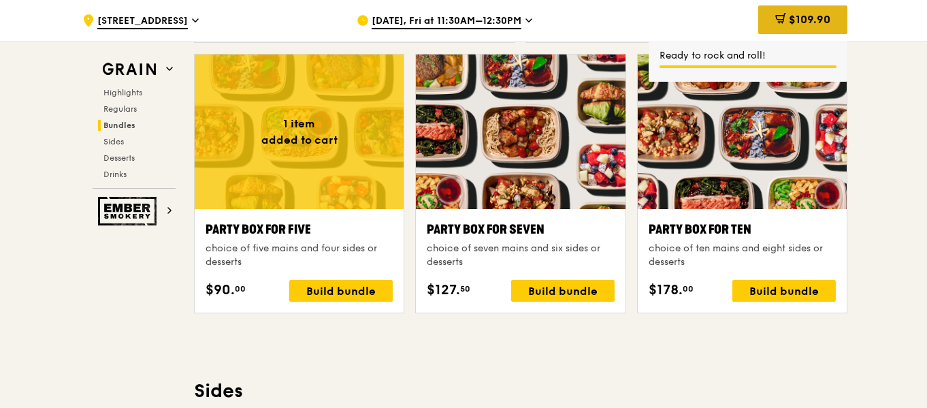
click at [791, 14] on span "$109.90" at bounding box center [810, 19] width 42 height 13
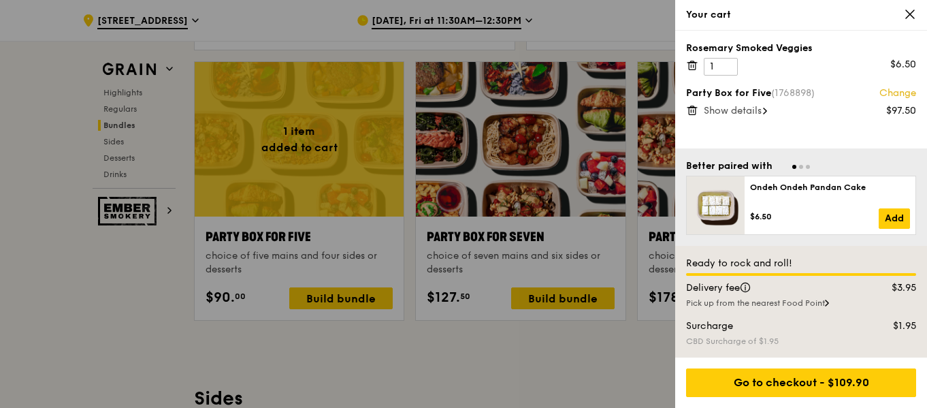
scroll to position [2672, 0]
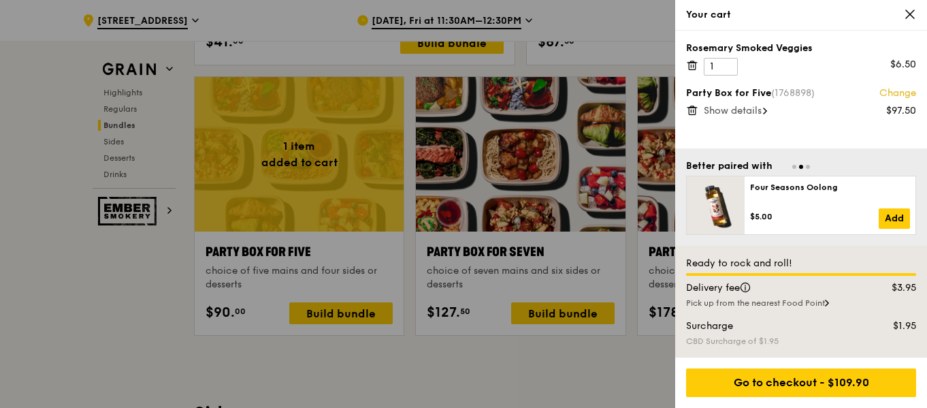
click at [836, 361] on div "Go to checkout - $109.90" at bounding box center [801, 382] width 252 height 50
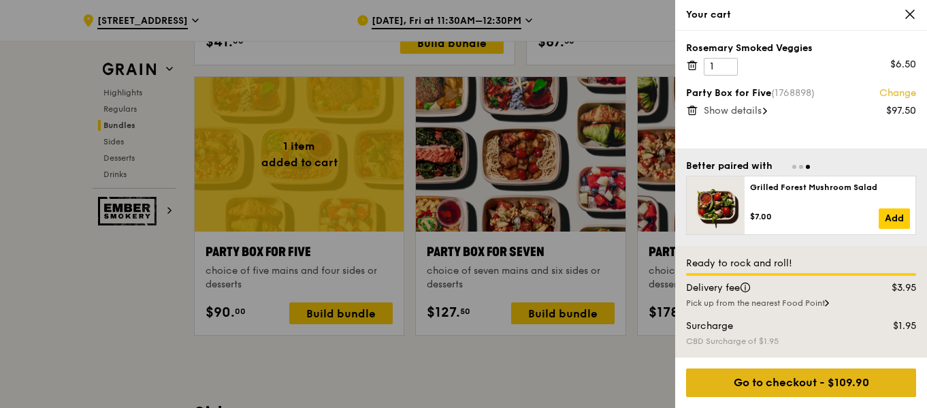
click at [829, 381] on div "Go to checkout - $109.90" at bounding box center [801, 382] width 230 height 29
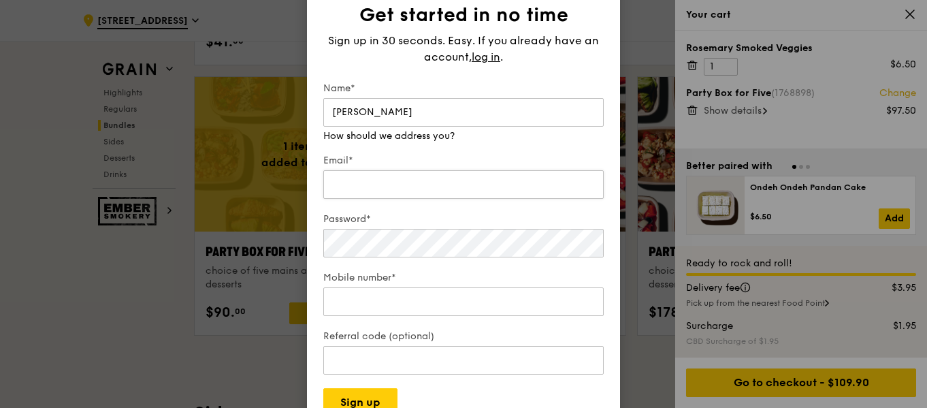
type input "shannon"
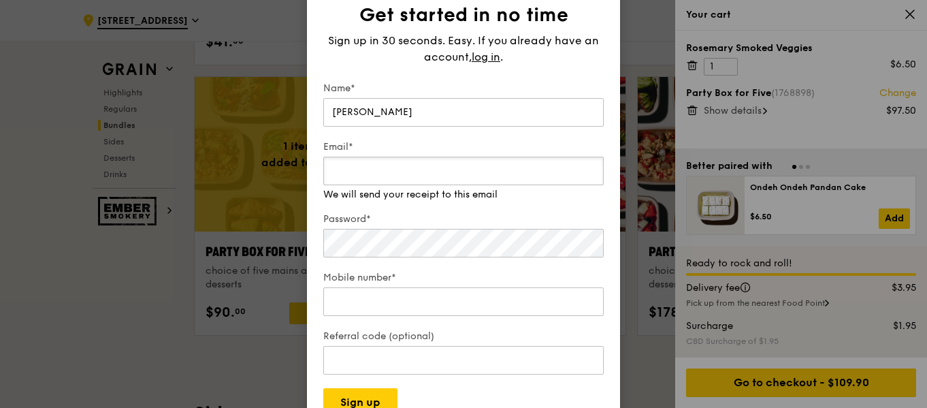
click at [357, 176] on input "Email*" at bounding box center [463, 171] width 280 height 29
type input "s"
type input "shnoonn@gmail.com"
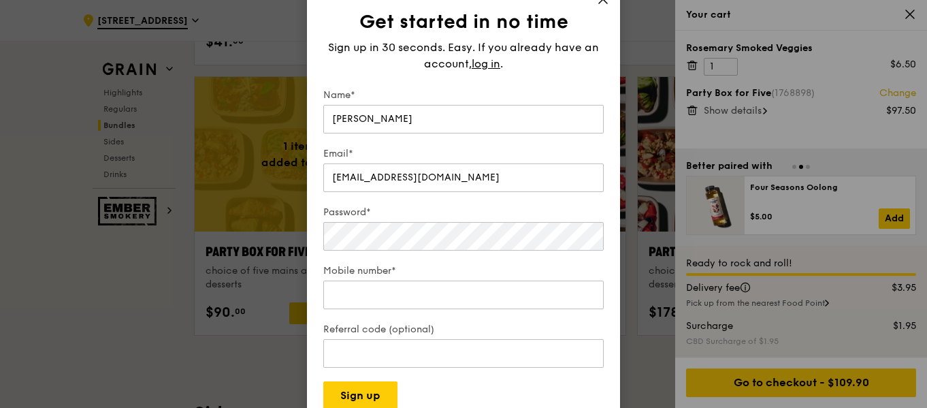
click at [455, 274] on label "Mobile number*" at bounding box center [463, 271] width 280 height 14
click at [455, 280] on input "Mobile number*" at bounding box center [463, 294] width 280 height 29
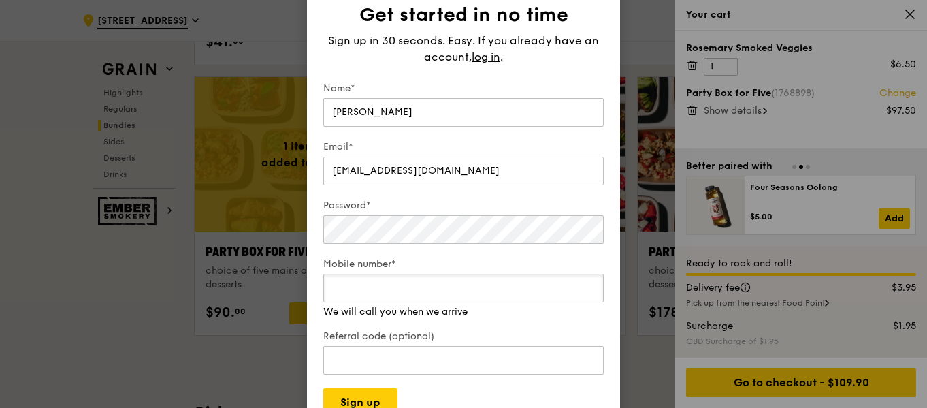
click at [453, 285] on input "Mobile number*" at bounding box center [463, 288] width 280 height 29
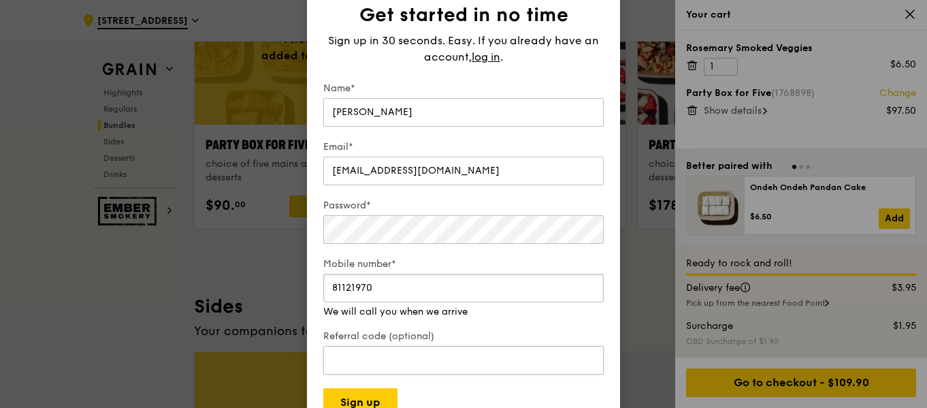
scroll to position [2876, 0]
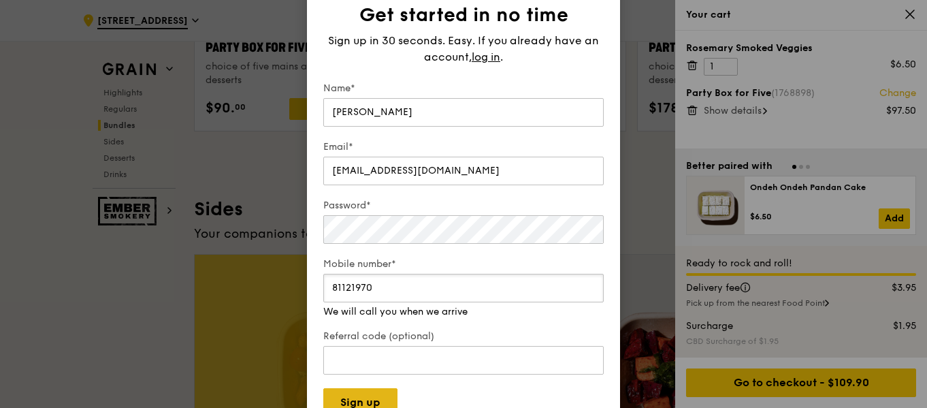
type input "81121970"
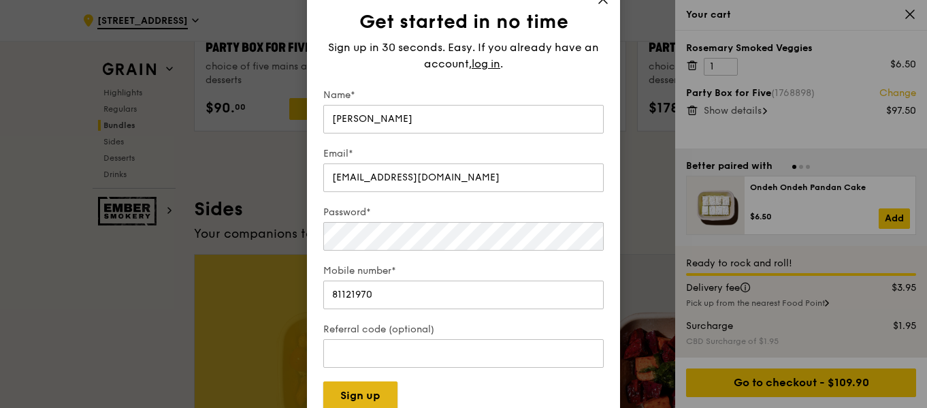
click at [358, 398] on button "Sign up" at bounding box center [360, 395] width 74 height 29
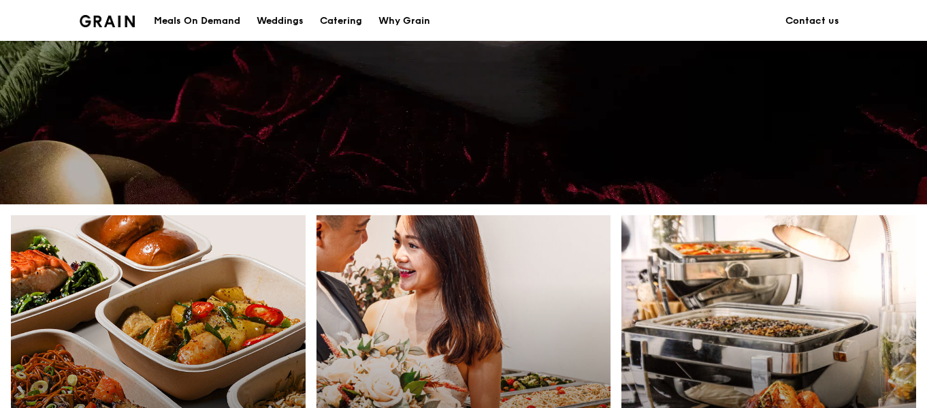
scroll to position [681, 0]
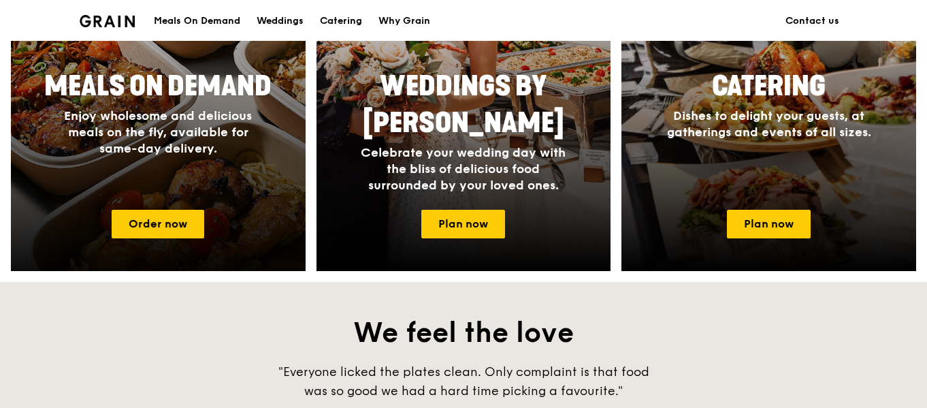
click at [176, 184] on div "Meals On Demand Enjoy wholesome and delicious meals on the fly, available for s…" at bounding box center [158, 131] width 295 height 136
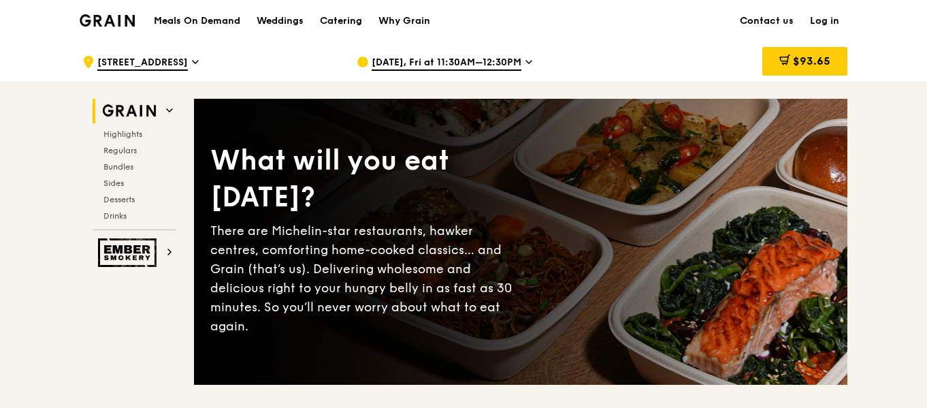
click at [482, 52] on div "[DATE], Fri at 11:30AM–12:30PM" at bounding box center [483, 62] width 252 height 41
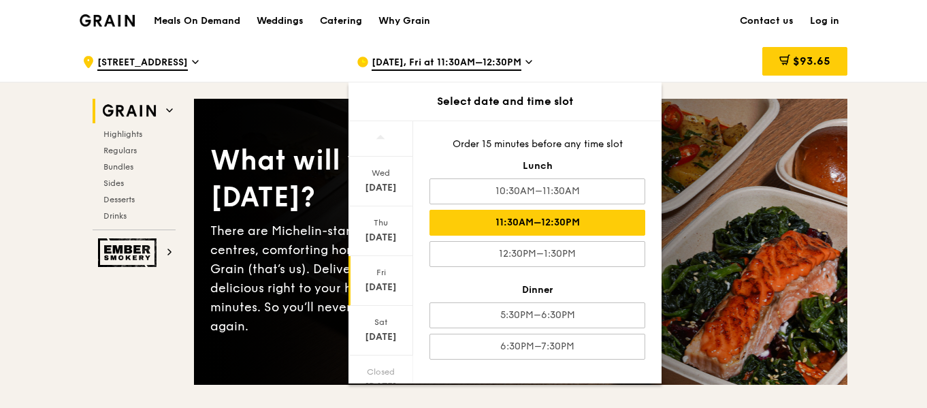
click at [707, 35] on div "Meals On Demand Weddings Catering Why Grain Contact us Log in" at bounding box center [464, 21] width 768 height 42
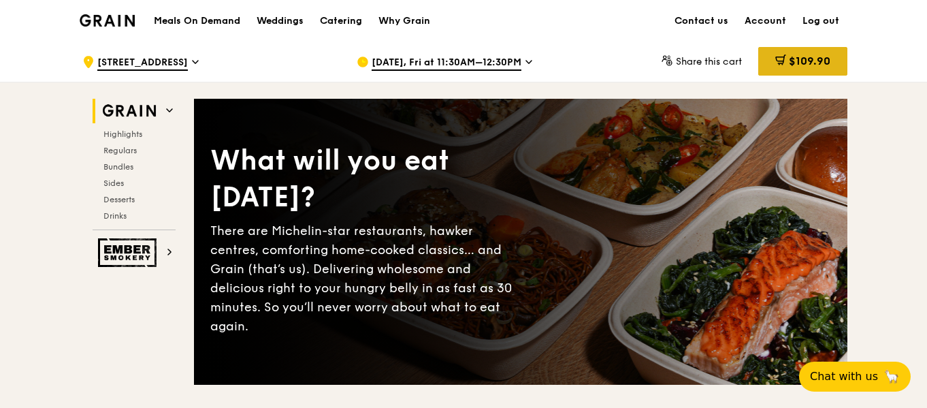
click at [804, 57] on span "$109.90" at bounding box center [810, 60] width 42 height 13
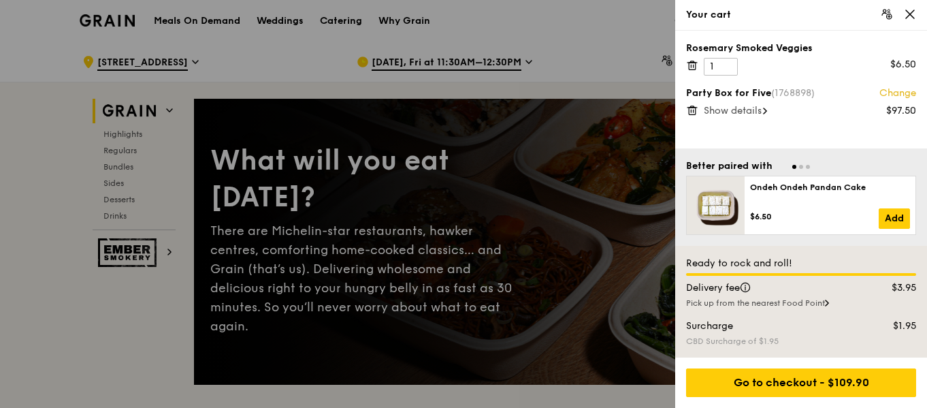
click at [757, 116] on span "Show details" at bounding box center [733, 111] width 58 height 12
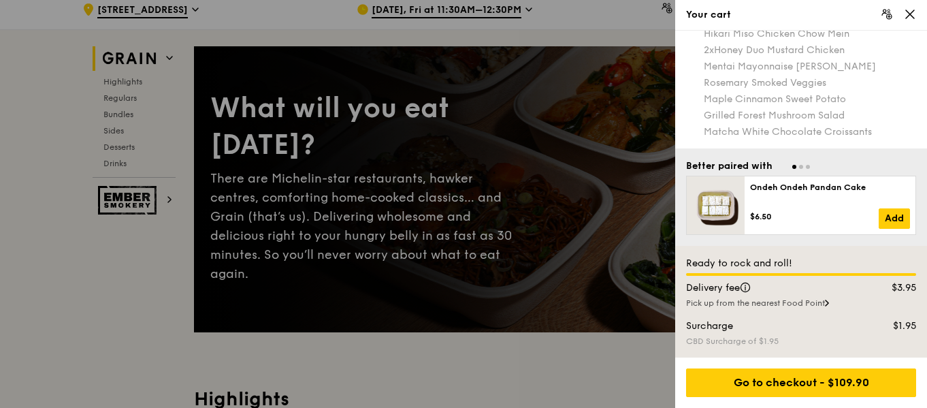
scroll to position [68, 0]
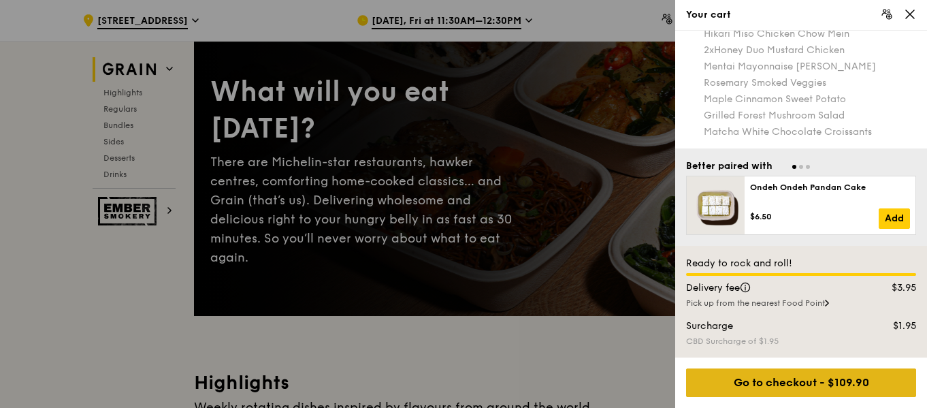
click at [834, 374] on div "Go to checkout - $109.90" at bounding box center [801, 382] width 230 height 29
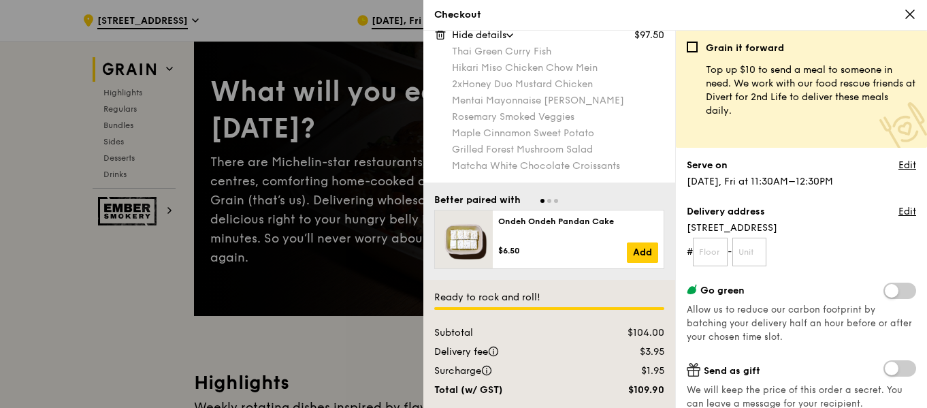
scroll to position [76, 0]
click at [898, 162] on link "Edit" at bounding box center [907, 166] width 18 height 14
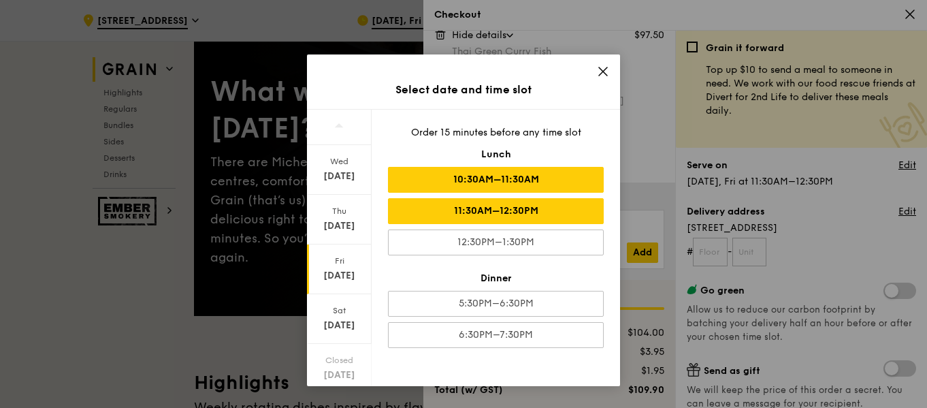
click at [514, 184] on div "10:30AM–11:30AM" at bounding box center [496, 180] width 216 height 26
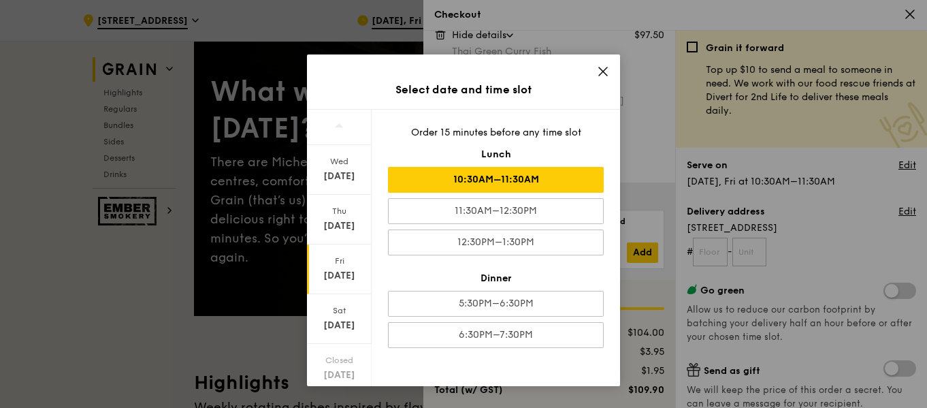
scroll to position [38, 0]
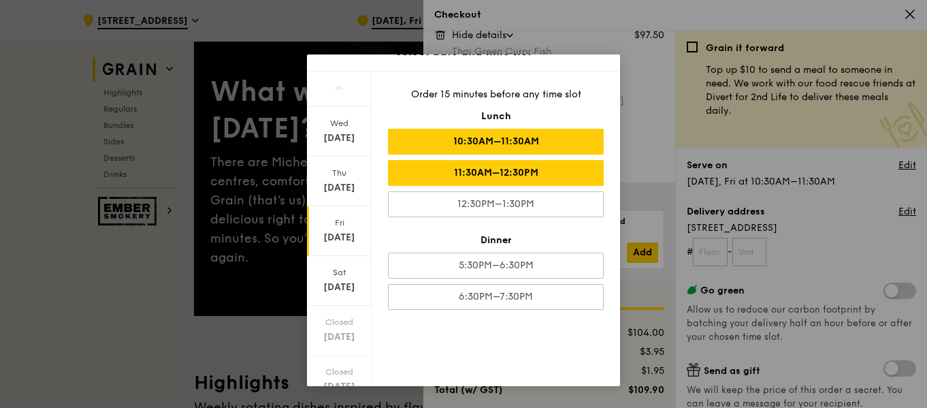
click at [491, 178] on div "11:30AM–12:30PM" at bounding box center [496, 173] width 216 height 26
click at [582, 147] on div "10:30AM–11:30AM" at bounding box center [496, 142] width 216 height 26
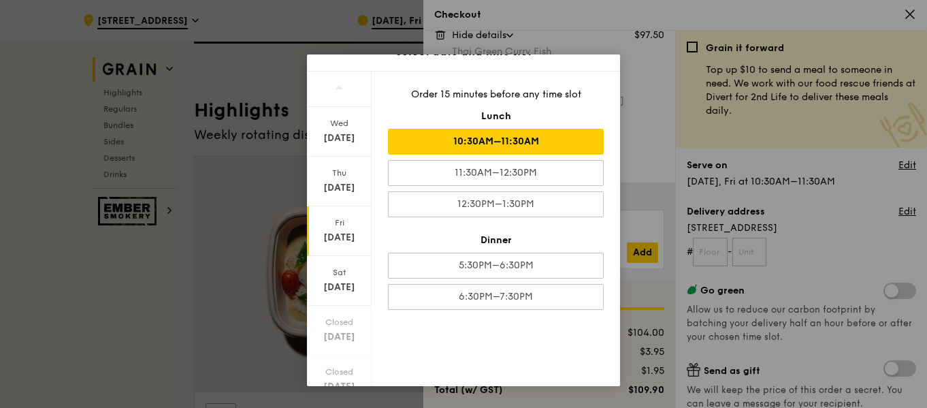
scroll to position [0, 0]
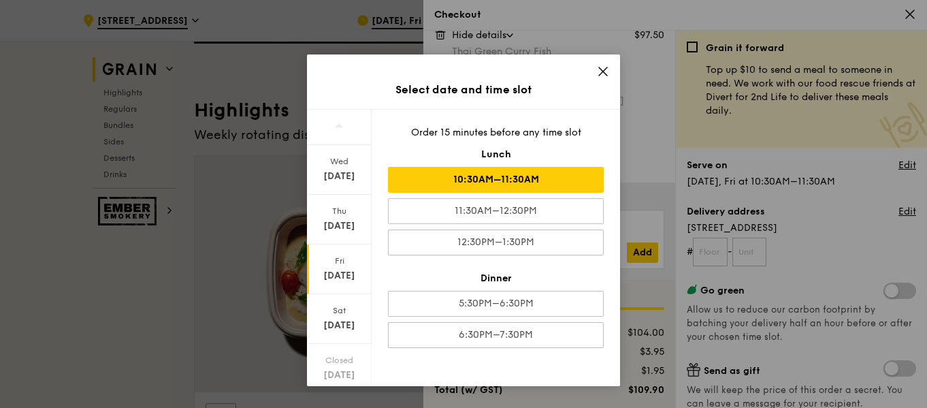
click at [340, 261] on div "Fri" at bounding box center [339, 260] width 61 height 11
click at [606, 71] on icon at bounding box center [603, 71] width 12 height 12
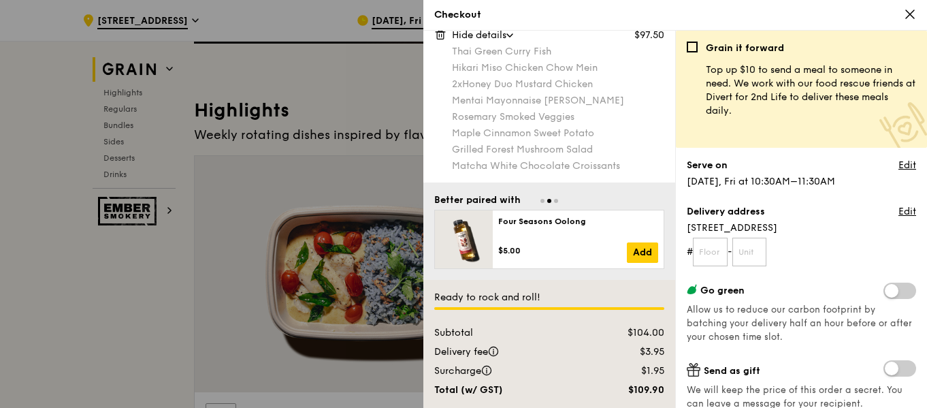
drag, startPoint x: 744, startPoint y: 189, endPoint x: 855, endPoint y: 179, distance: 112.0
click at [855, 179] on div "Grain it forward Top up $10 to send a meal to someone in need. We work with our…" at bounding box center [801, 225] width 229 height 366
click at [855, 179] on div "Serve on Edit [DATE], Fri at 10:30AM–11:30AM" at bounding box center [801, 174] width 229 height 30
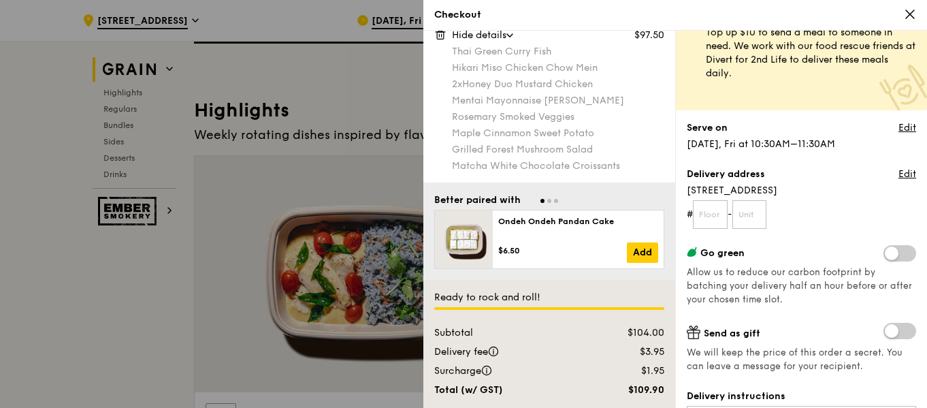
scroll to position [68, 0]
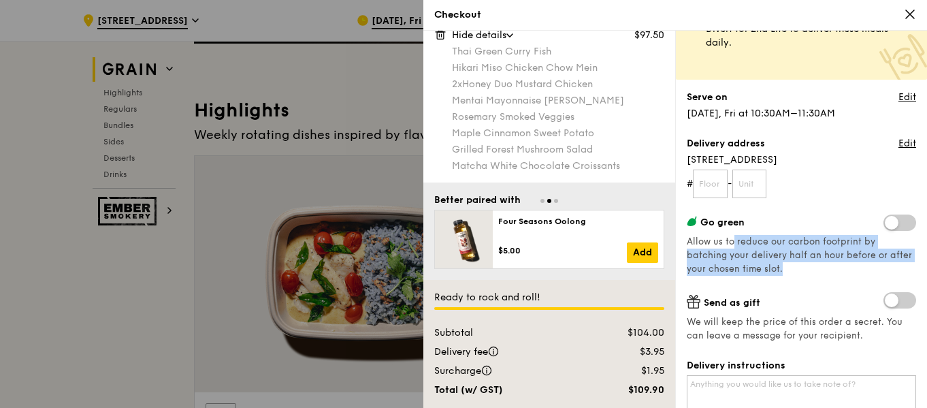
drag, startPoint x: 776, startPoint y: 264, endPoint x: 734, endPoint y: 242, distance: 48.4
click at [734, 242] on div "Go green Allow us to reduce our carbon footprint by batching your delivery half…" at bounding box center [801, 244] width 229 height 61
click at [734, 242] on span "Allow us to reduce our carbon footprint by batching your delivery half an hour …" at bounding box center [799, 255] width 225 height 38
drag, startPoint x: 726, startPoint y: 236, endPoint x: 783, endPoint y: 263, distance: 63.0
click at [783, 263] on div "Go green Allow us to reduce our carbon footprint by batching your delivery half…" at bounding box center [801, 244] width 229 height 61
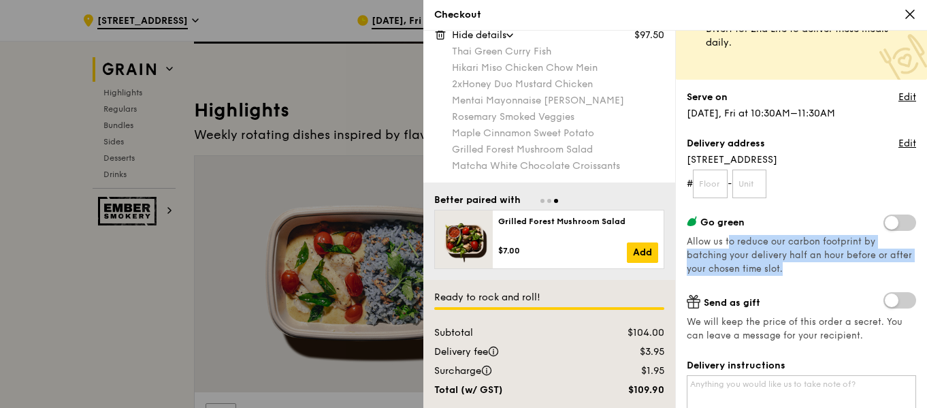
click at [783, 263] on div "Go green Allow us to reduce our carbon footprint by batching your delivery half…" at bounding box center [801, 244] width 229 height 61
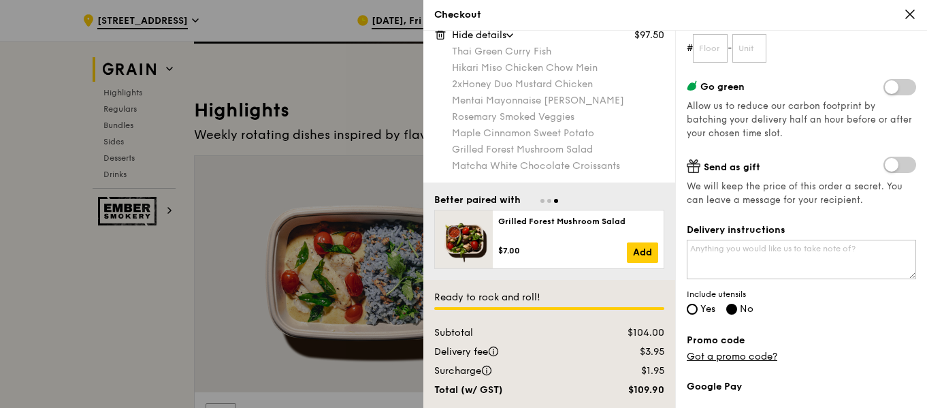
scroll to position [204, 0]
click at [883, 159] on span at bounding box center [899, 164] width 33 height 16
click at [886, 165] on input "checkbox" at bounding box center [886, 165] width 0 height 0
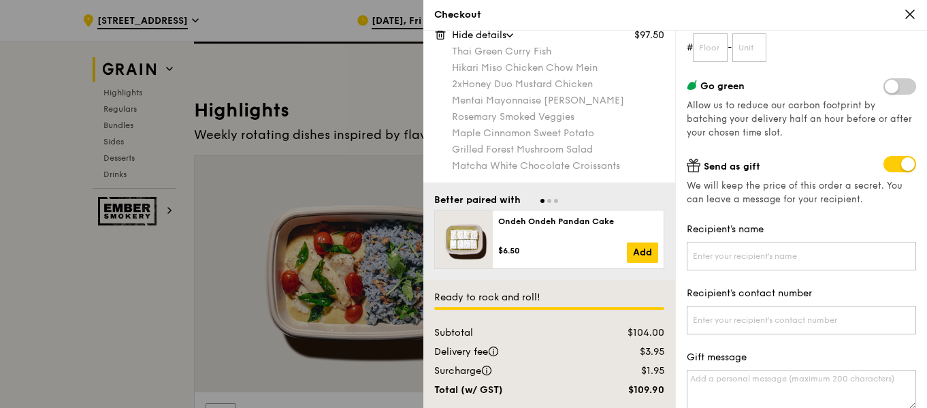
click at [892, 163] on span at bounding box center [899, 164] width 33 height 16
click at [886, 165] on input "checkbox" at bounding box center [886, 165] width 0 height 0
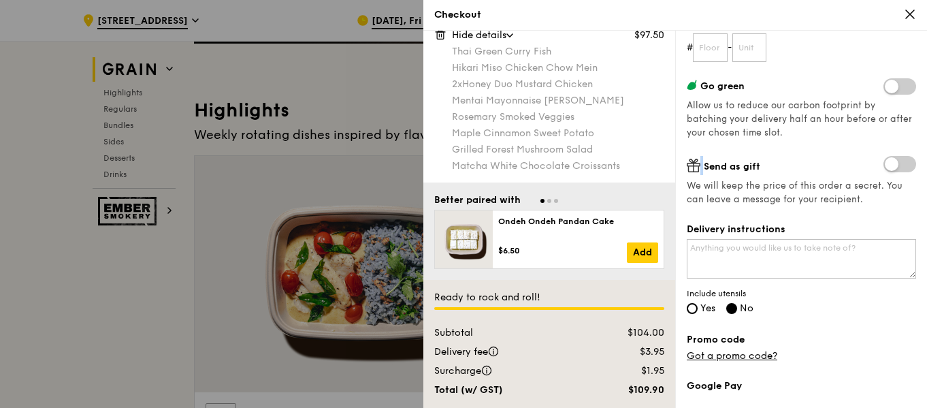
click at [893, 164] on span at bounding box center [899, 164] width 33 height 16
click at [886, 165] on input "checkbox" at bounding box center [886, 165] width 0 height 0
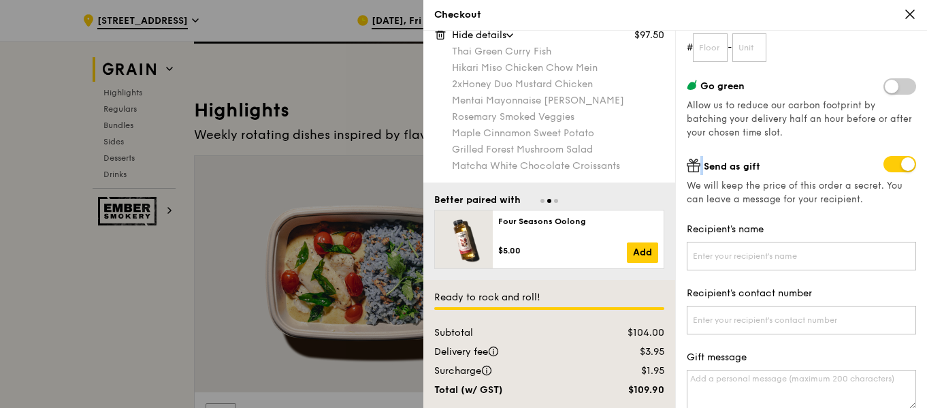
click at [893, 164] on span at bounding box center [899, 164] width 33 height 16
click at [886, 165] on input "checkbox" at bounding box center [886, 165] width 0 height 0
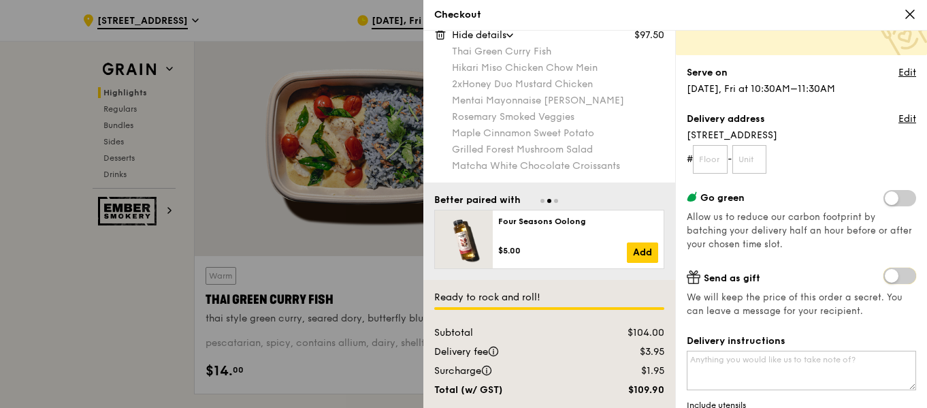
scroll to position [68, 0]
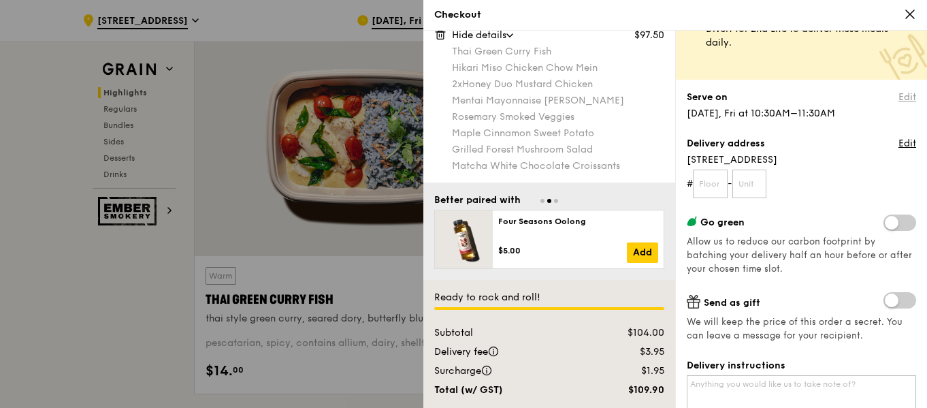
click at [902, 99] on link "Edit" at bounding box center [907, 98] width 18 height 14
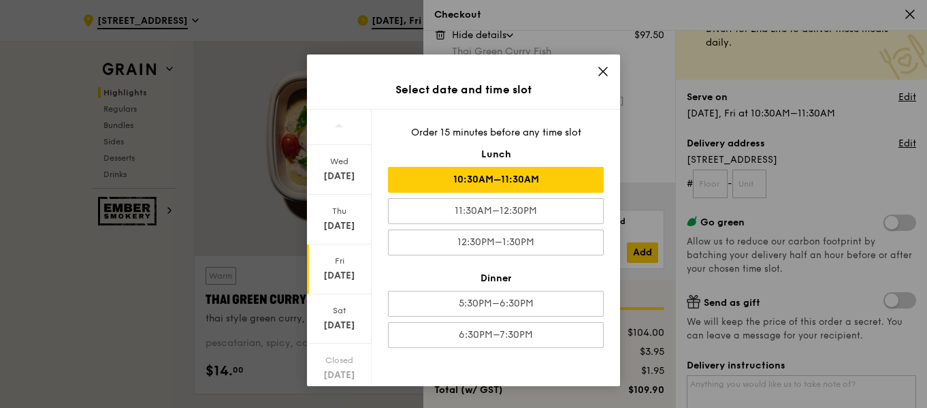
click at [597, 76] on icon at bounding box center [603, 71] width 12 height 12
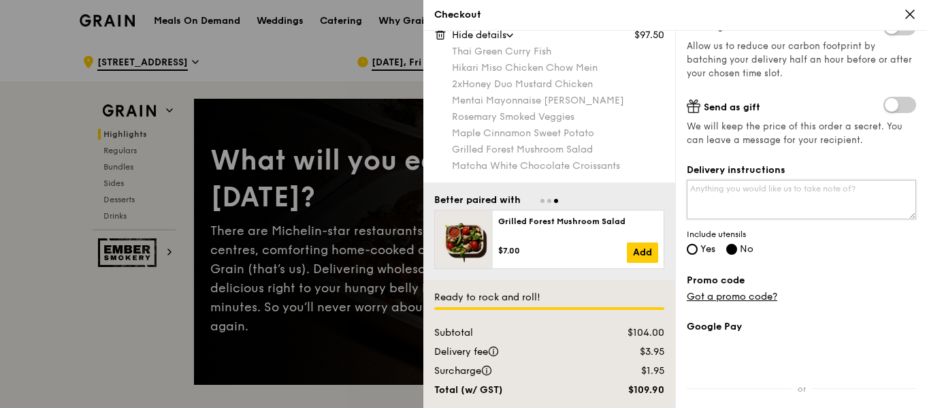
scroll to position [240, 0]
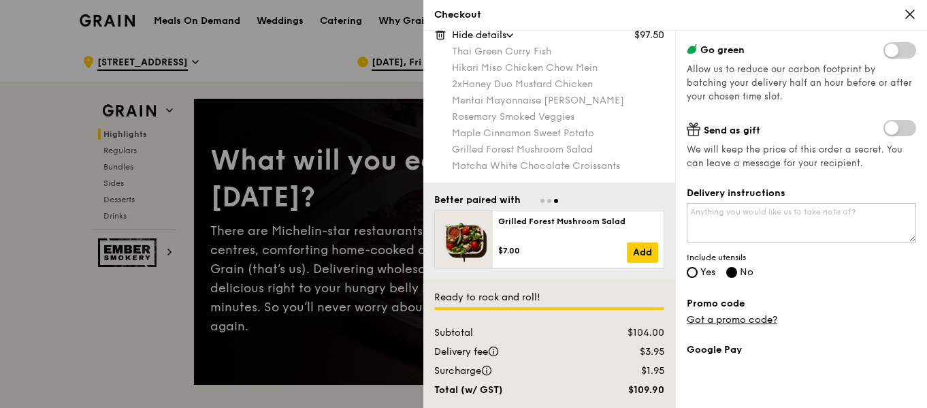
click at [687, 277] on label "Yes" at bounding box center [701, 273] width 29 height 12
click at [687, 277] on input "Yes" at bounding box center [692, 272] width 11 height 11
radio input "true"
radio input "false"
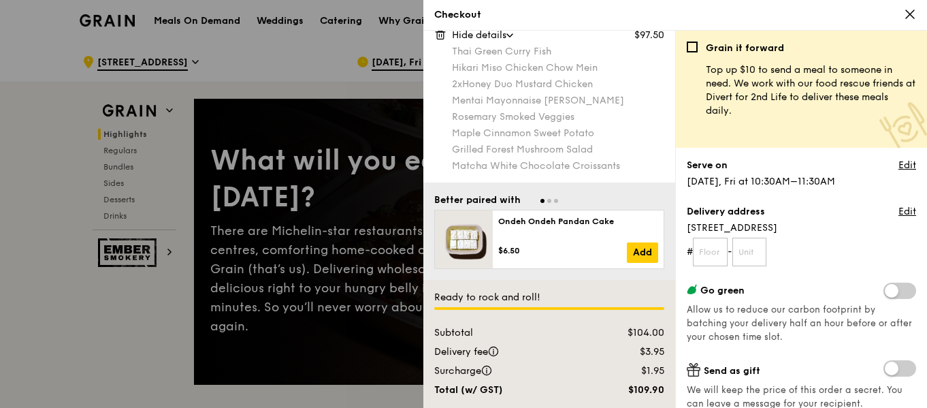
scroll to position [204, 0]
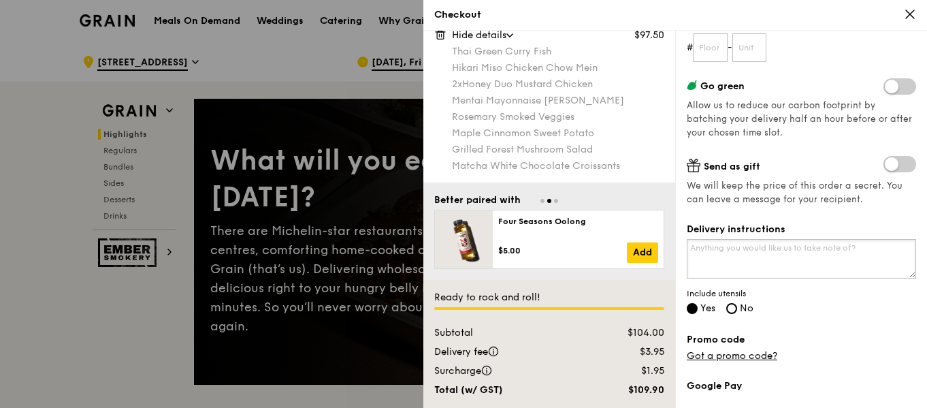
click at [805, 248] on textarea "Delivery instructions" at bounding box center [801, 258] width 229 height 39
type textarea "8"
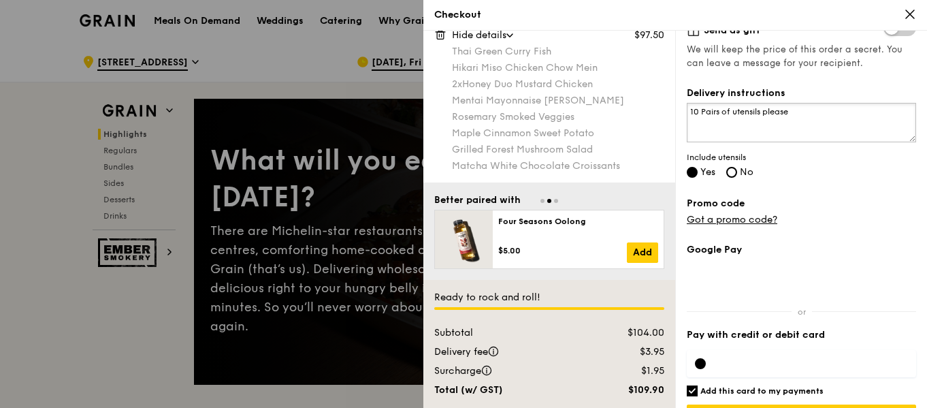
scroll to position [376, 0]
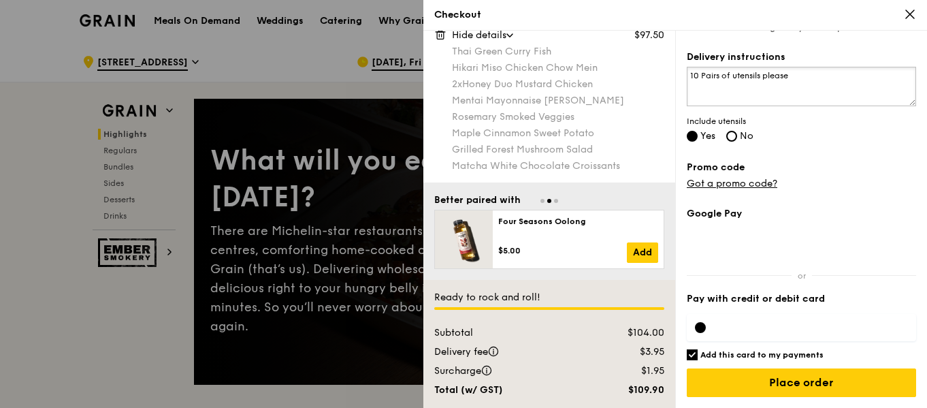
type textarea "10 Pairs of utensils please"
click at [757, 320] on div at bounding box center [801, 327] width 229 height 27
click at [731, 358] on h6 "Add this card to my payments" at bounding box center [761, 354] width 123 height 11
click at [698, 358] on input "Add this card to my payments" at bounding box center [692, 354] width 11 height 11
checkbox input "false"
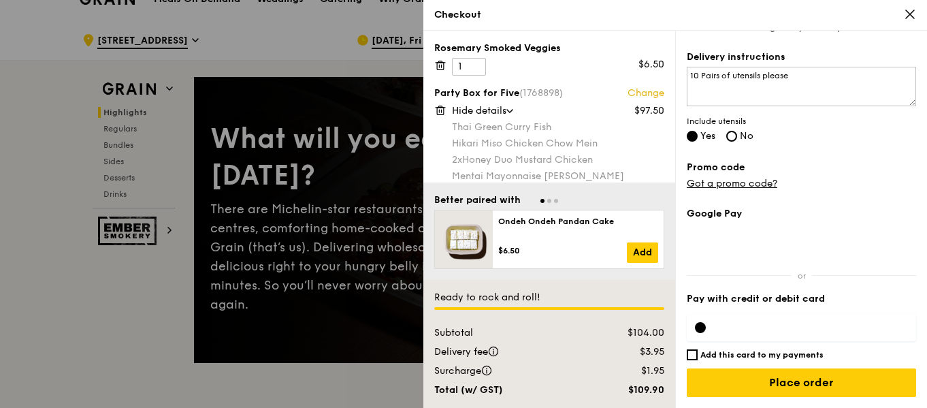
scroll to position [0, 0]
